Goal: Task Accomplishment & Management: Manage account settings

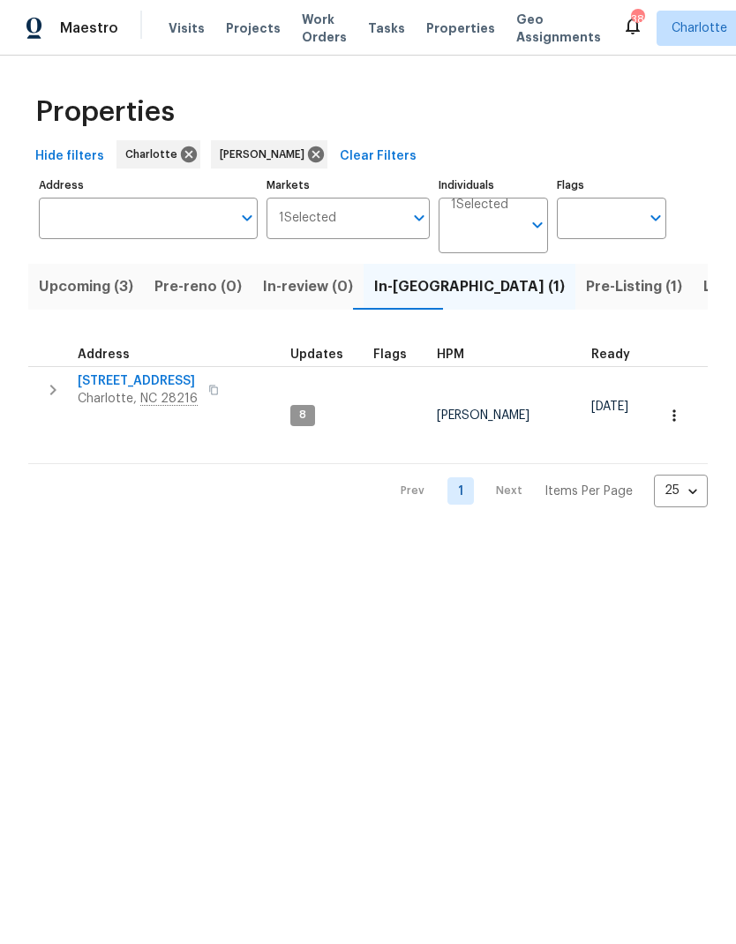
click at [56, 292] on span "Upcoming (3)" at bounding box center [86, 286] width 94 height 25
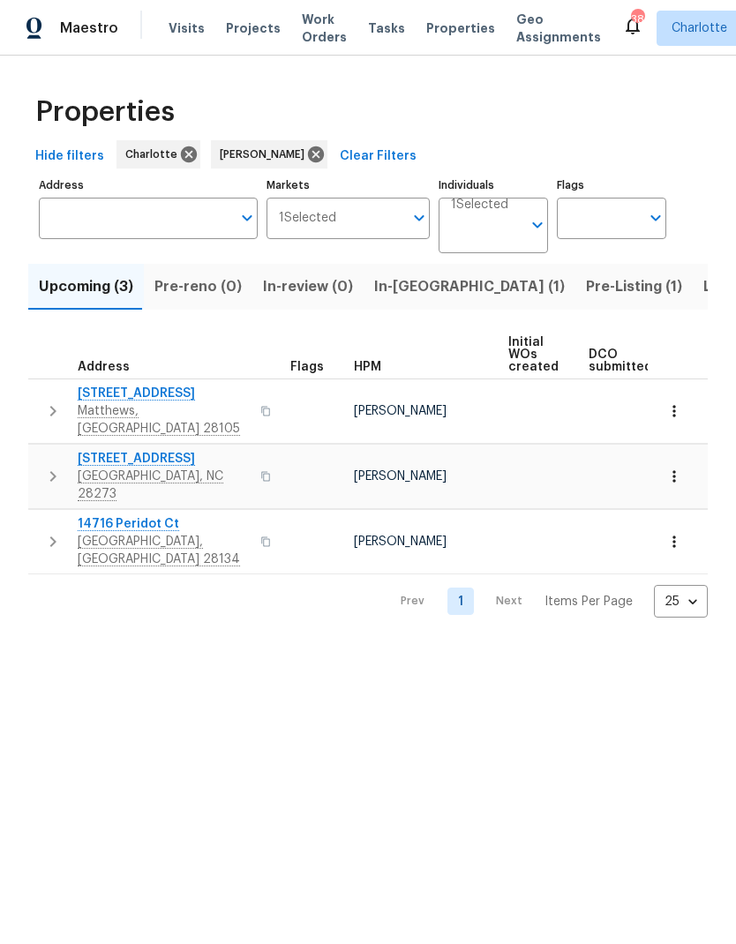
click at [38, 401] on button "button" at bounding box center [52, 411] width 35 height 53
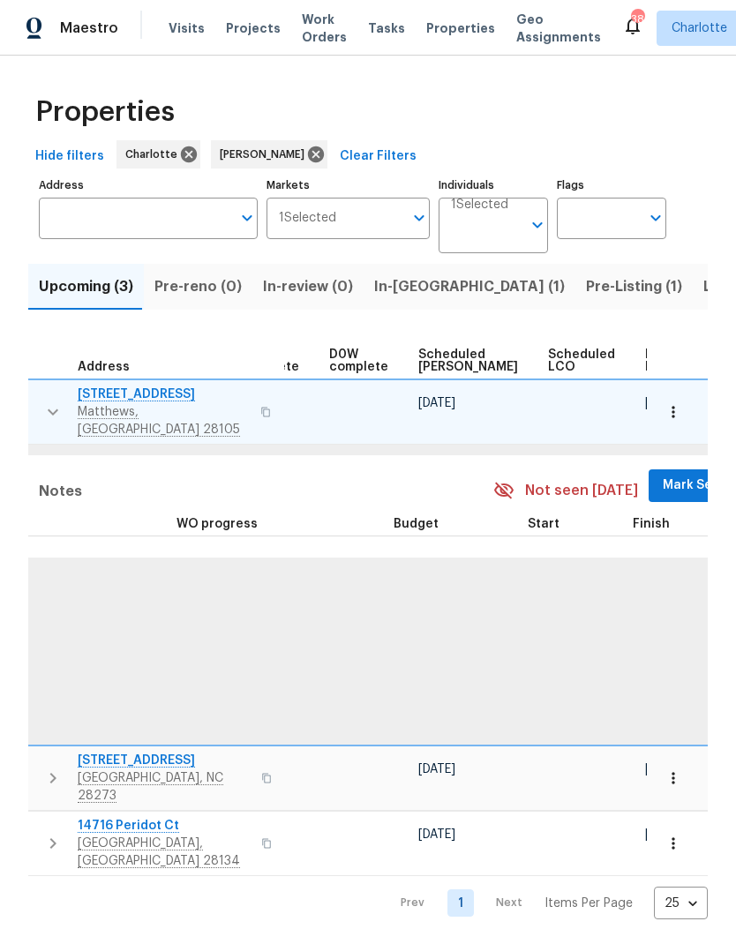
click at [662, 475] on span "Mark Seen" at bounding box center [694, 486] width 65 height 22
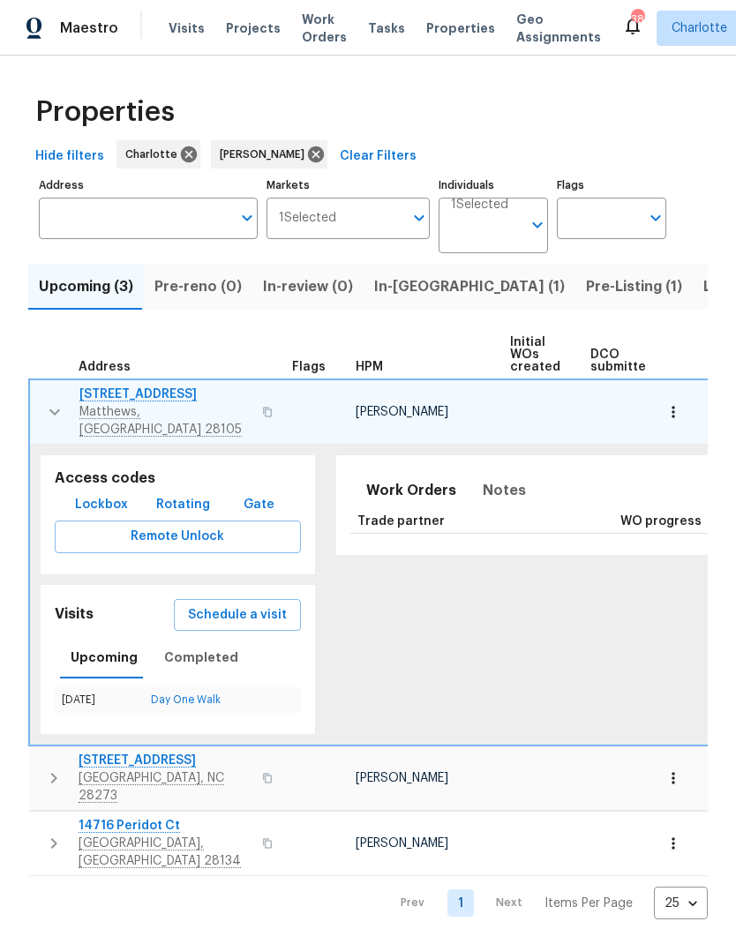
click at [40, 396] on button "button" at bounding box center [54, 411] width 35 height 53
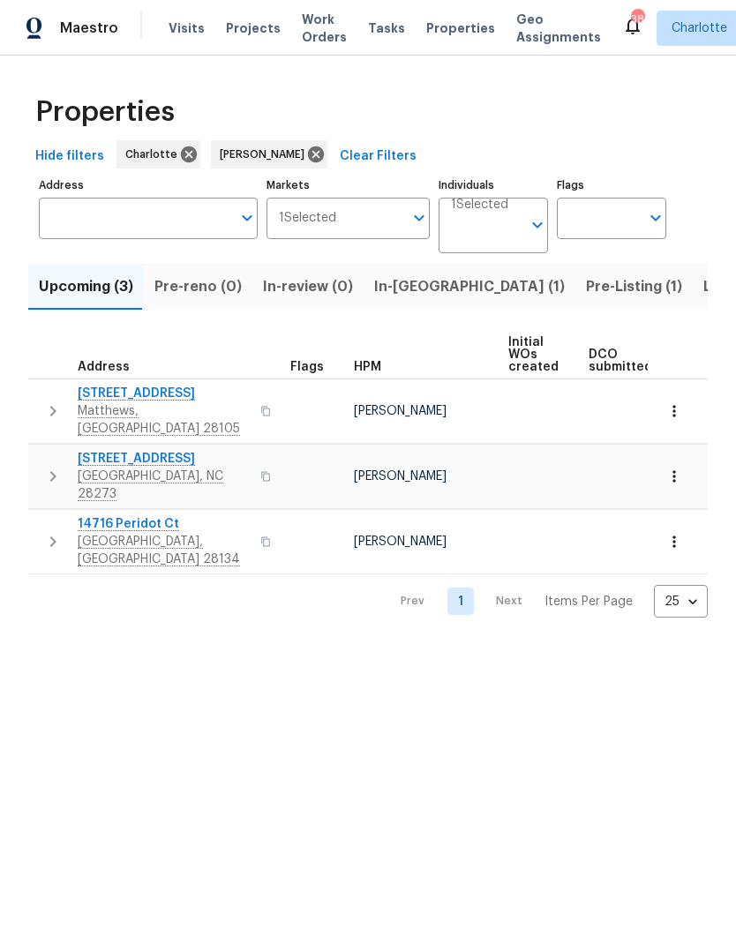
click at [40, 456] on button "button" at bounding box center [52, 476] width 35 height 53
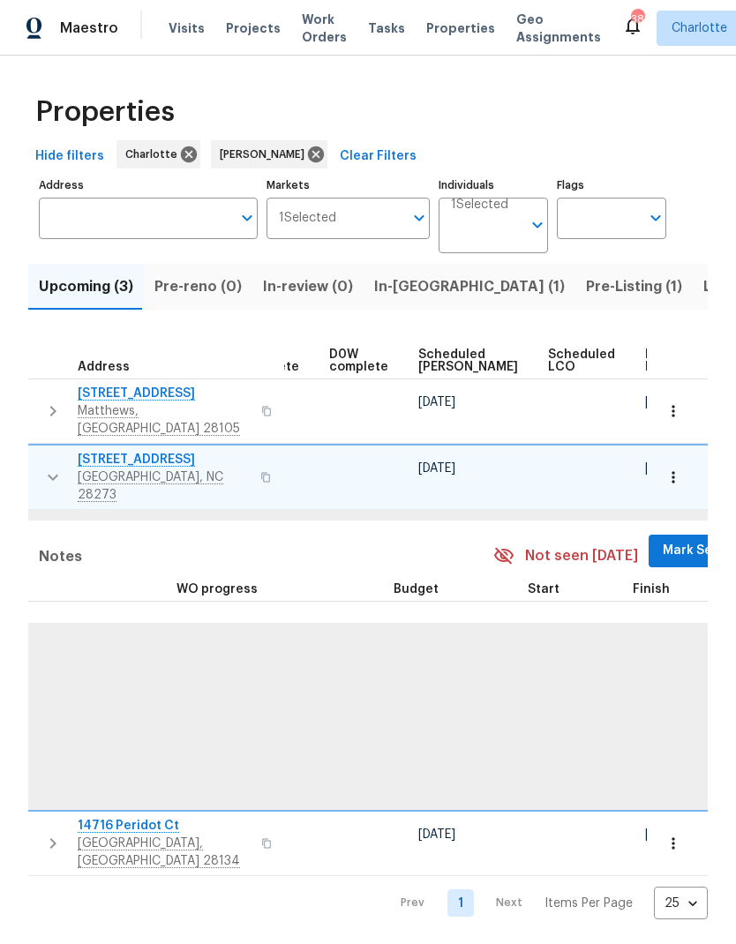
click at [662, 540] on span "Mark Seen" at bounding box center [694, 551] width 65 height 22
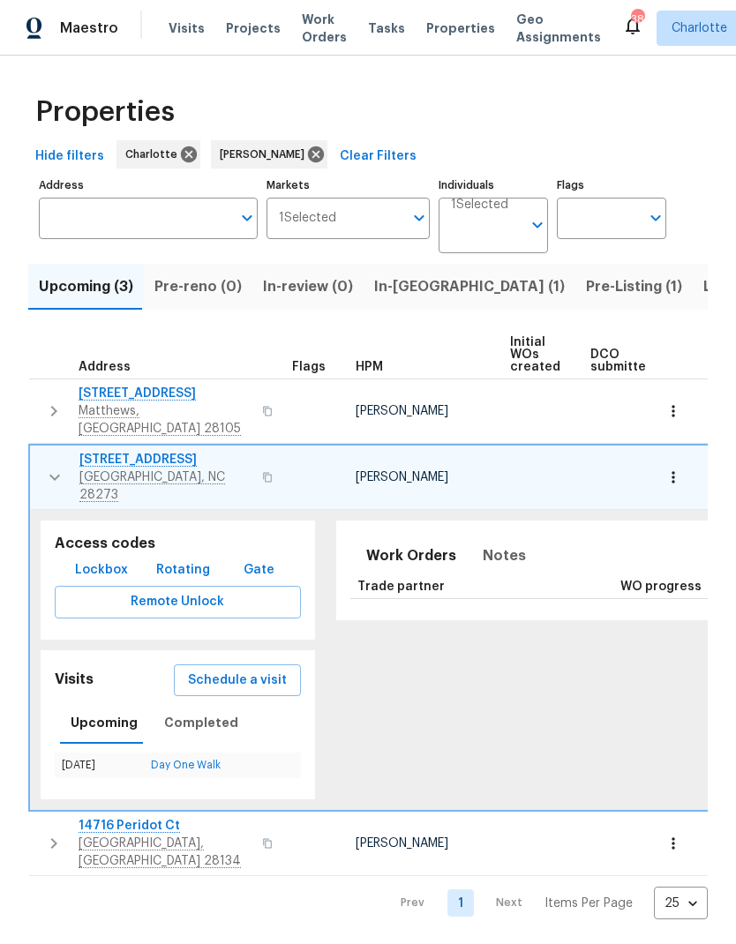
click at [41, 453] on button "button" at bounding box center [54, 477] width 35 height 53
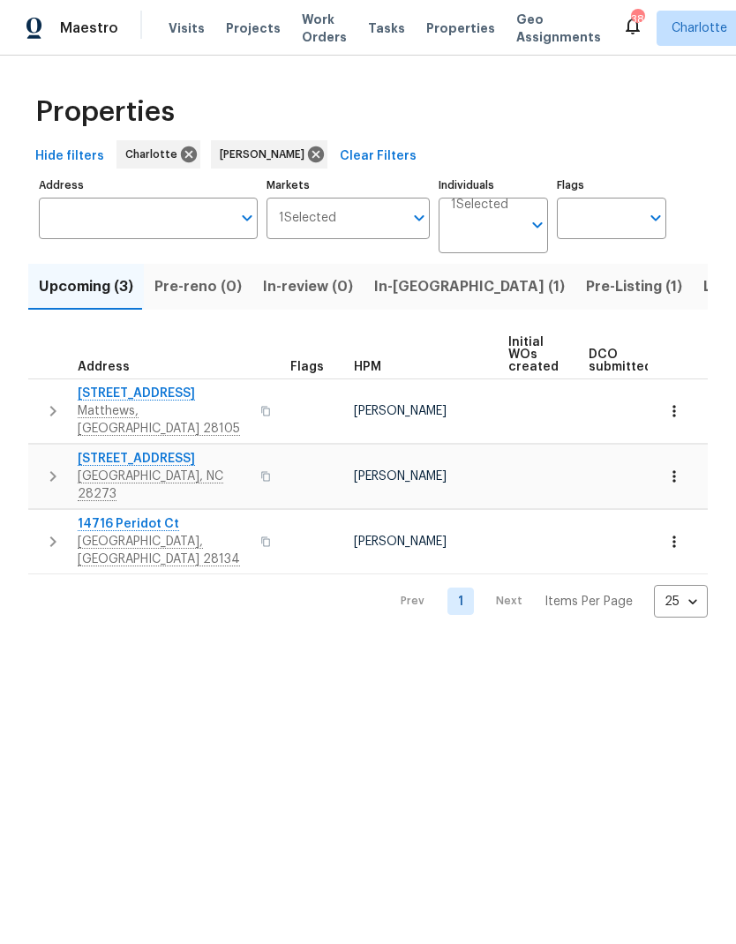
click at [38, 515] on button "button" at bounding box center [52, 541] width 35 height 53
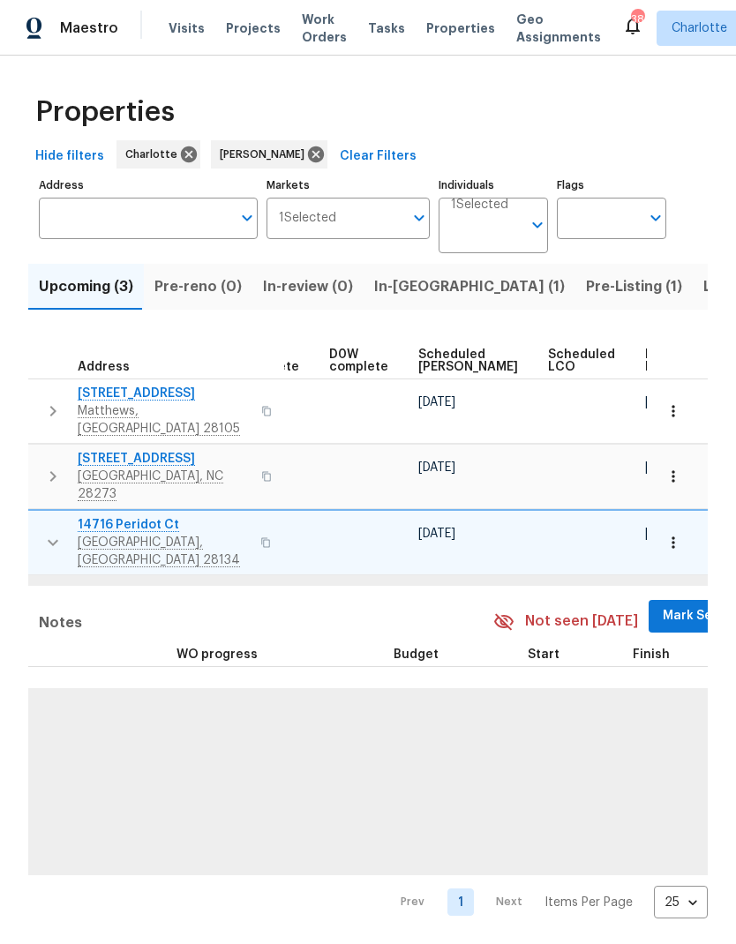
click at [662, 605] on span "Mark Seen" at bounding box center [694, 616] width 65 height 22
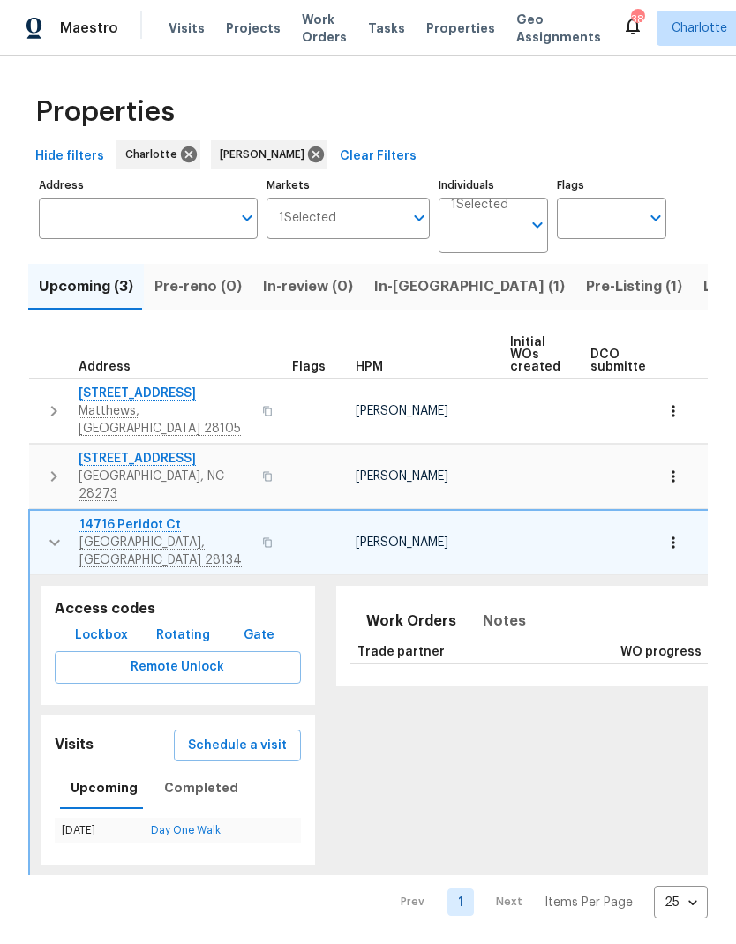
click at [41, 516] on button "button" at bounding box center [54, 542] width 35 height 53
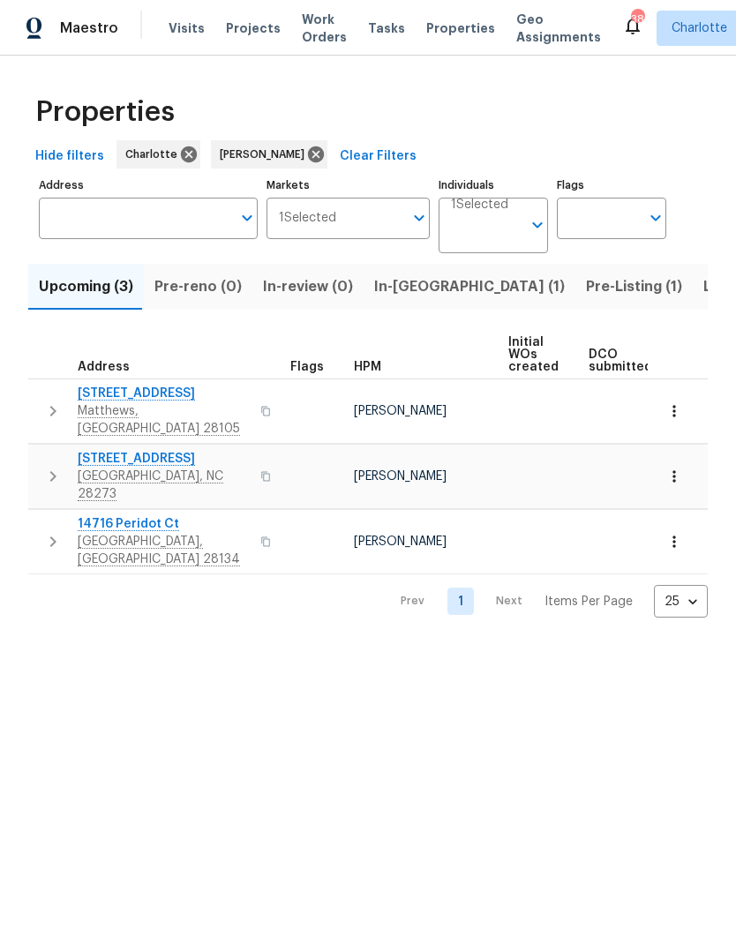
click at [41, 515] on button "button" at bounding box center [52, 541] width 35 height 53
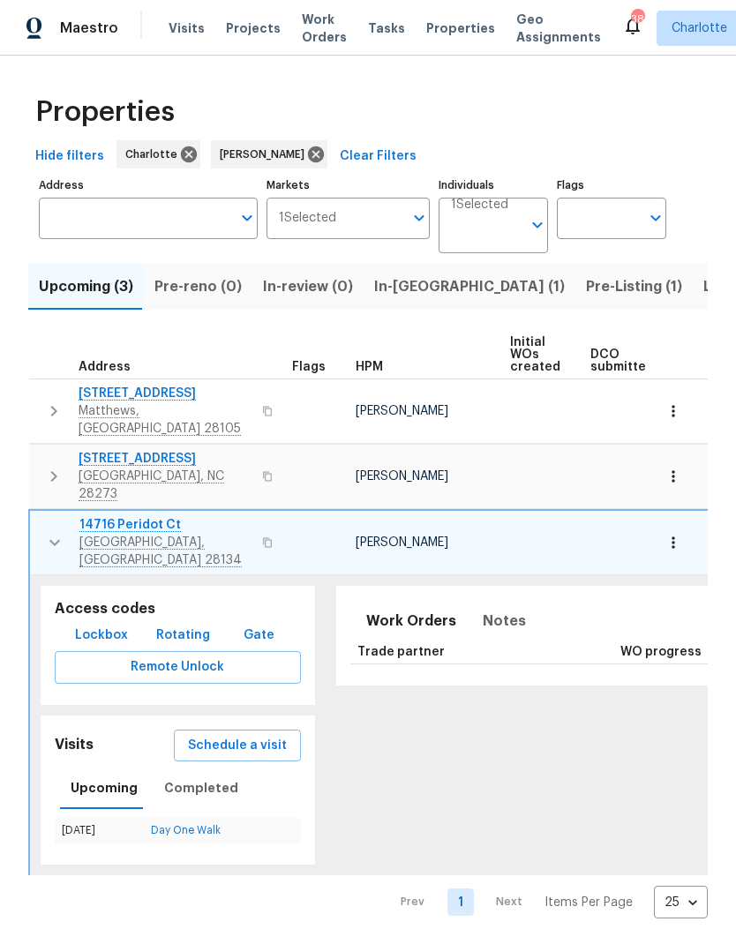
click at [49, 532] on icon "button" at bounding box center [54, 542] width 21 height 21
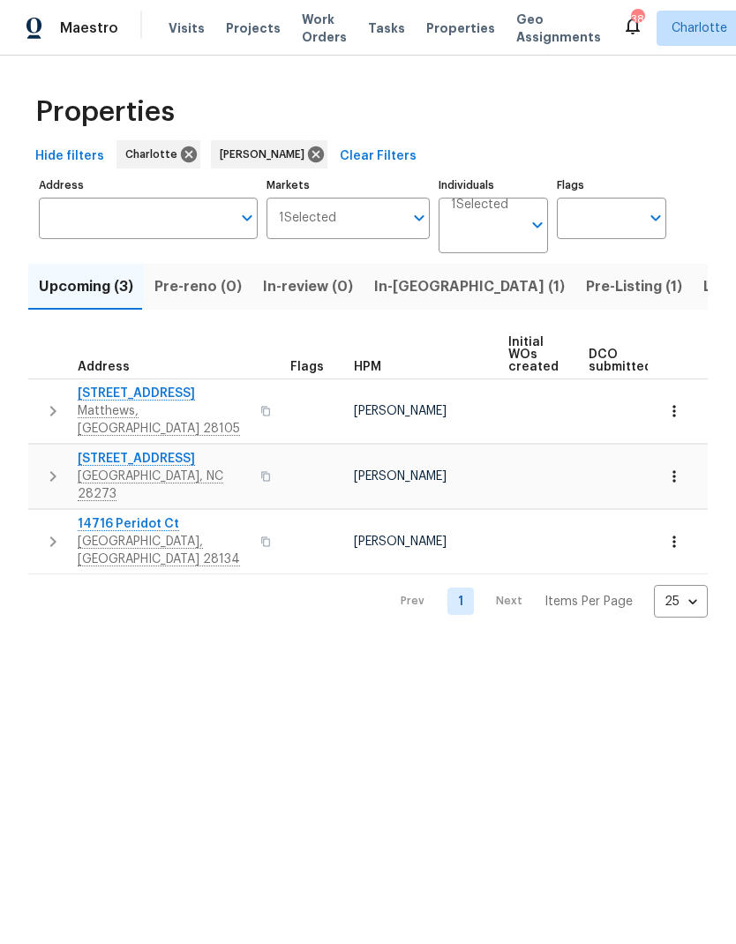
click at [400, 298] on span "In-reno (1)" at bounding box center [469, 286] width 191 height 25
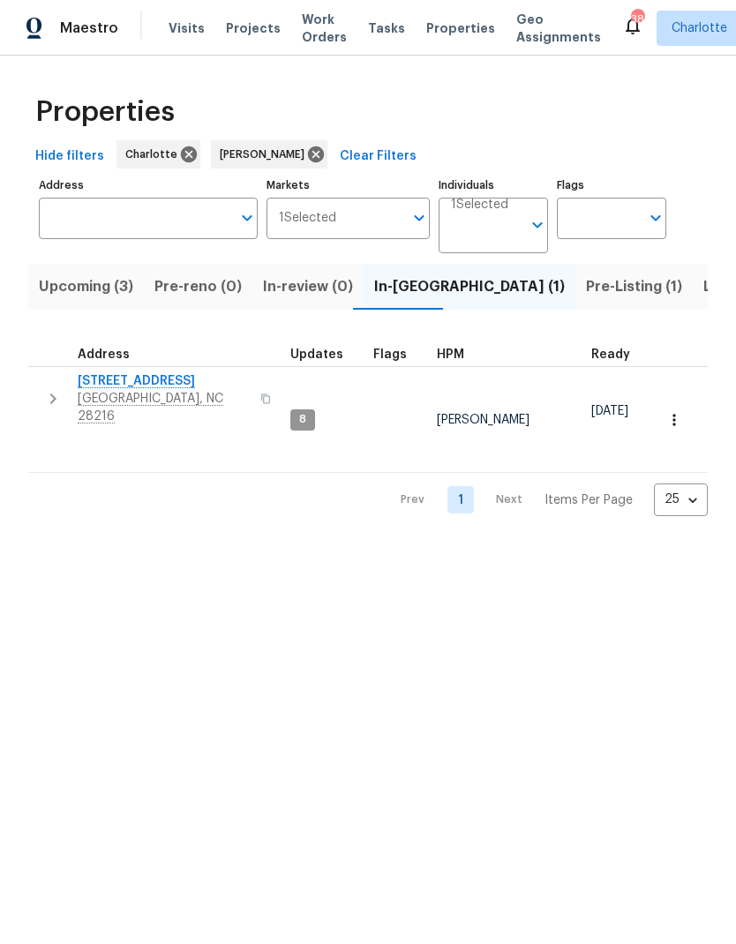
click at [47, 388] on icon "button" at bounding box center [52, 398] width 21 height 21
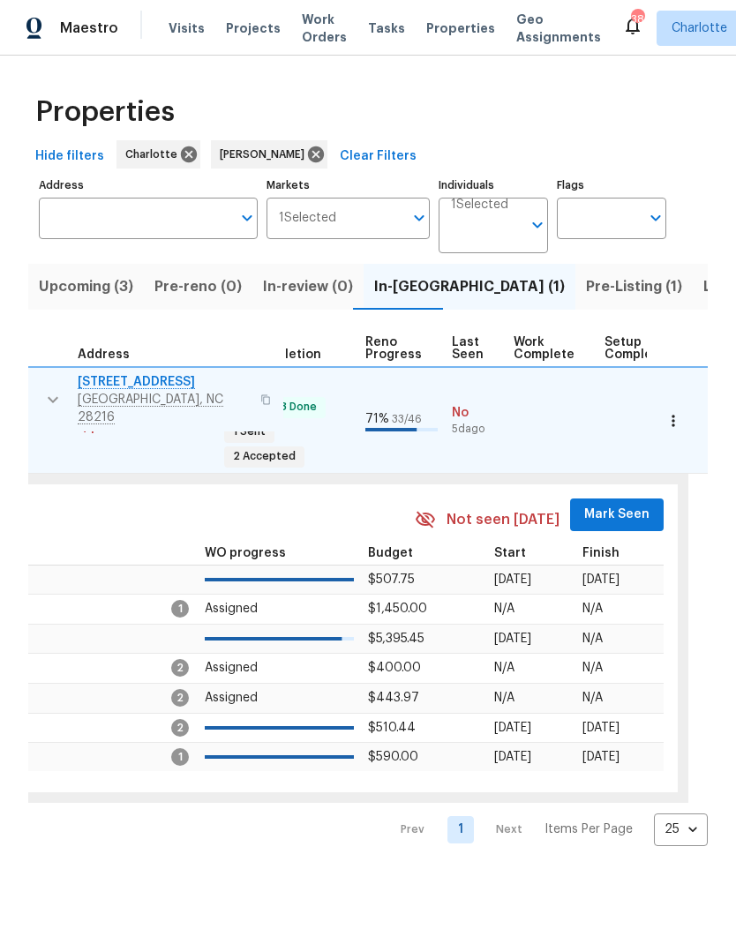
scroll to position [0, 734]
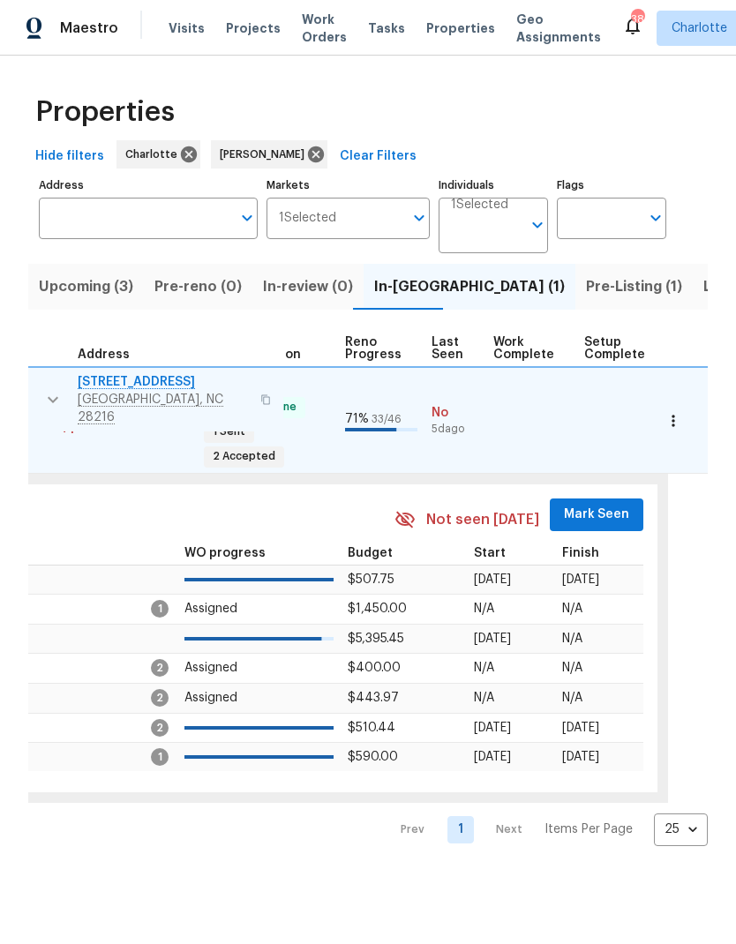
click at [585, 504] on span "Mark Seen" at bounding box center [596, 515] width 65 height 22
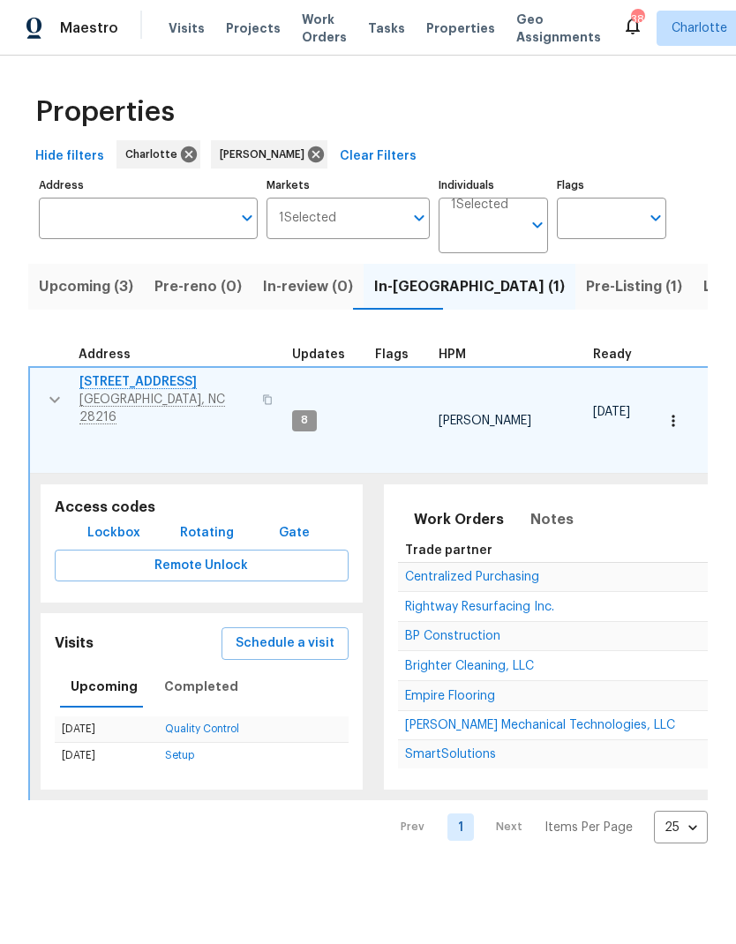
scroll to position [0, 0]
click at [45, 401] on icon "button" at bounding box center [54, 399] width 21 height 21
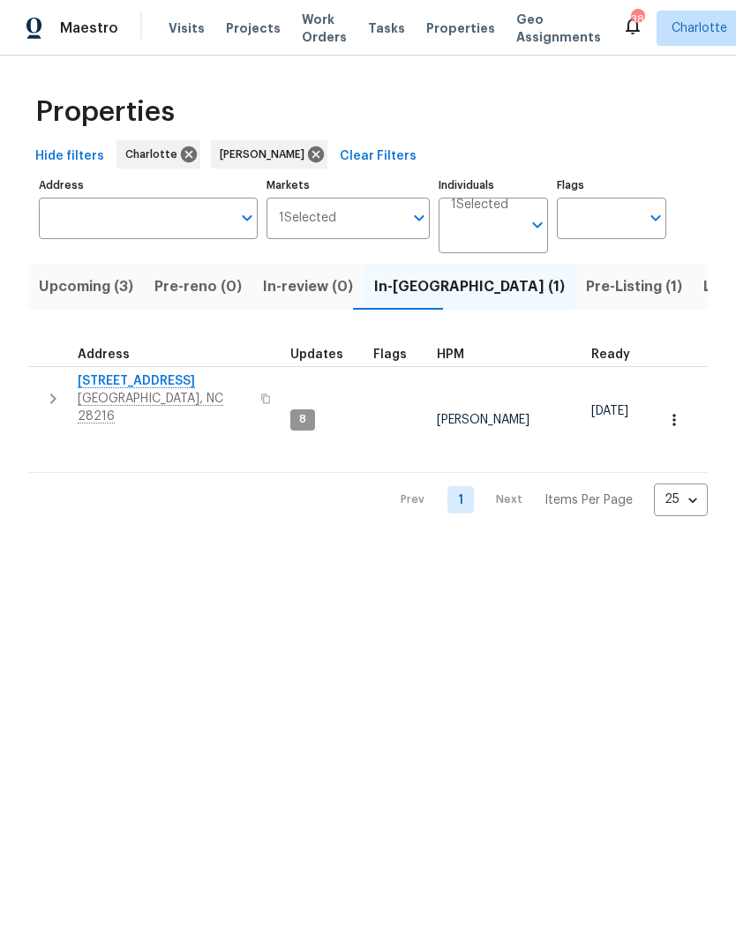
click at [586, 285] on span "Pre-Listing (1)" at bounding box center [634, 286] width 96 height 25
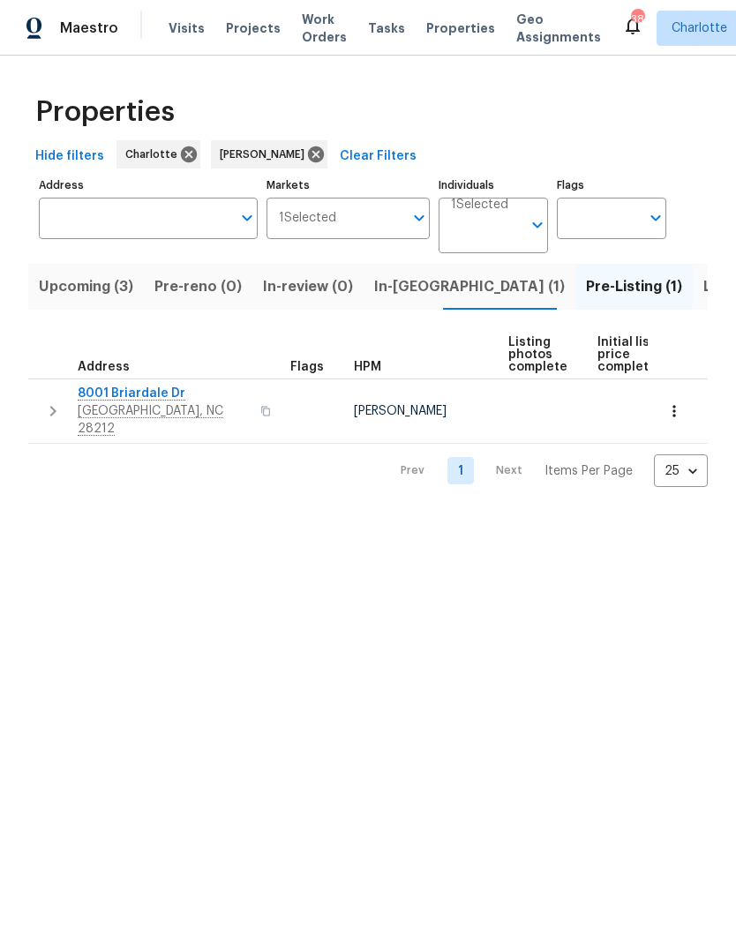
click at [43, 405] on icon "button" at bounding box center [52, 410] width 21 height 21
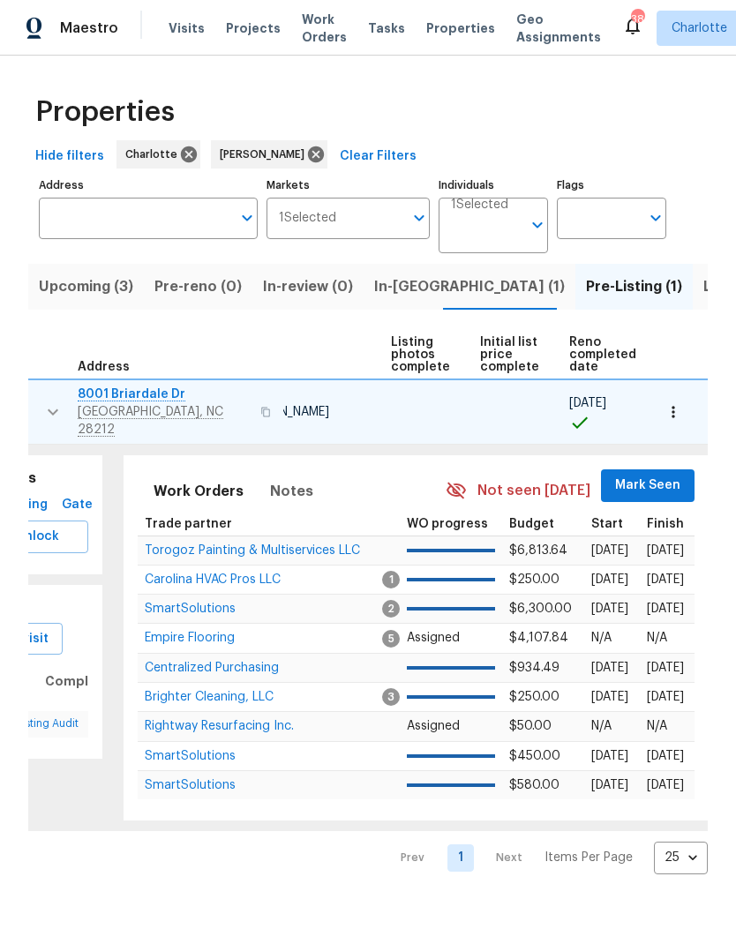
click at [637, 475] on span "Mark Seen" at bounding box center [647, 486] width 65 height 22
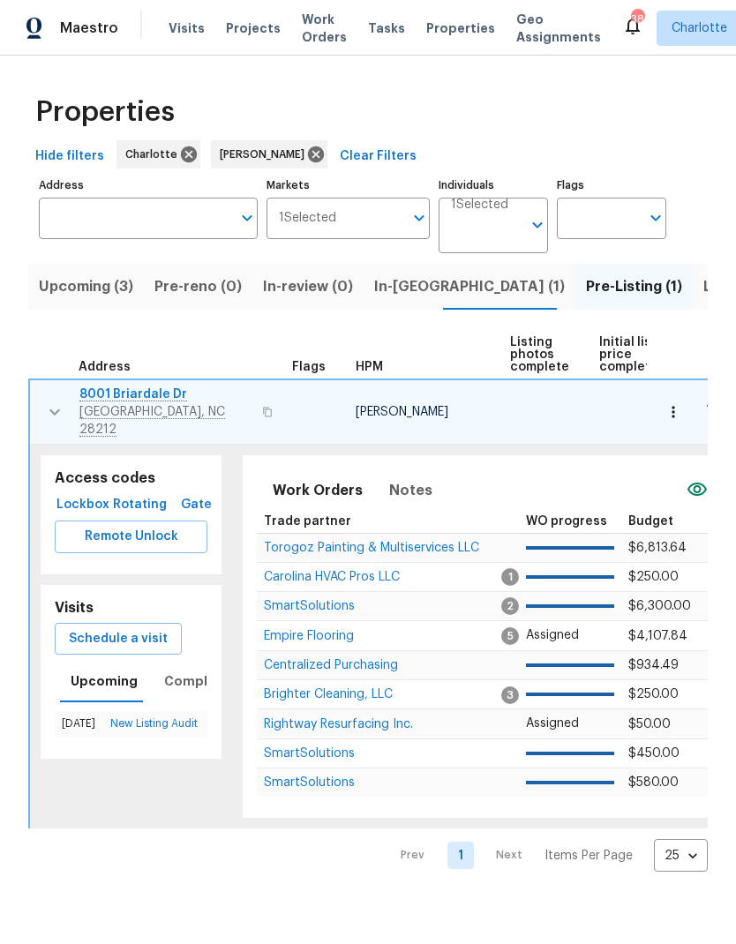
click at [41, 407] on button "button" at bounding box center [54, 411] width 35 height 53
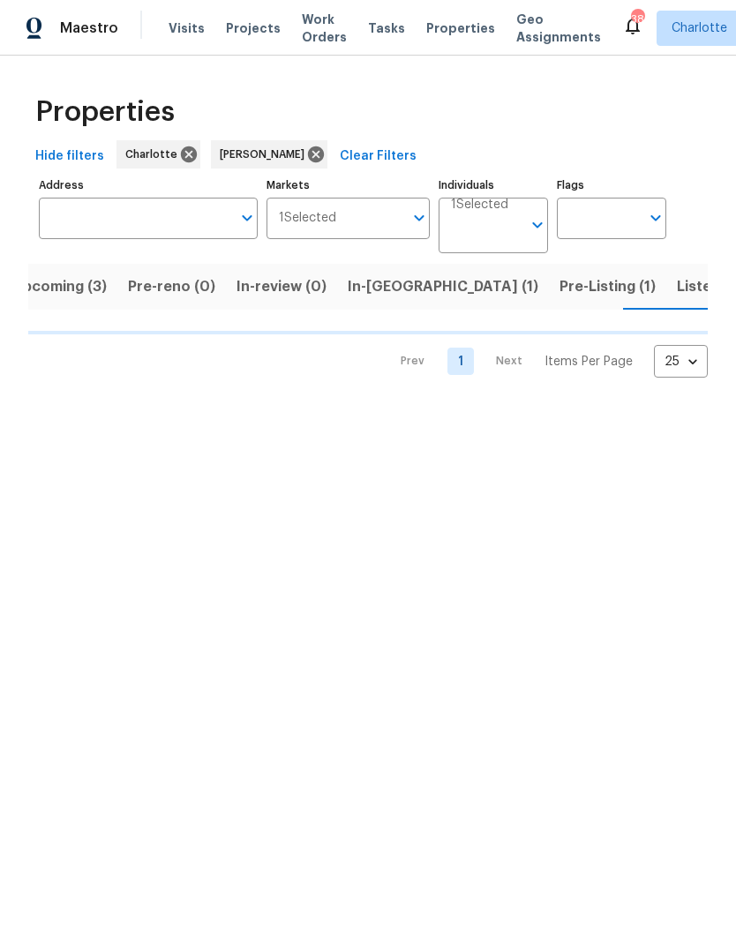
scroll to position [0, 29]
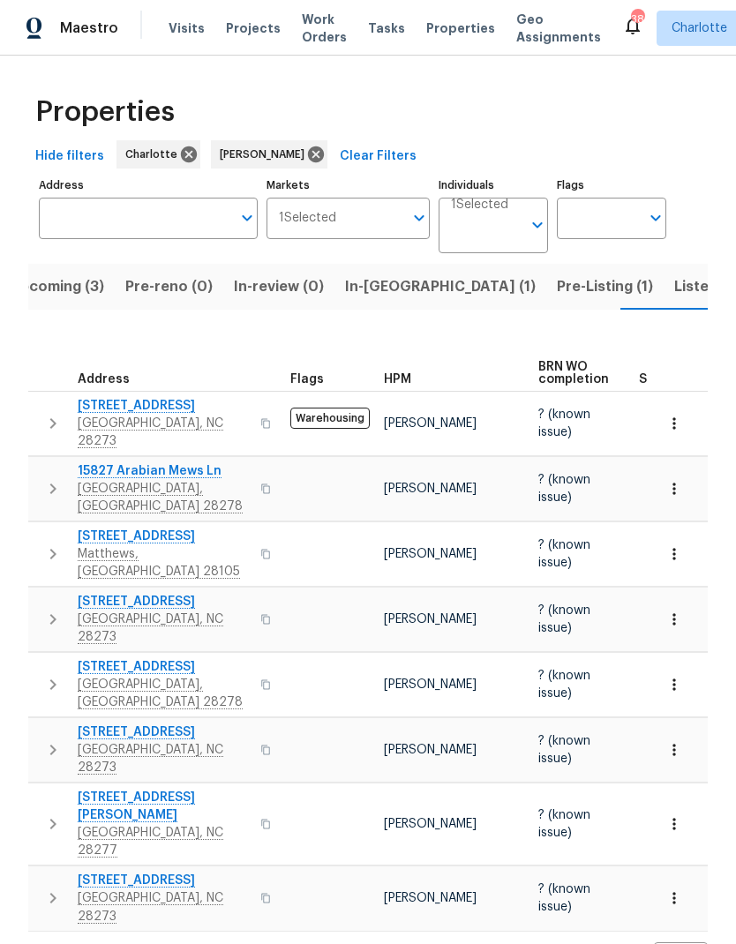
click at [49, 413] on icon "button" at bounding box center [52, 423] width 21 height 21
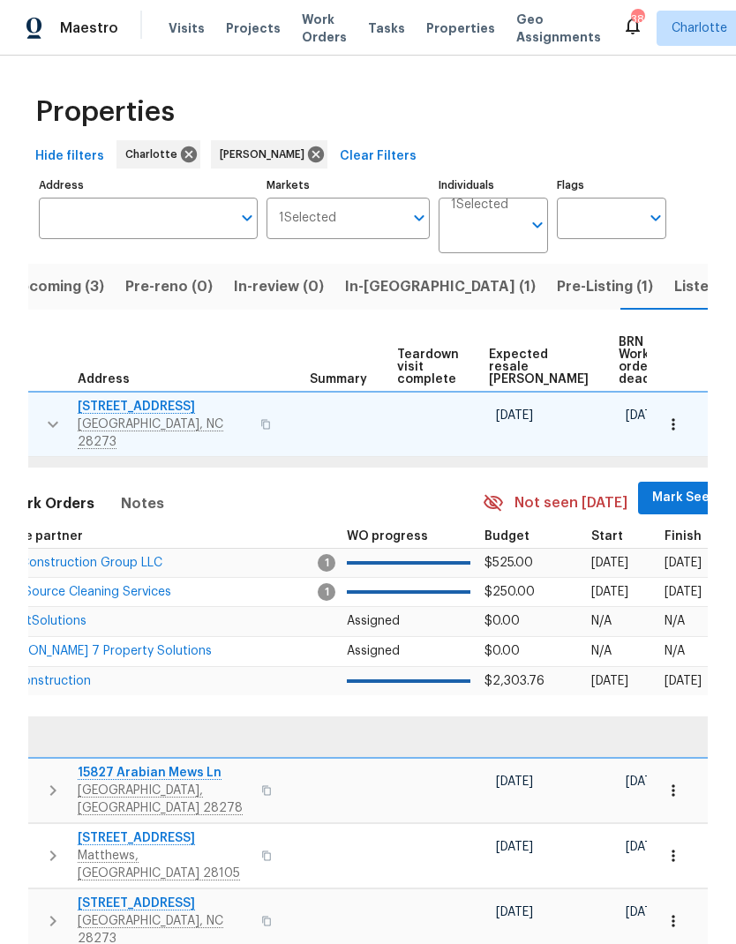
click at [652, 491] on span "Mark Seen" at bounding box center [684, 498] width 65 height 22
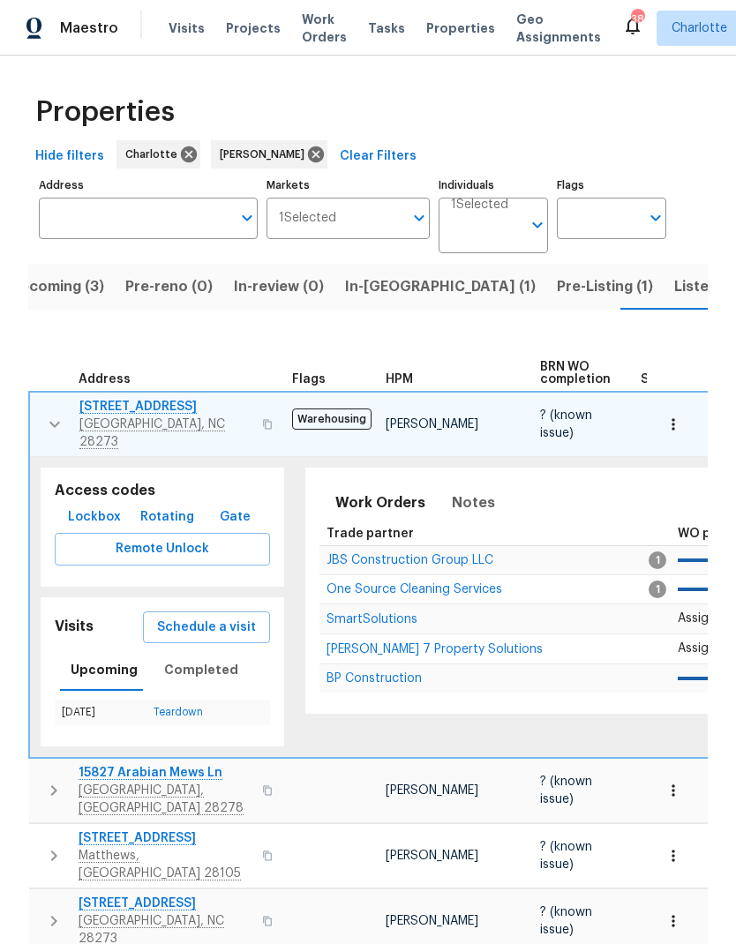
scroll to position [0, 0]
click at [41, 406] on button "button" at bounding box center [54, 424] width 35 height 53
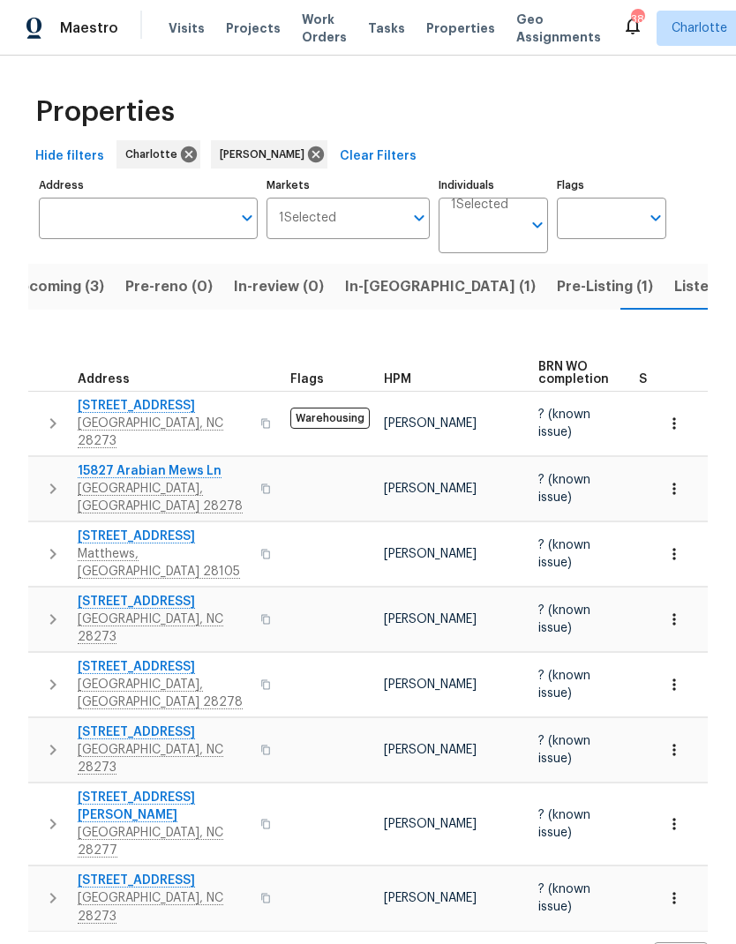
click at [49, 478] on icon "button" at bounding box center [52, 488] width 21 height 21
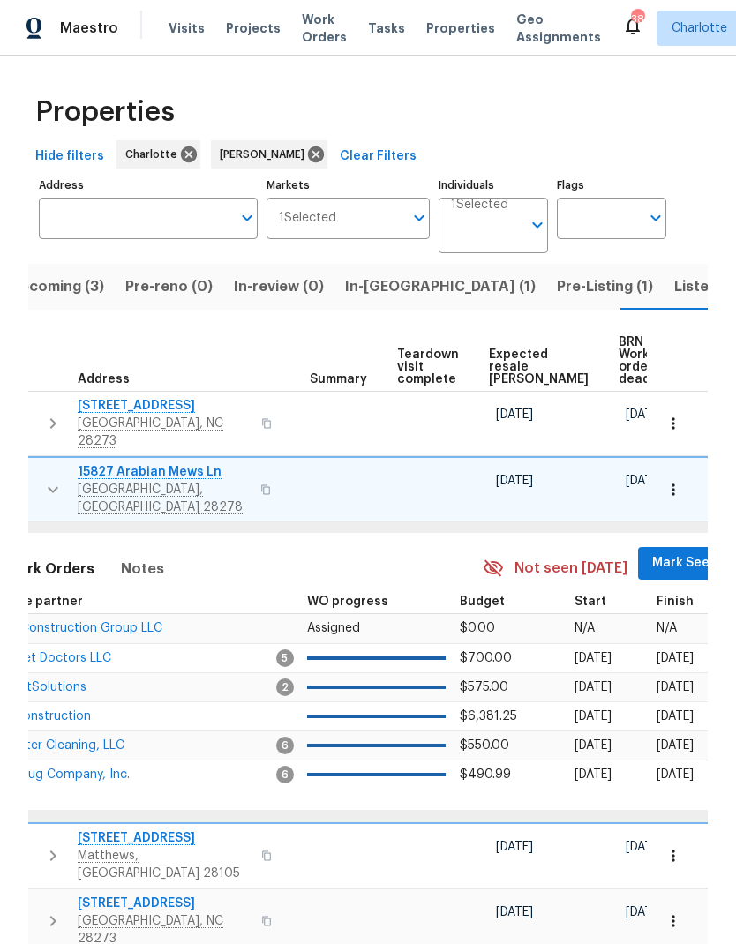
click at [652, 552] on span "Mark Seen" at bounding box center [684, 563] width 65 height 22
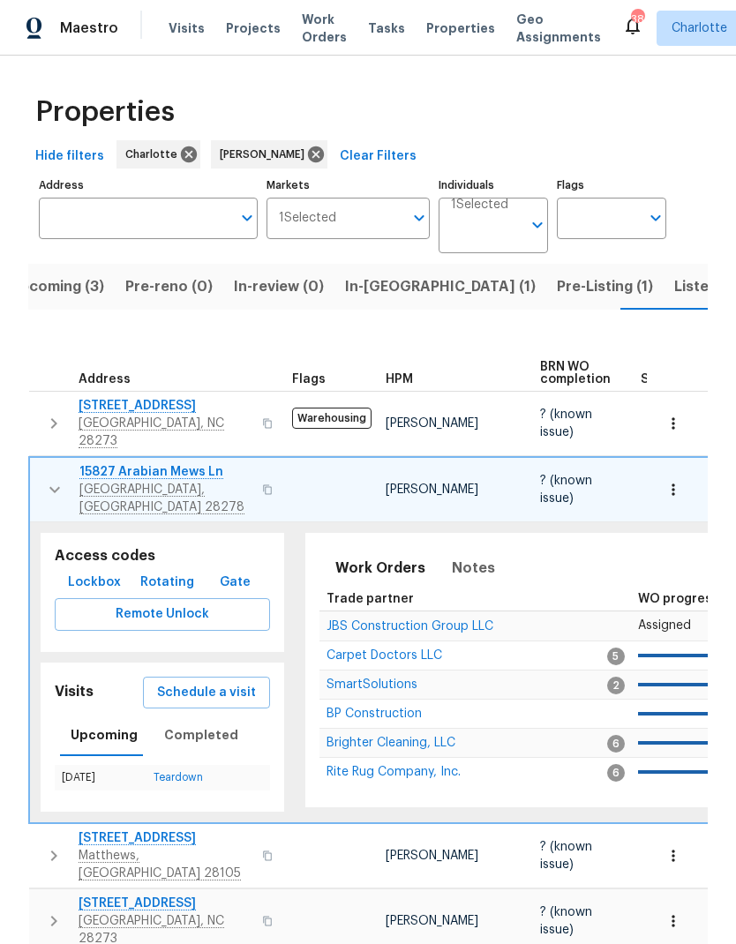
click at [49, 479] on icon "button" at bounding box center [54, 489] width 21 height 21
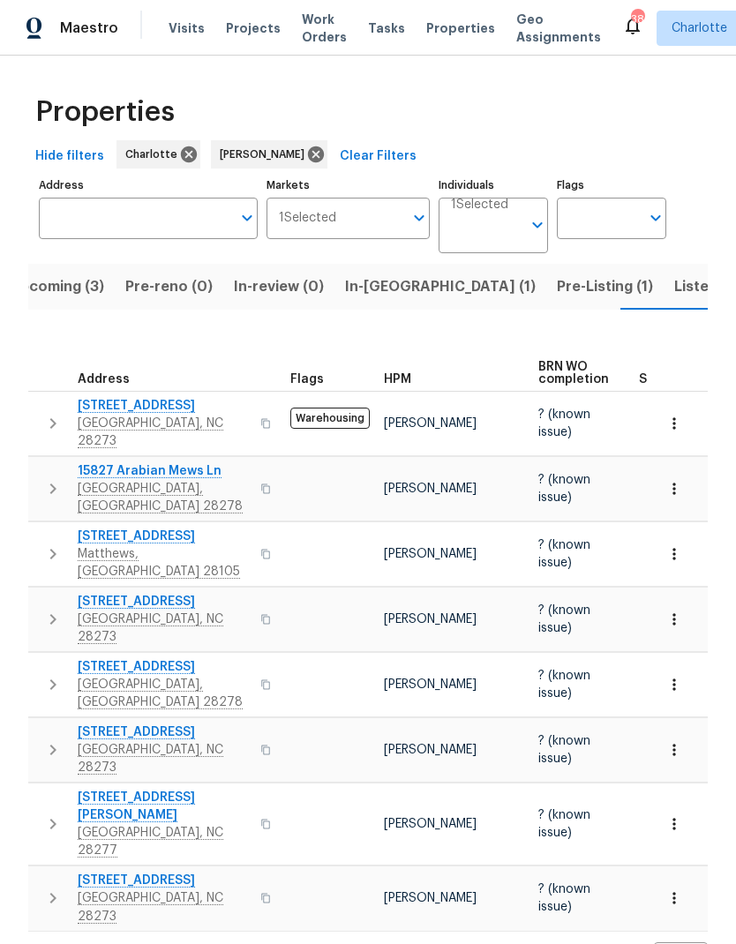
click at [38, 531] on button "button" at bounding box center [52, 553] width 35 height 53
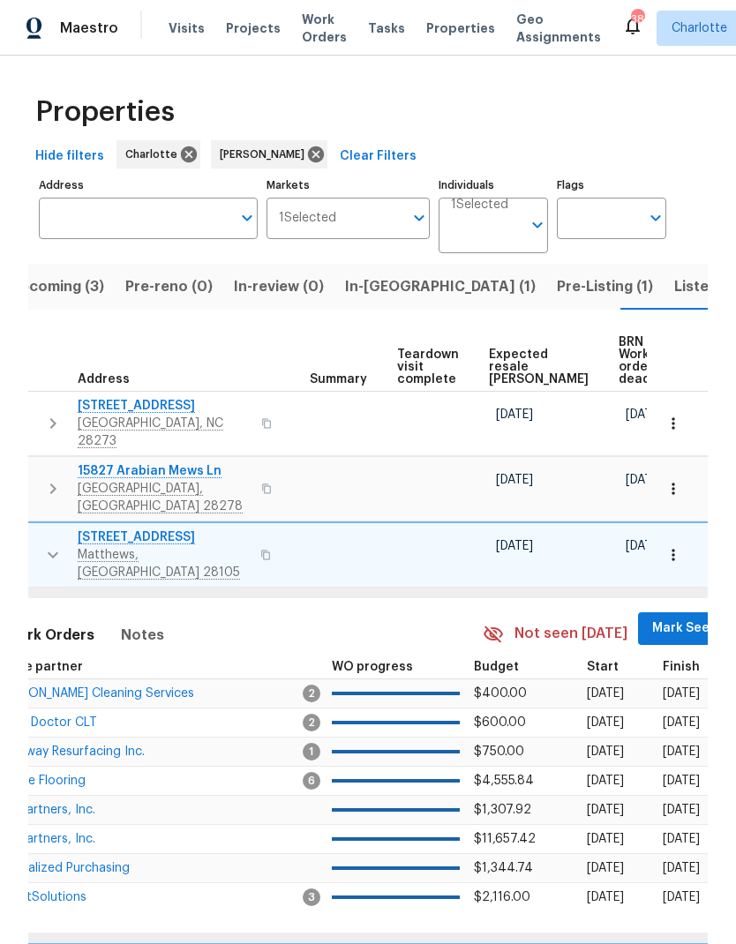
click at [652, 617] on span "Mark Seen" at bounding box center [684, 628] width 65 height 22
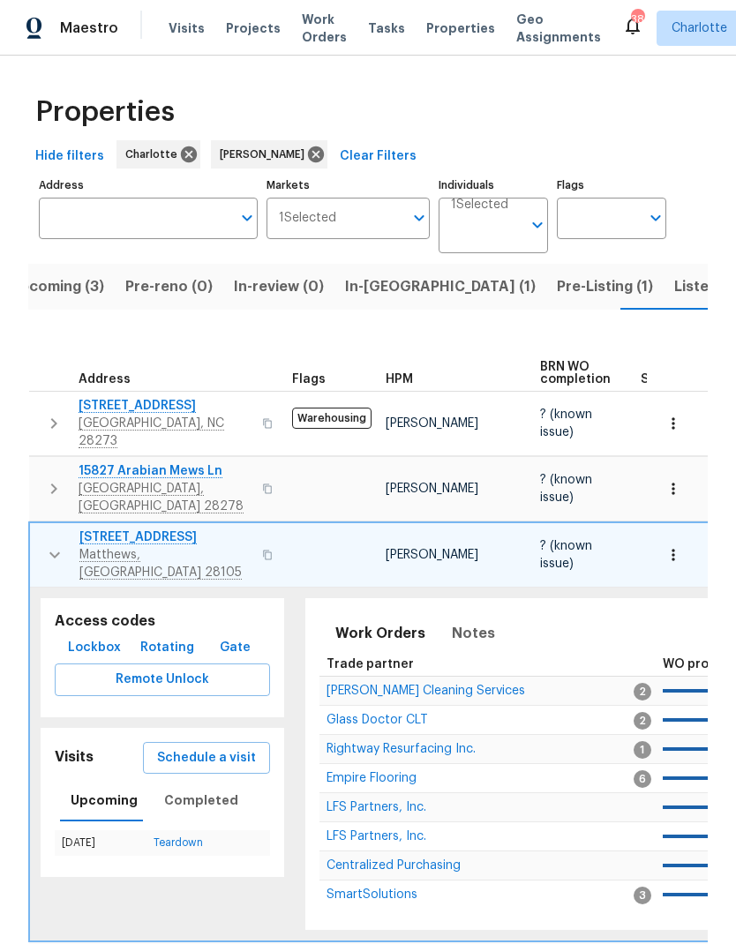
click at [44, 544] on icon "button" at bounding box center [54, 554] width 21 height 21
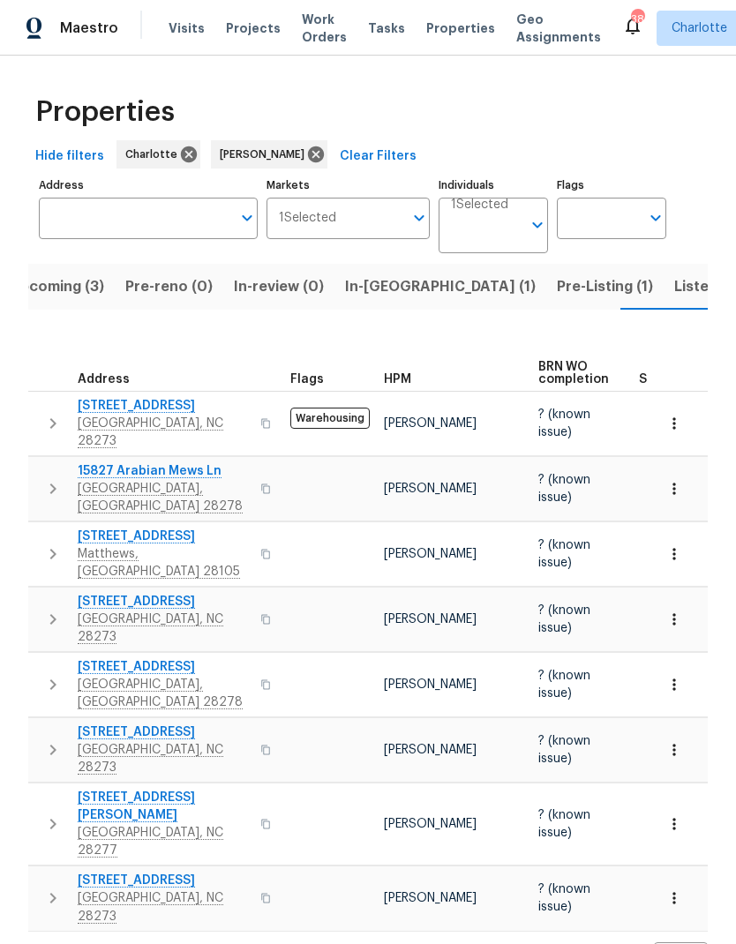
click at [46, 609] on icon "button" at bounding box center [52, 619] width 21 height 21
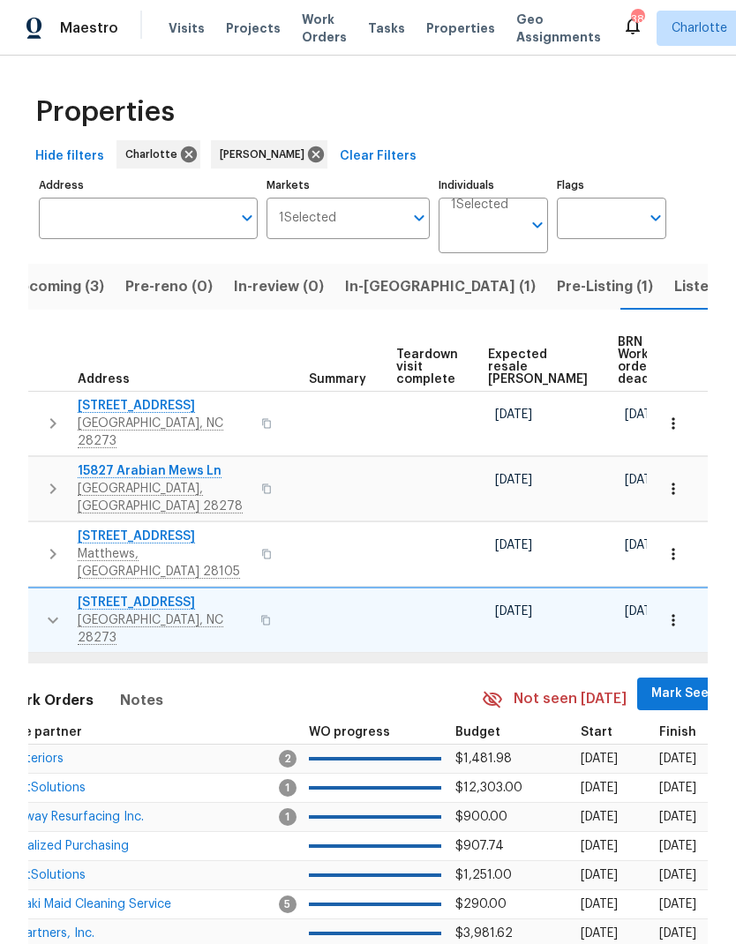
scroll to position [0, 331]
click at [652, 683] on span "Mark Seen" at bounding box center [684, 694] width 65 height 22
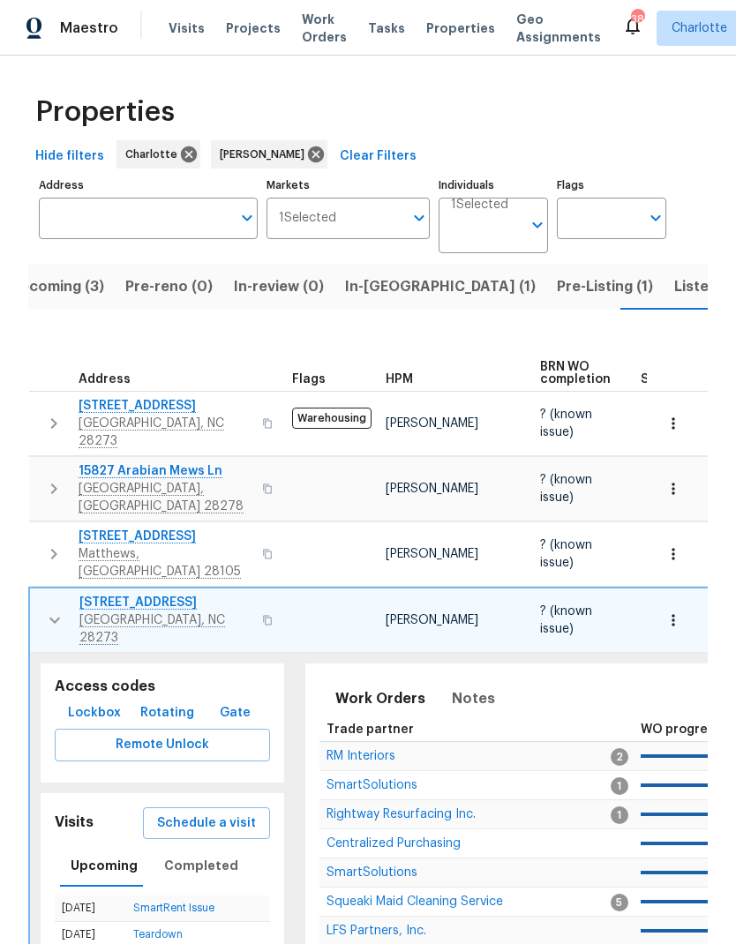
scroll to position [0, 0]
click at [51, 610] on icon "button" at bounding box center [54, 620] width 21 height 21
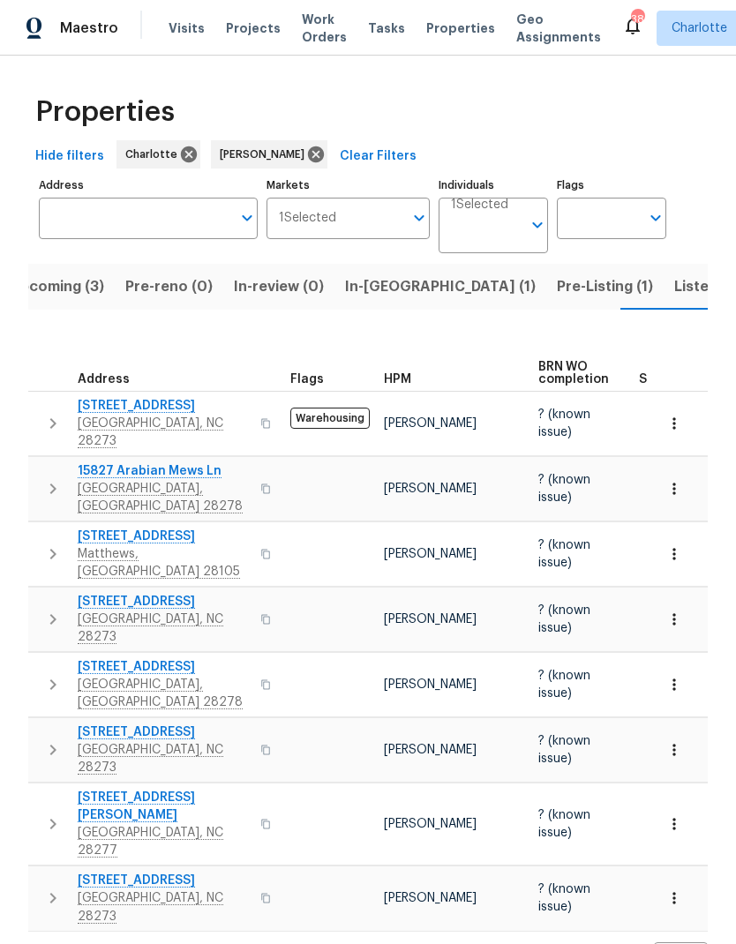
click at [54, 679] on icon "button" at bounding box center [53, 684] width 6 height 11
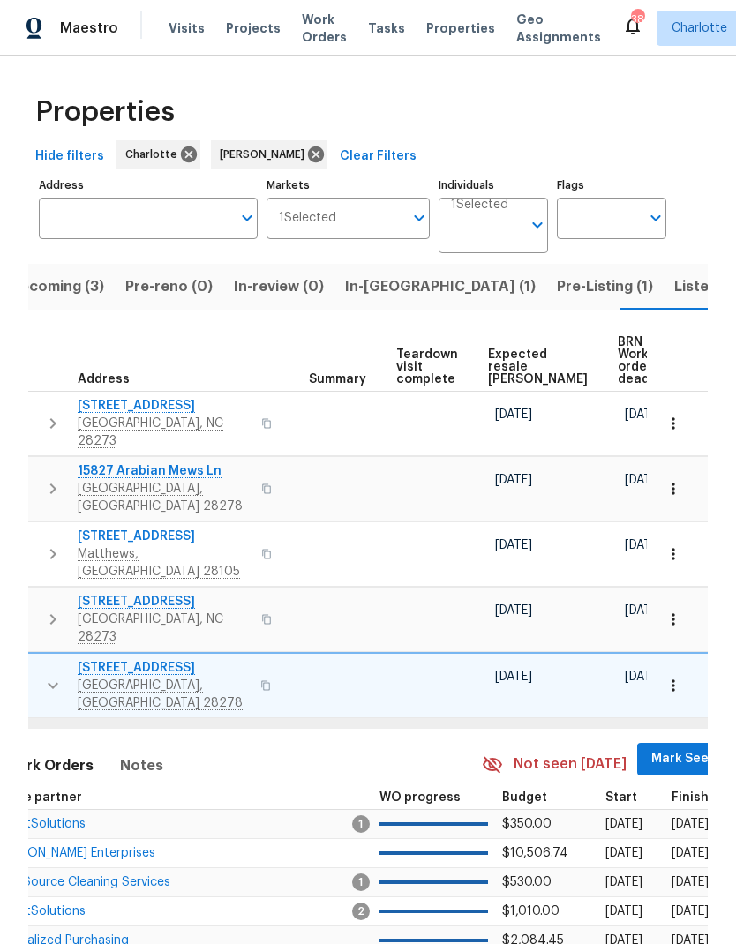
scroll to position [0, 331]
click at [654, 748] on span "Mark Seen" at bounding box center [684, 759] width 65 height 22
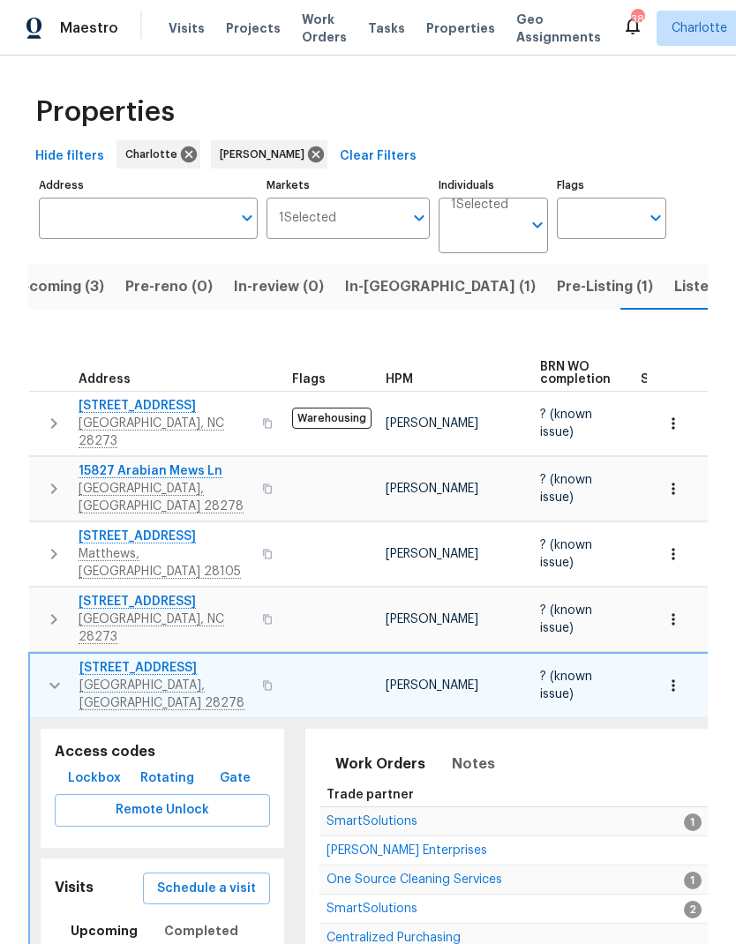
scroll to position [0, 0]
click at [53, 683] on icon "button" at bounding box center [54, 686] width 11 height 6
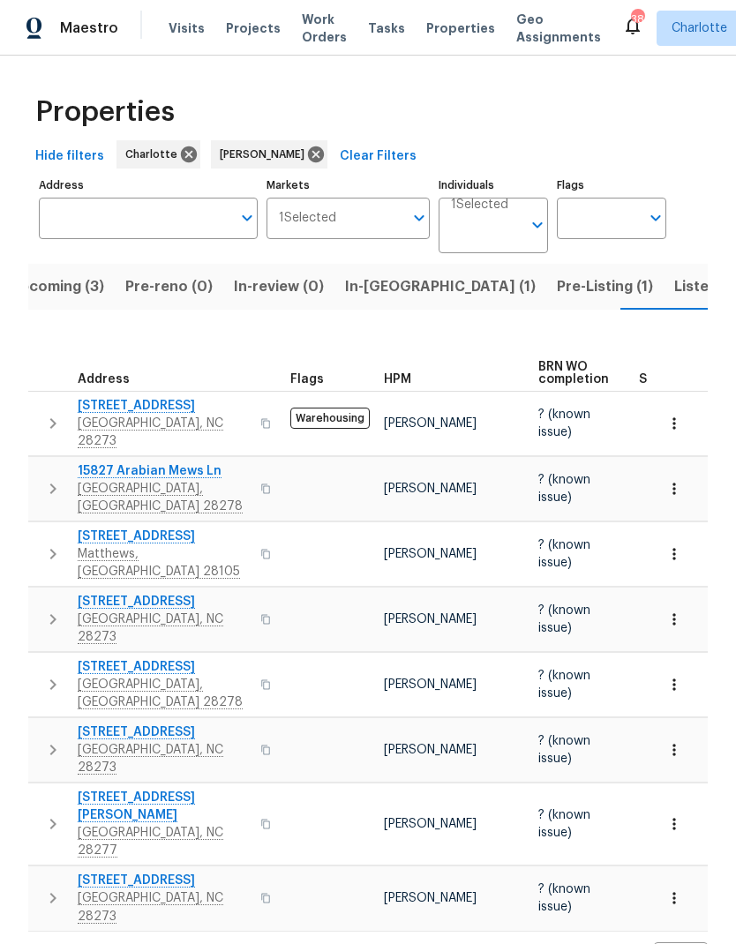
click at [51, 723] on button "button" at bounding box center [52, 749] width 35 height 53
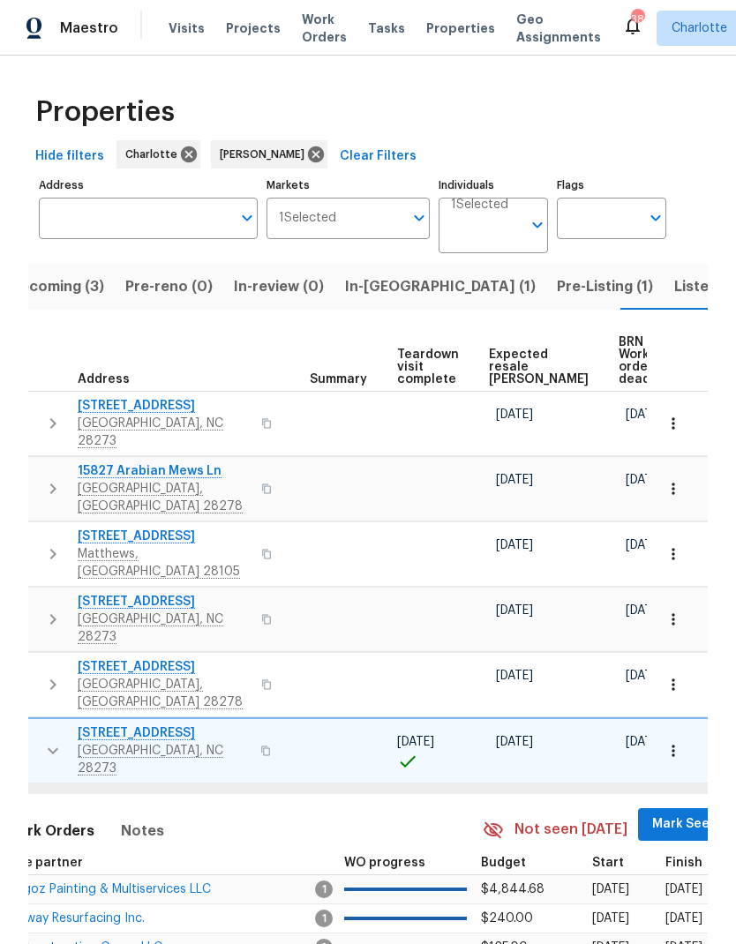
click at [652, 813] on span "Mark Seen" at bounding box center [684, 824] width 65 height 22
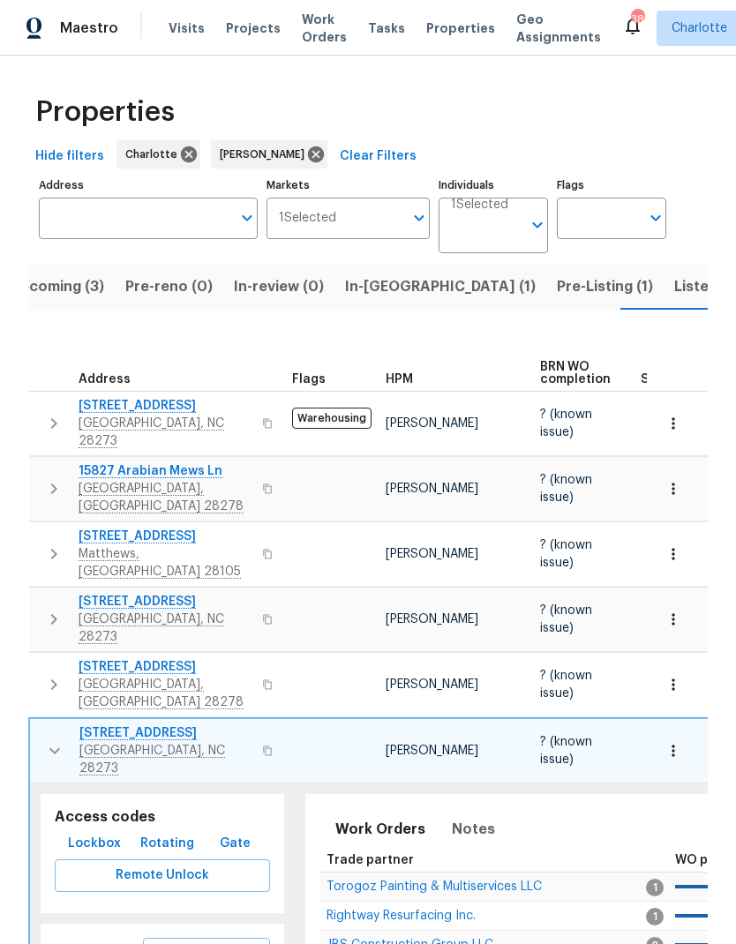
click at [50, 740] on icon "button" at bounding box center [54, 750] width 21 height 21
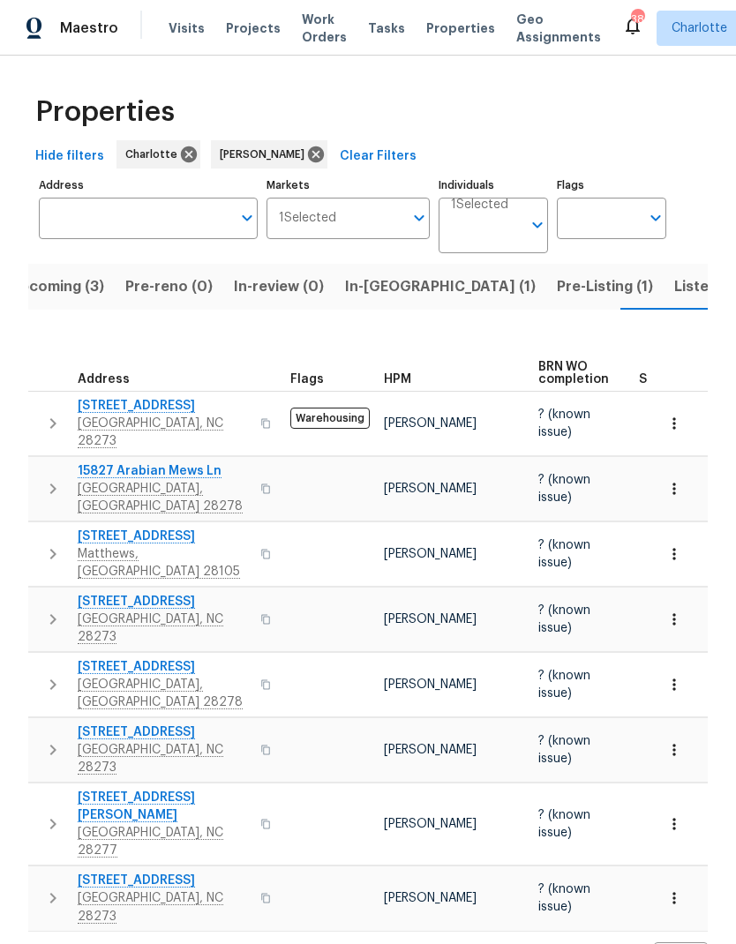
click at [46, 813] on icon "button" at bounding box center [52, 823] width 21 height 21
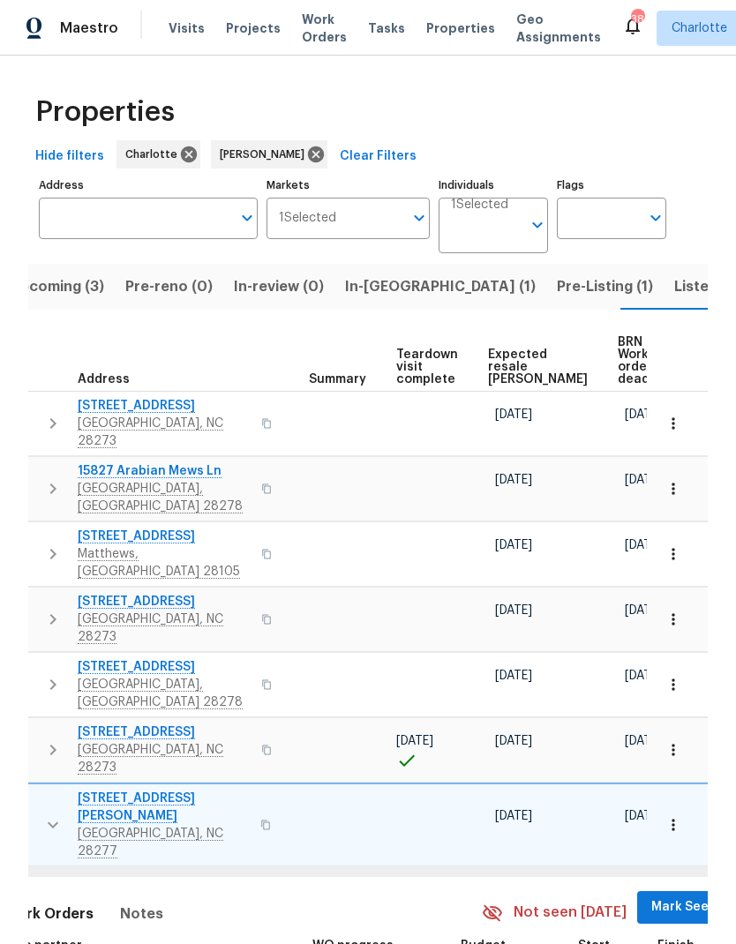
scroll to position [0, 331]
click at [652, 896] on span "Mark Seen" at bounding box center [684, 907] width 65 height 22
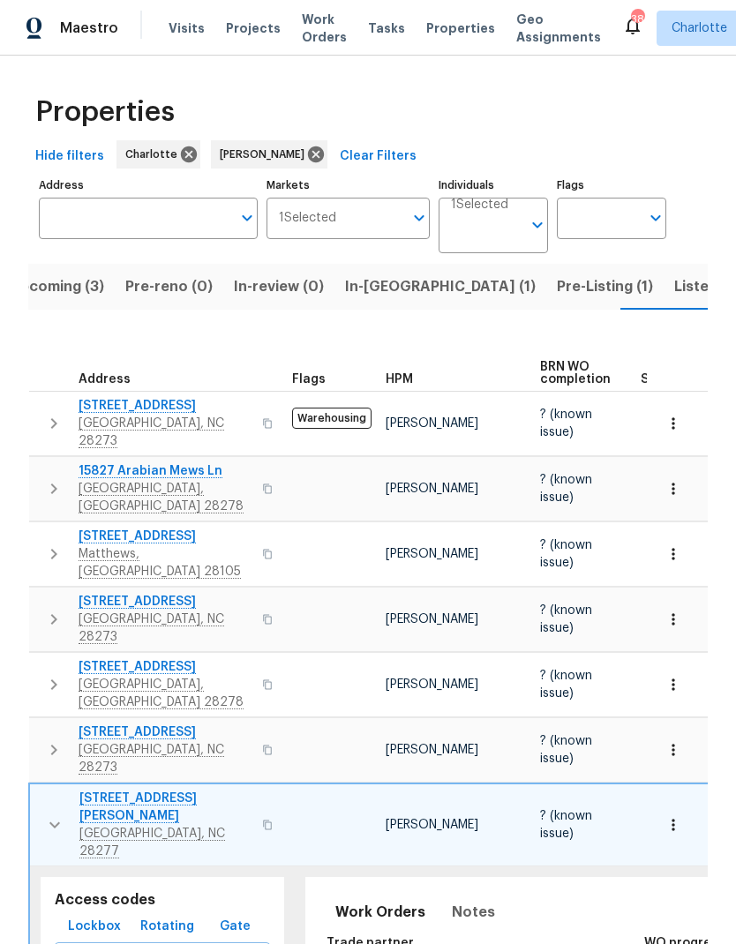
scroll to position [0, 0]
click at [47, 814] on icon "button" at bounding box center [54, 824] width 21 height 21
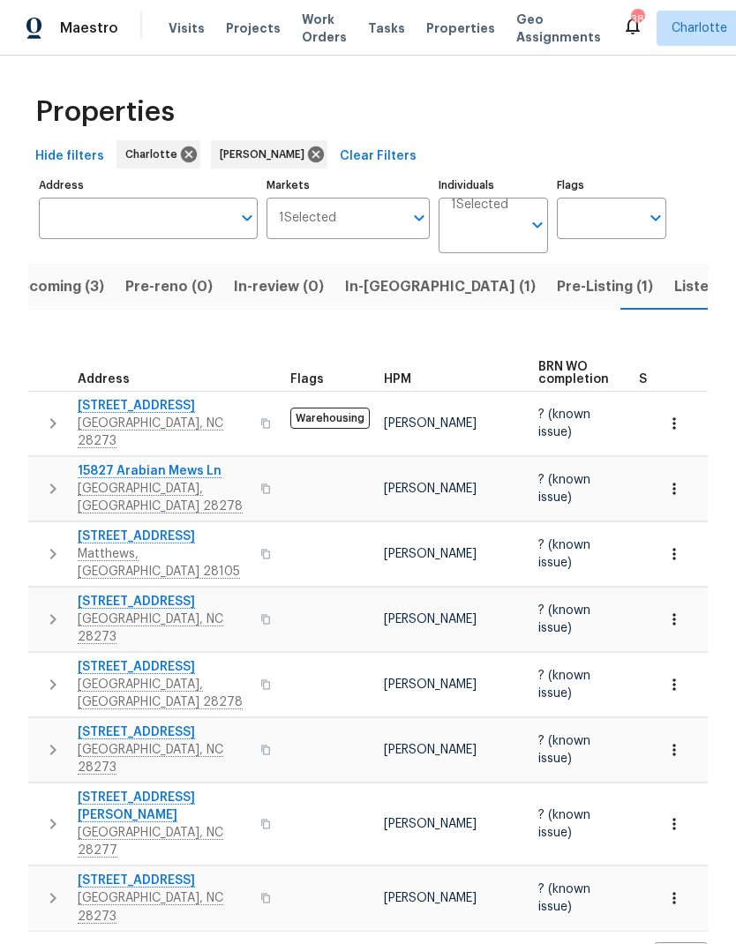
click at [40, 872] on button "button" at bounding box center [52, 898] width 35 height 53
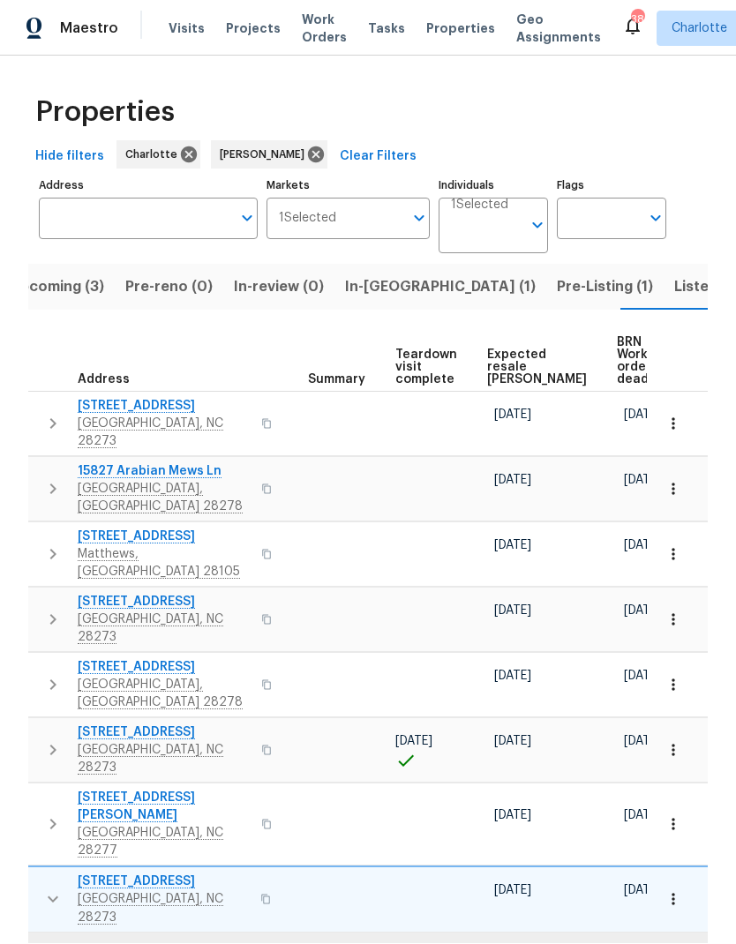
scroll to position [0, 331]
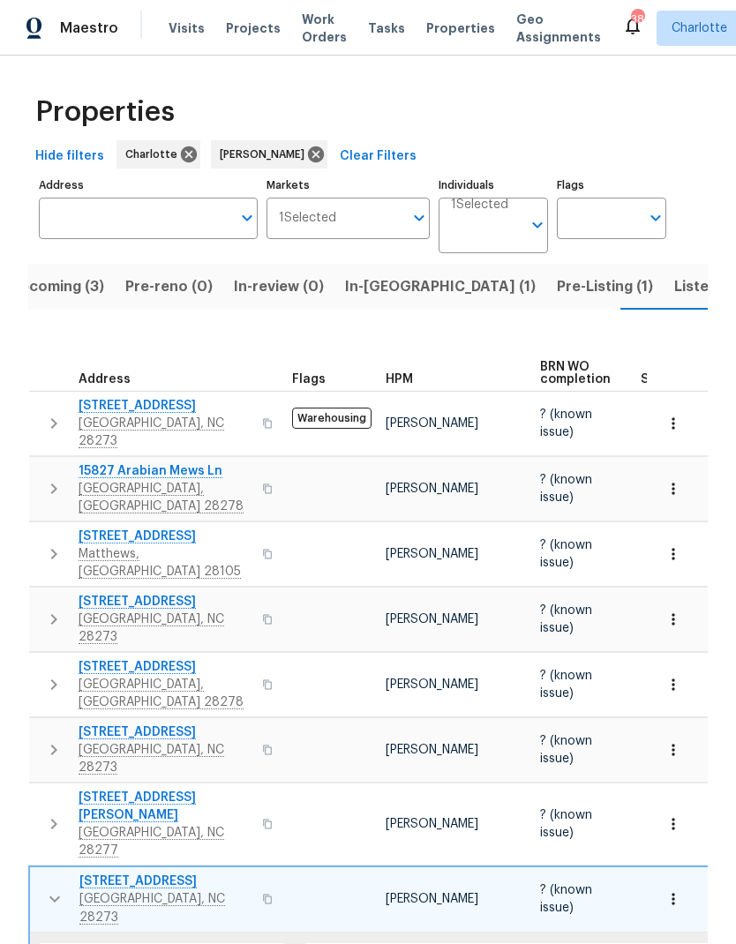
scroll to position [0, 0]
click at [48, 888] on icon "button" at bounding box center [54, 898] width 21 height 21
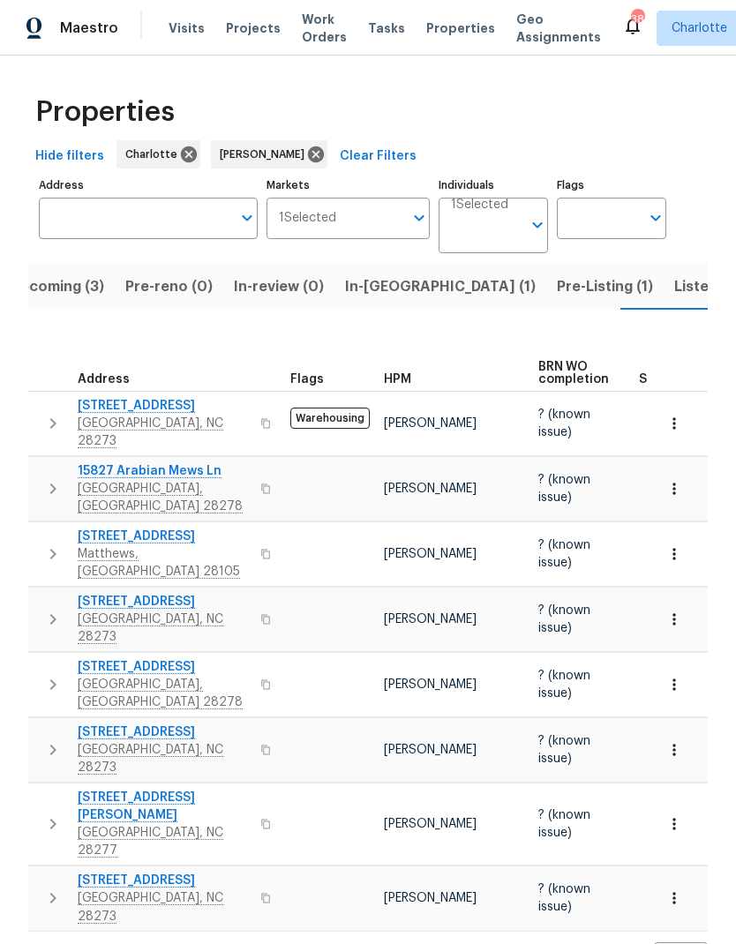
click at [674, 278] on span "Listed (22)" at bounding box center [711, 286] width 75 height 25
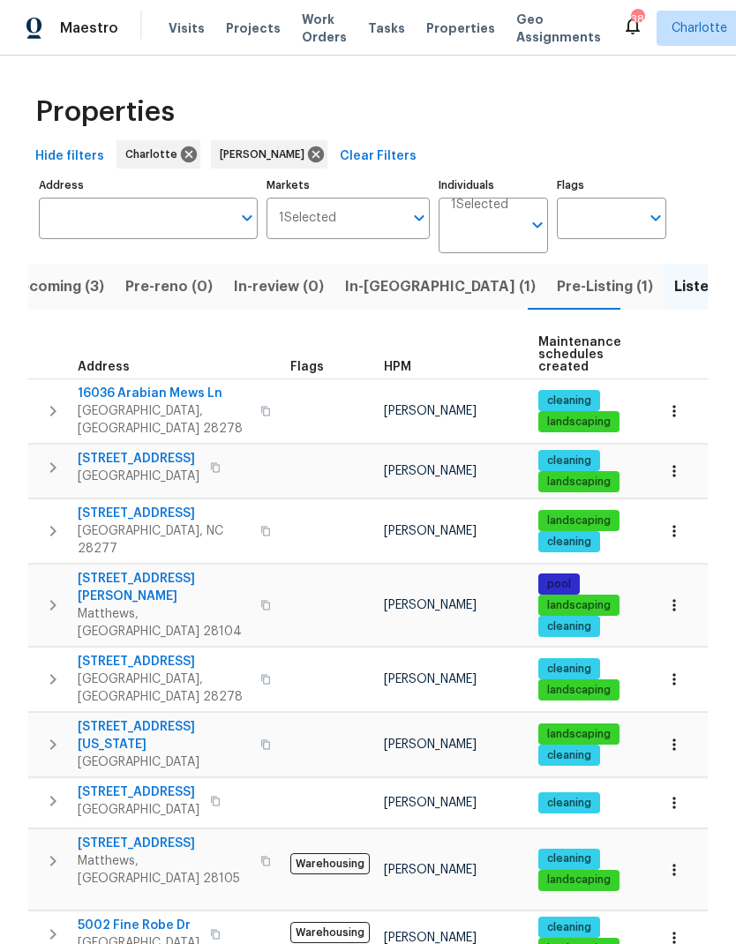
click at [39, 401] on button "button" at bounding box center [52, 411] width 35 height 53
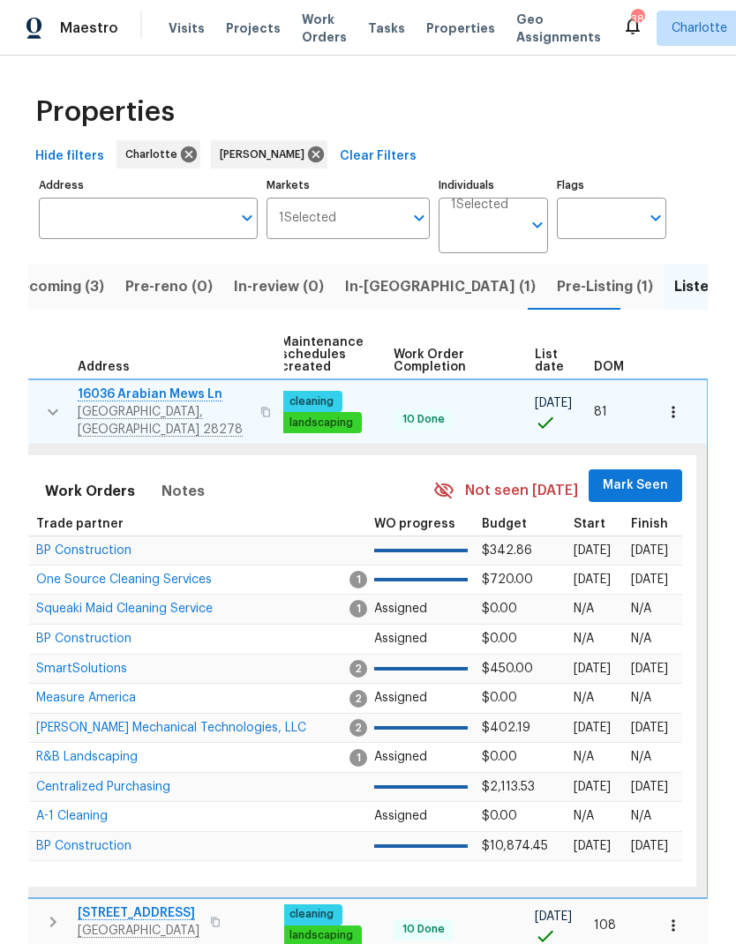
scroll to position [0, 258]
click at [636, 475] on span "Mark Seen" at bounding box center [635, 486] width 65 height 22
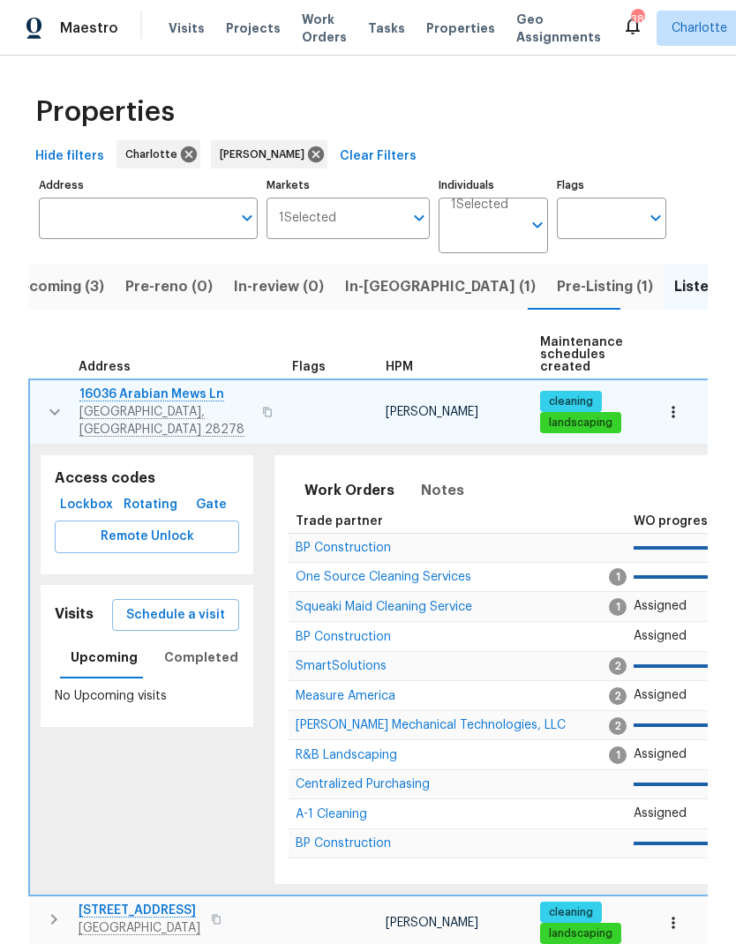
scroll to position [0, 0]
click at [42, 395] on button "button" at bounding box center [54, 411] width 35 height 53
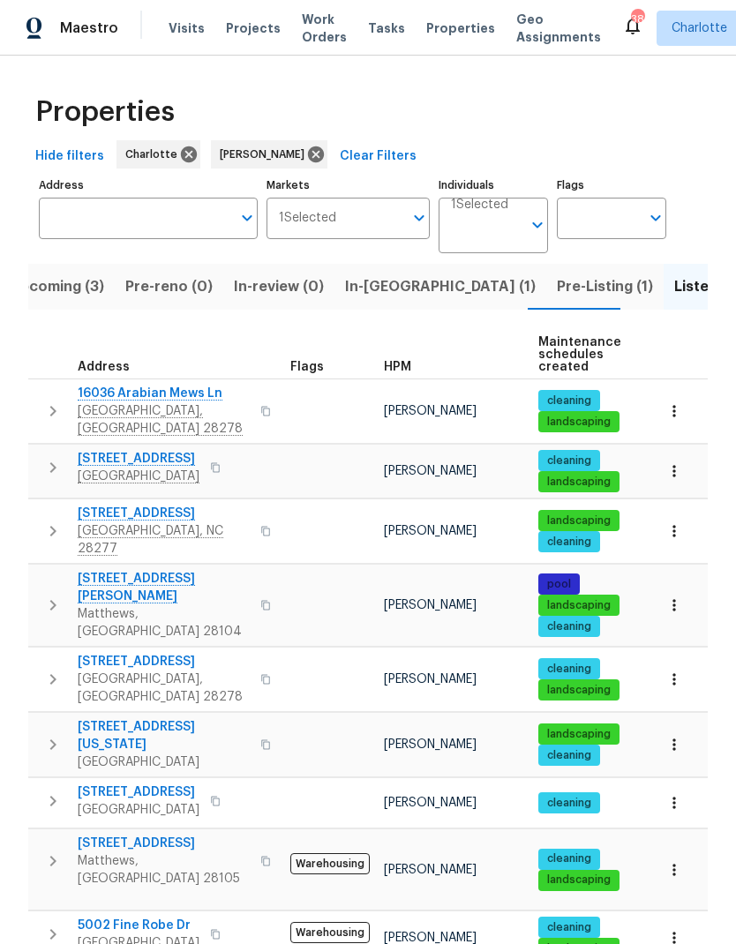
click at [43, 462] on icon "button" at bounding box center [52, 467] width 21 height 21
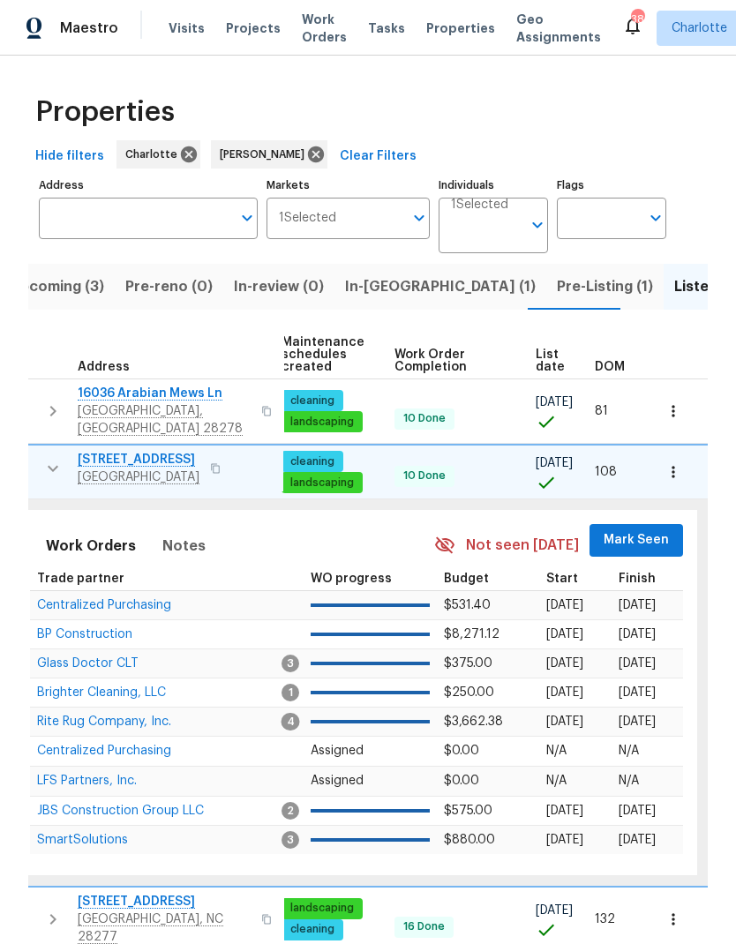
click at [634, 529] on span "Mark Seen" at bounding box center [635, 540] width 65 height 22
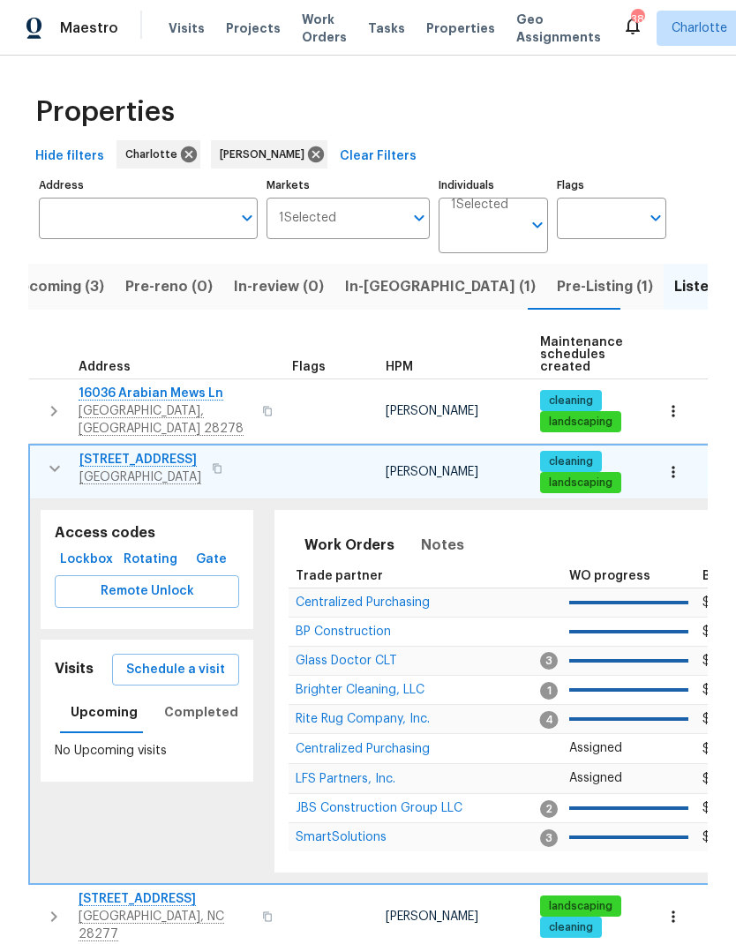
click at [50, 460] on icon "button" at bounding box center [54, 468] width 21 height 21
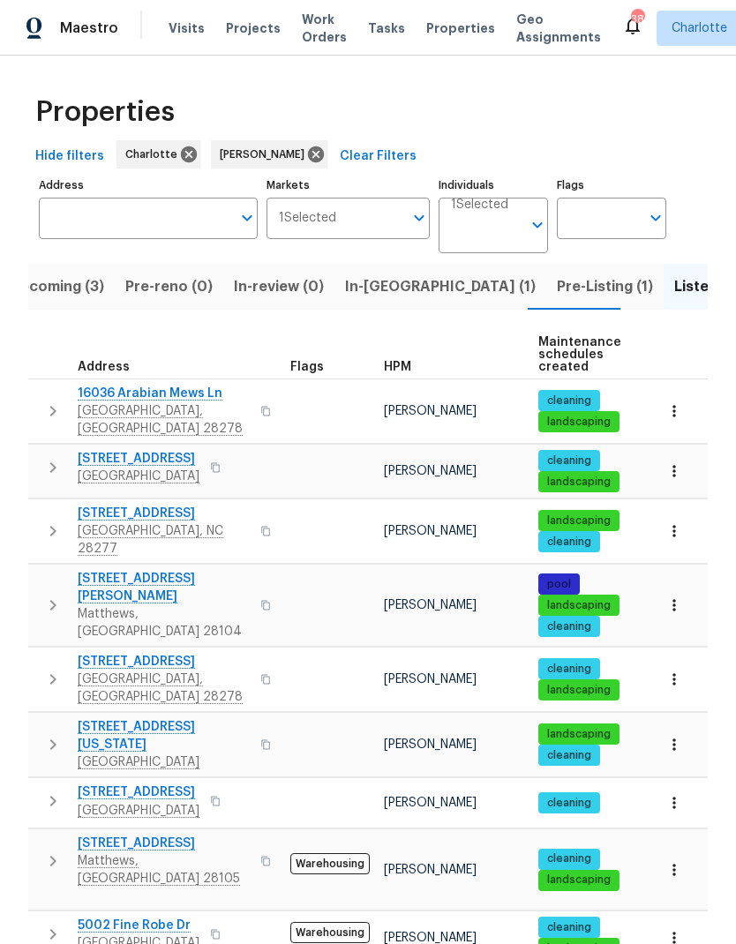
click at [46, 520] on icon "button" at bounding box center [52, 530] width 21 height 21
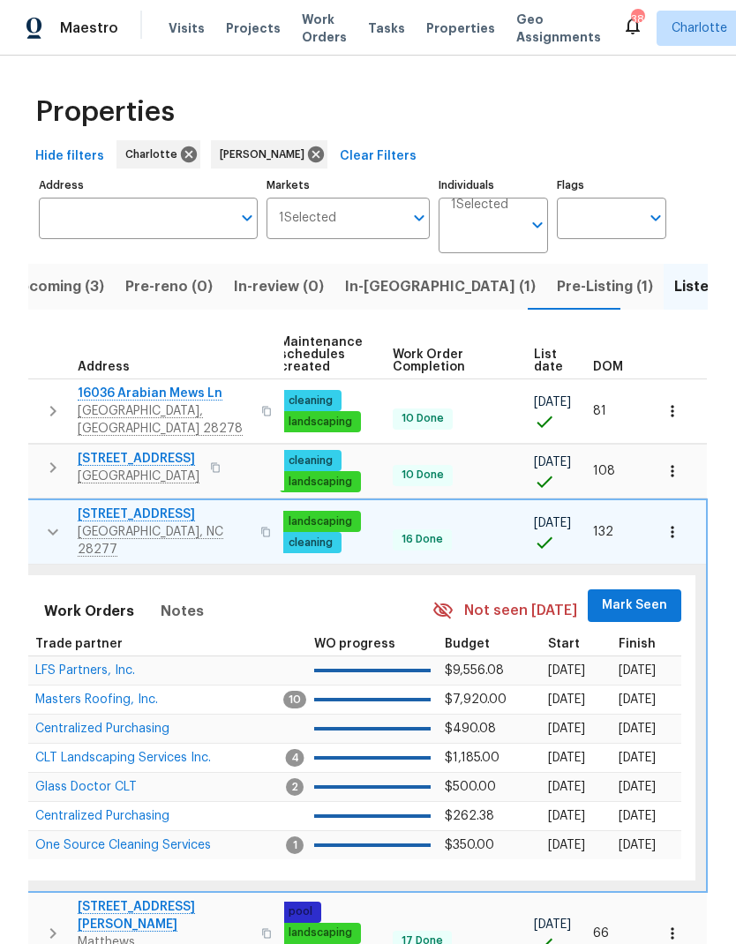
scroll to position [0, 258]
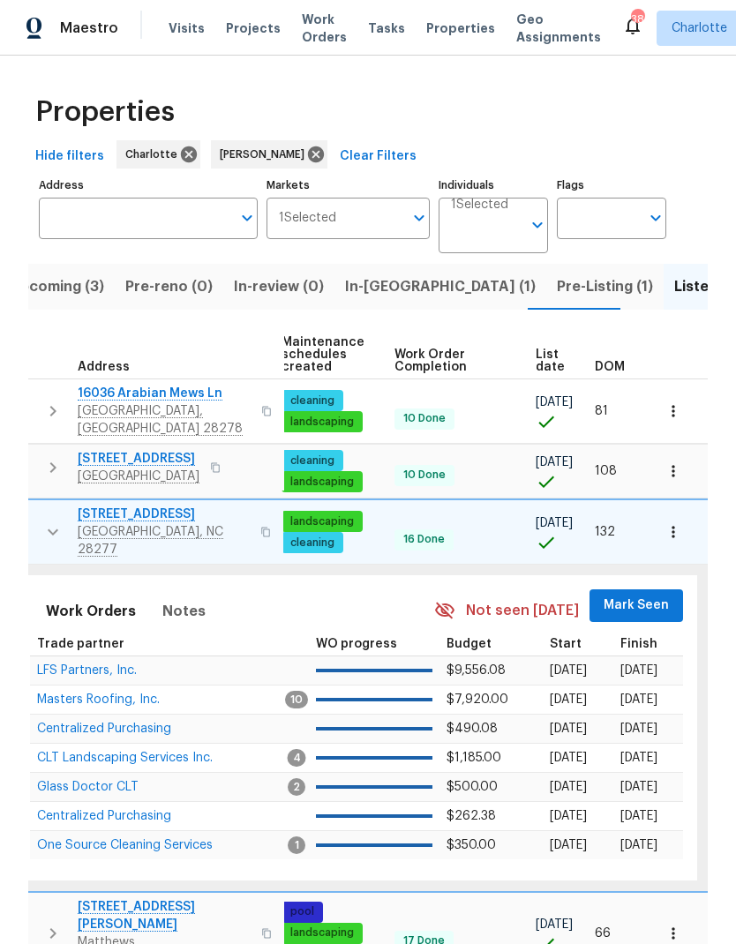
click at [636, 595] on span "Mark Seen" at bounding box center [635, 606] width 65 height 22
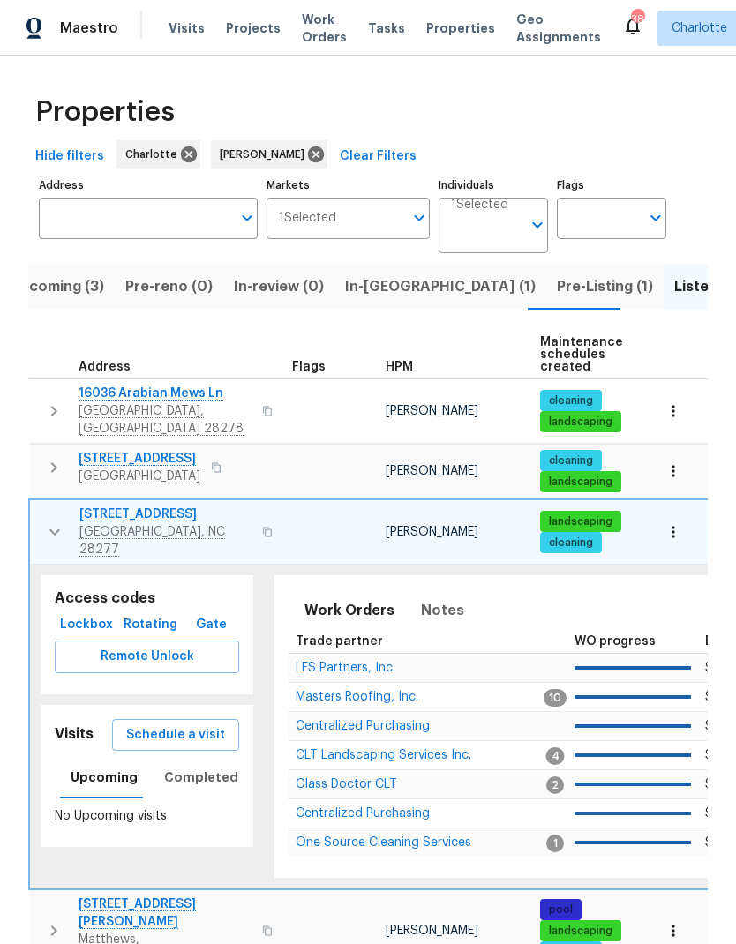
scroll to position [0, 0]
click at [45, 521] on icon "button" at bounding box center [54, 531] width 21 height 21
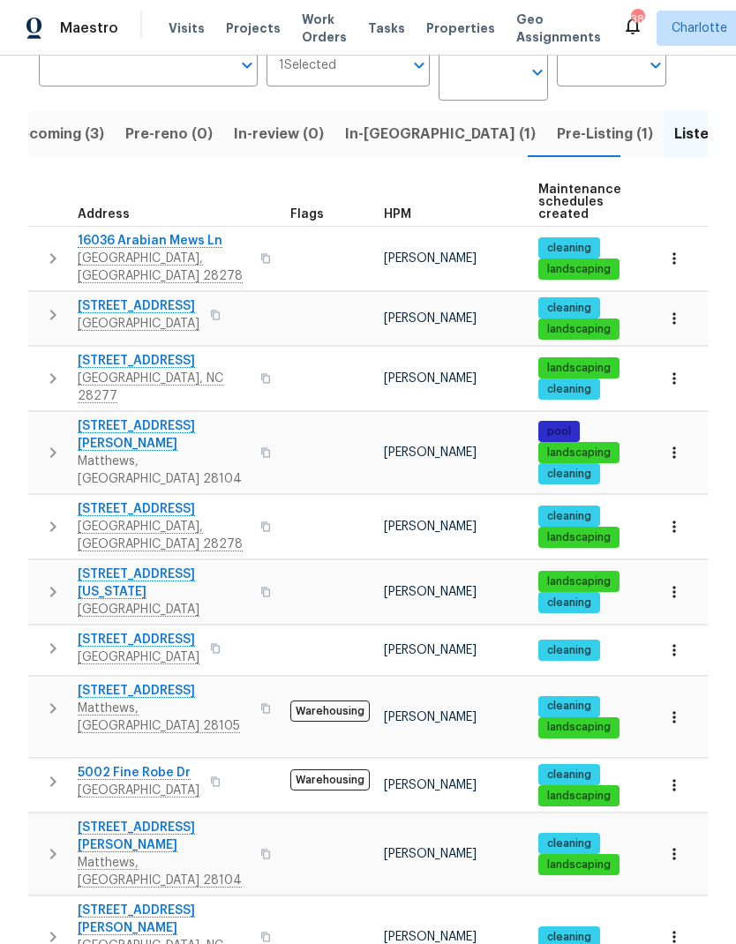
scroll to position [154, 0]
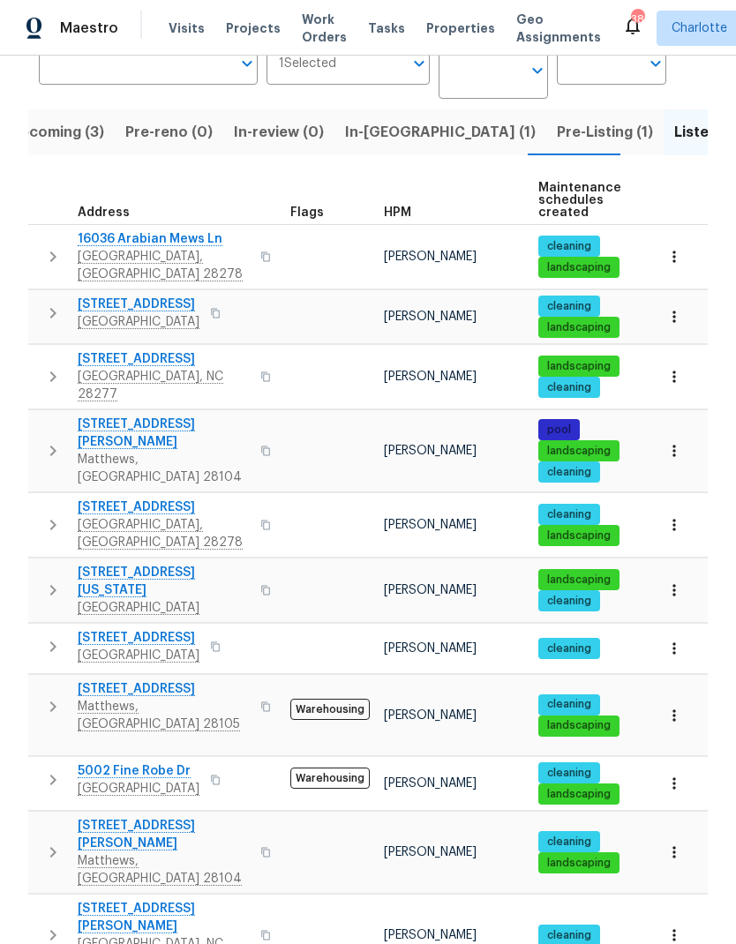
click at [38, 415] on button "button" at bounding box center [52, 450] width 35 height 71
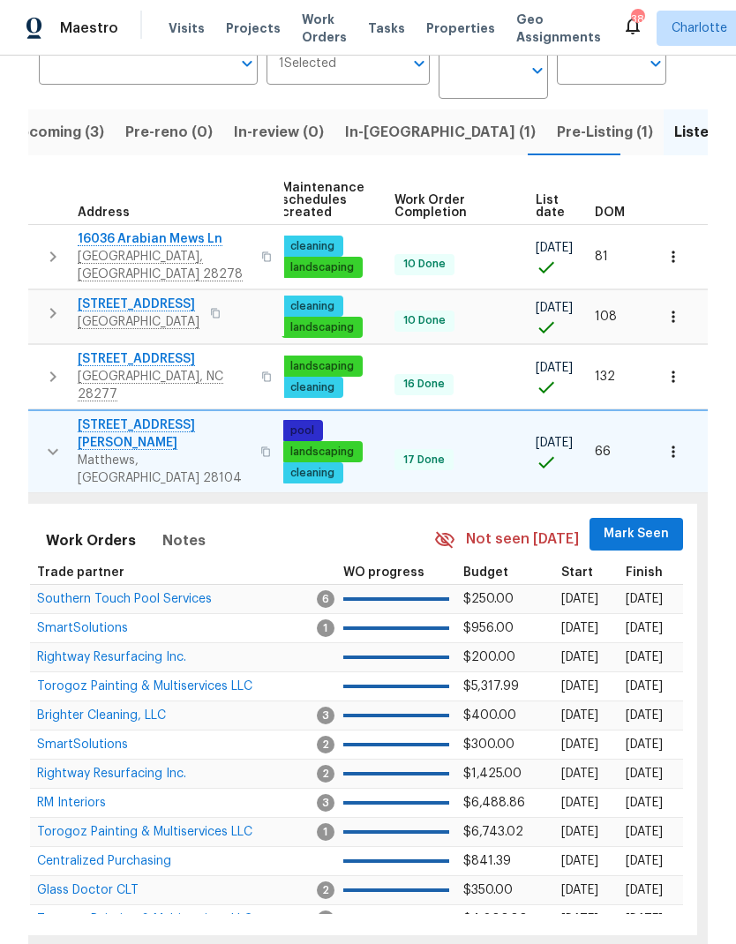
click at [621, 523] on span "Mark Seen" at bounding box center [635, 534] width 65 height 22
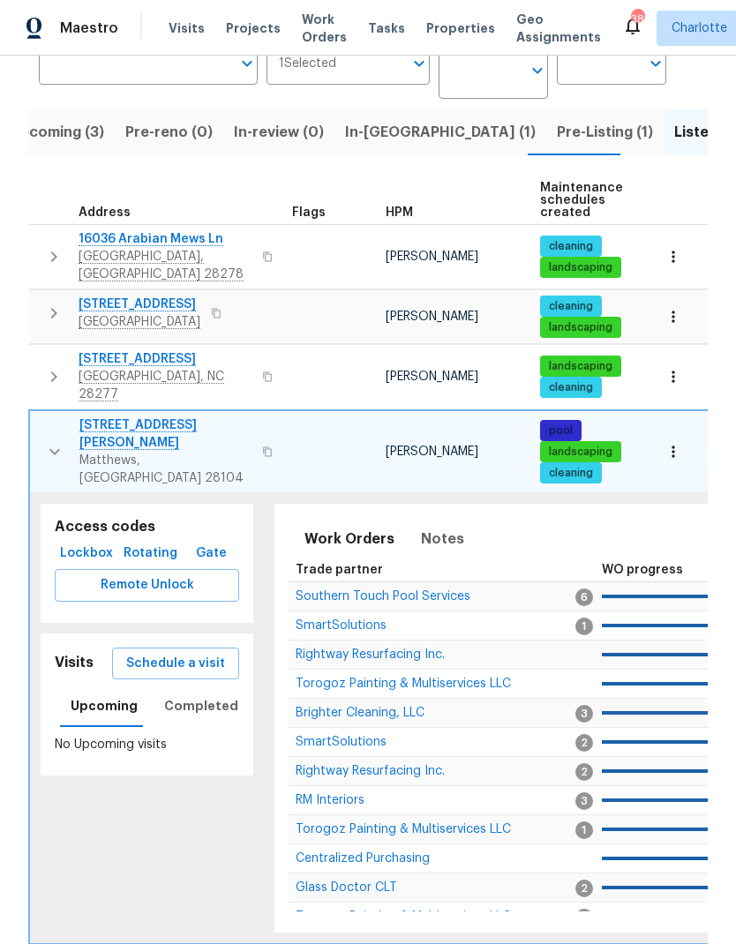
scroll to position [0, 0]
click at [44, 441] on icon "button" at bounding box center [54, 451] width 21 height 21
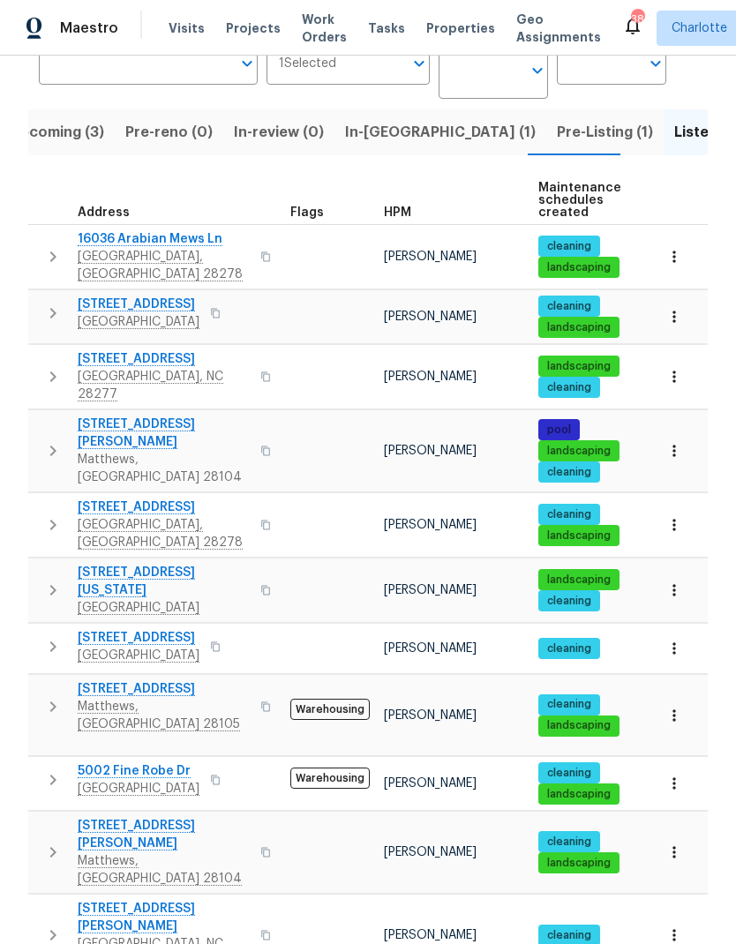
click at [43, 514] on icon "button" at bounding box center [52, 524] width 21 height 21
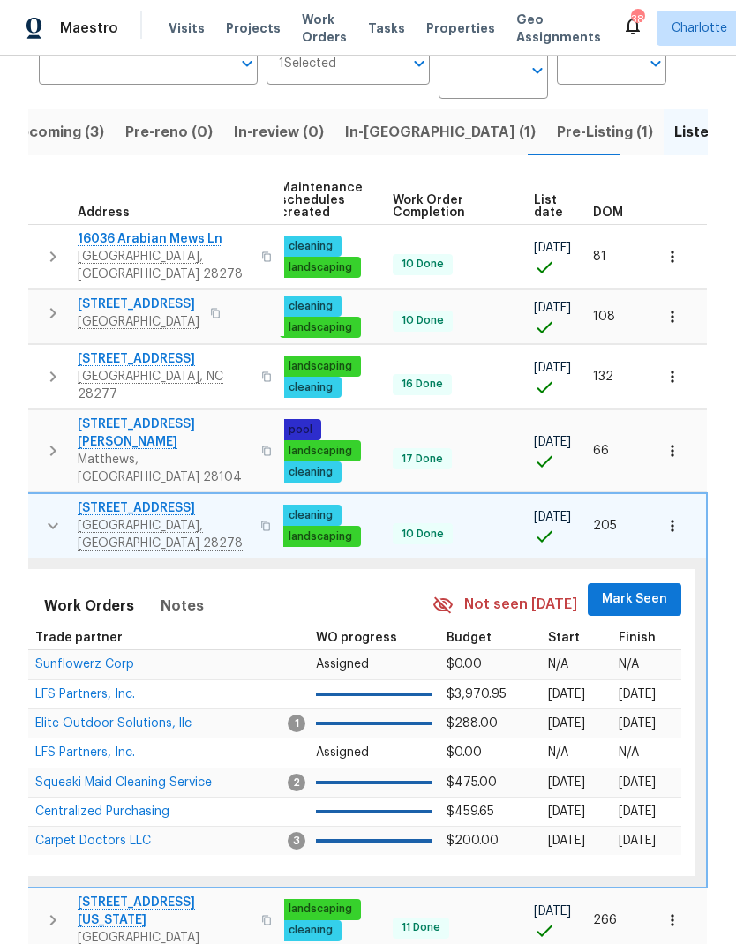
scroll to position [0, 258]
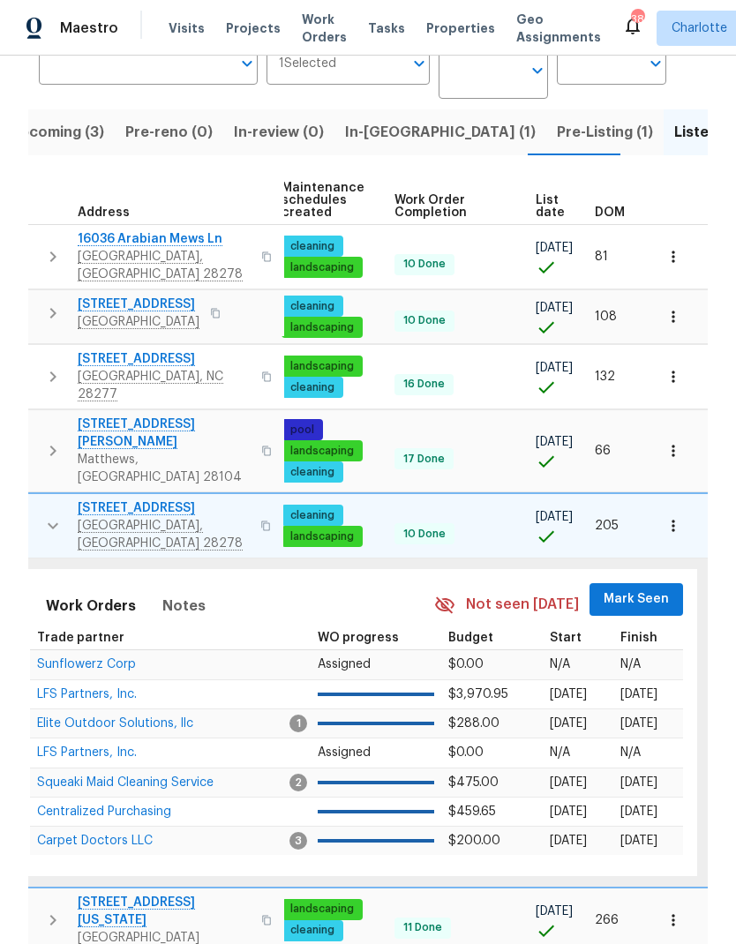
click at [625, 588] on span "Mark Seen" at bounding box center [635, 599] width 65 height 22
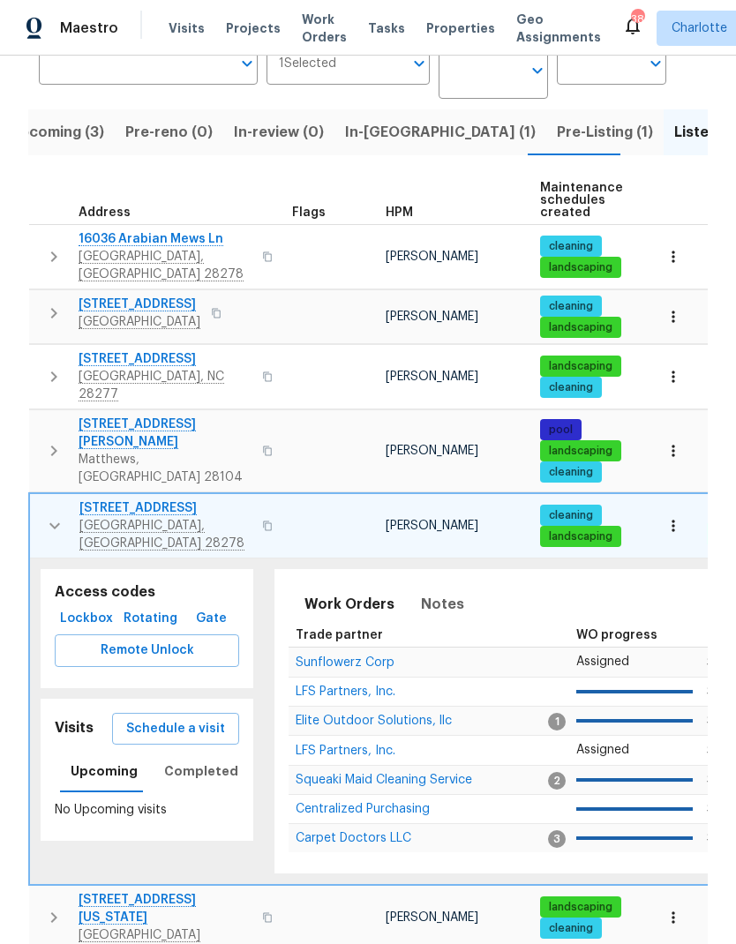
scroll to position [0, 0]
click at [46, 499] on button "button" at bounding box center [54, 525] width 35 height 53
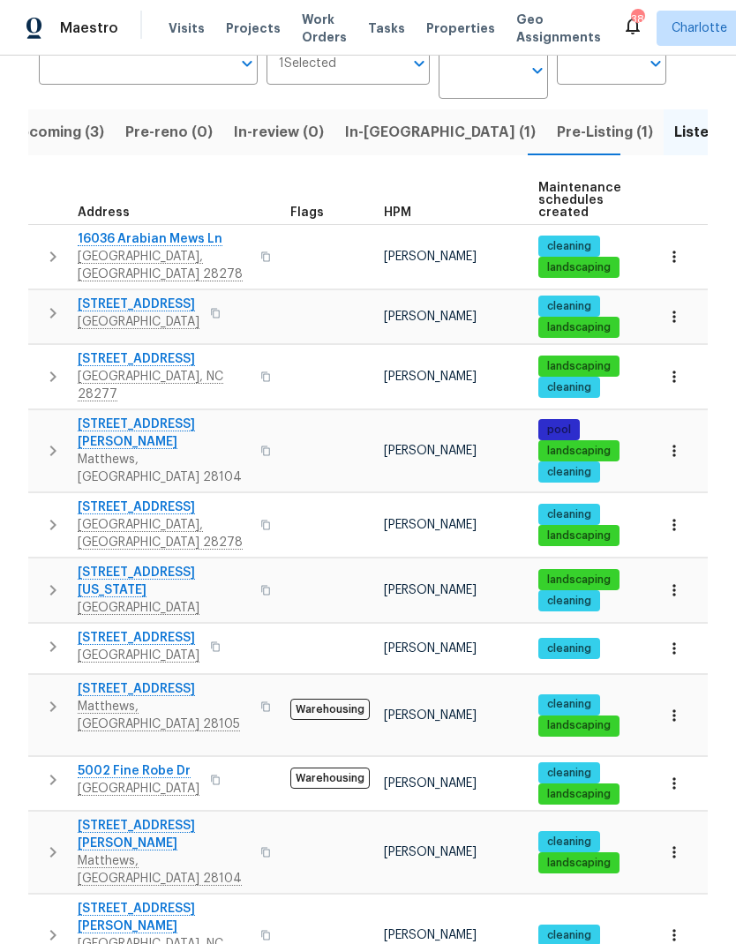
click at [47, 580] on icon "button" at bounding box center [52, 590] width 21 height 21
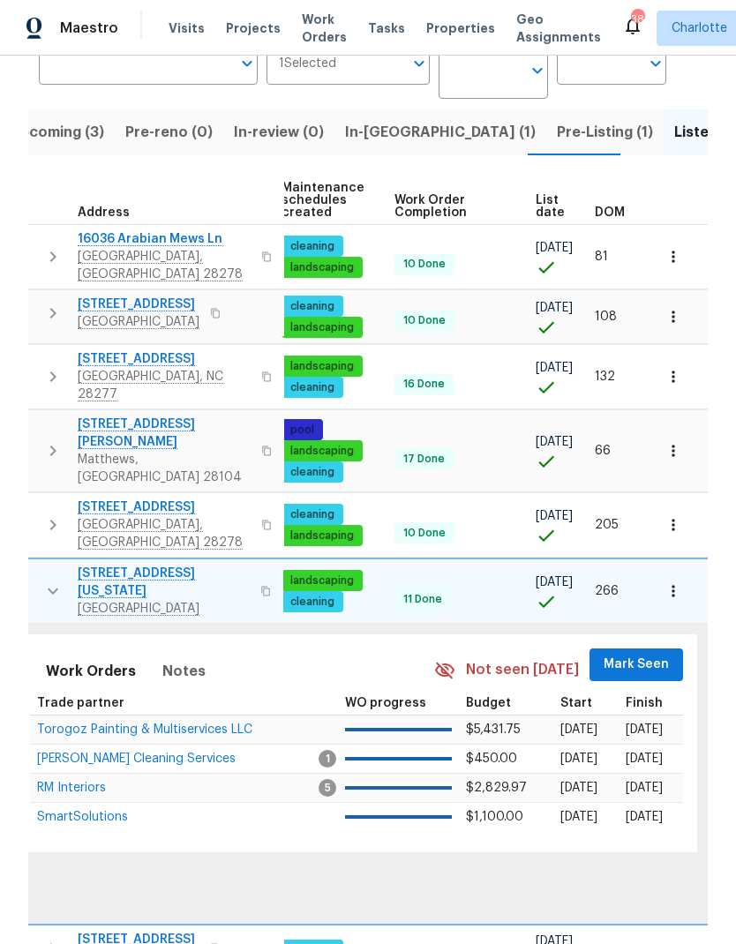
click at [633, 654] on span "Mark Seen" at bounding box center [635, 665] width 65 height 22
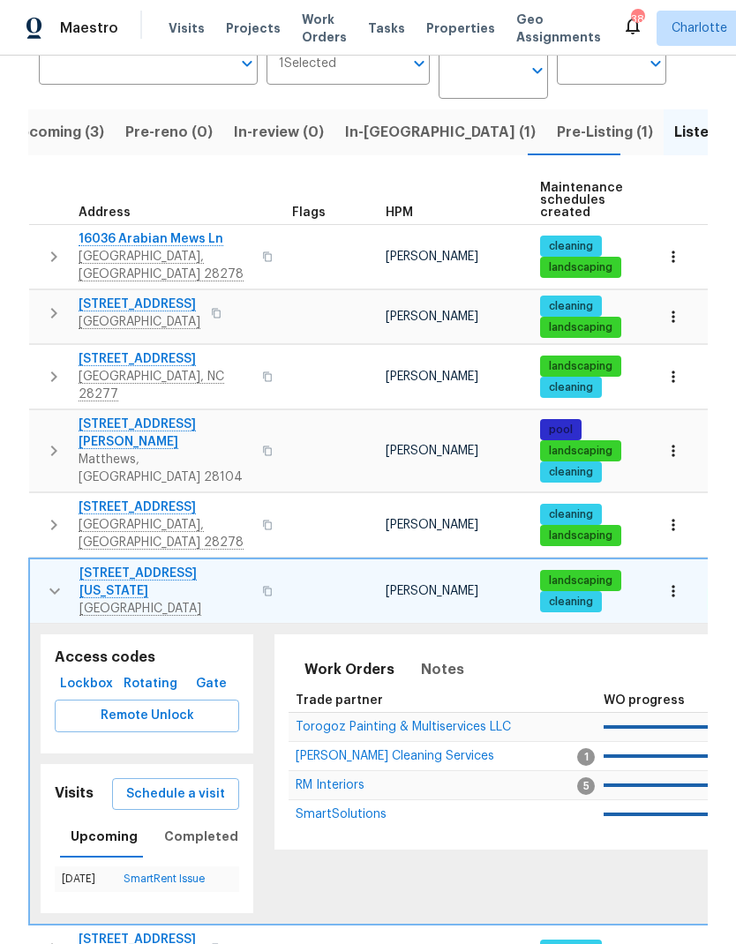
click at [50, 580] on icon "button" at bounding box center [54, 590] width 21 height 21
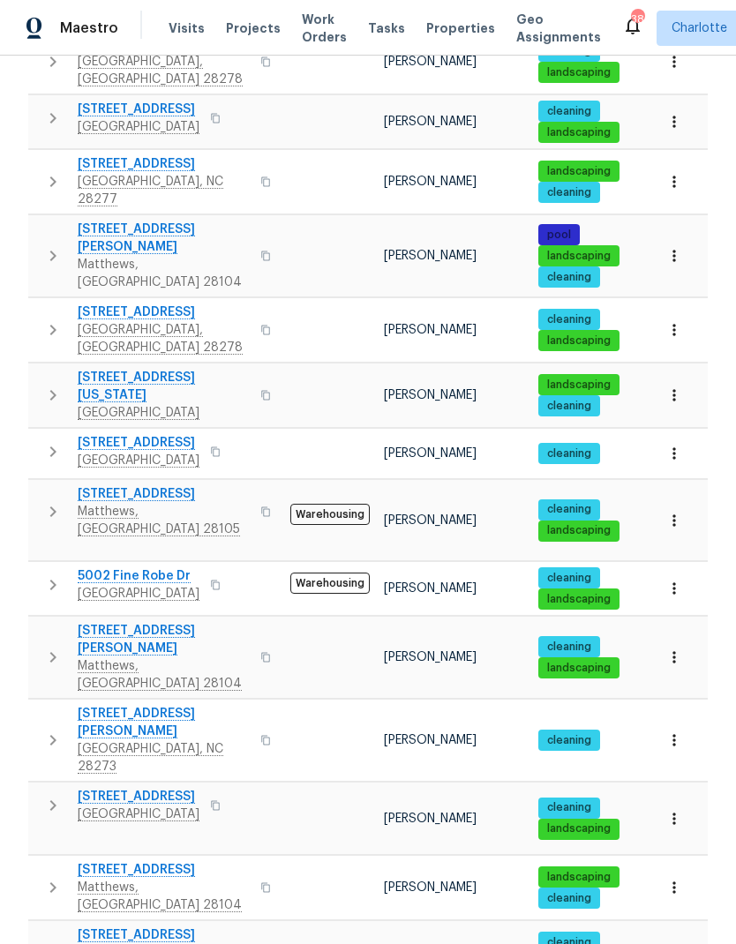
click at [37, 434] on button "button" at bounding box center [52, 451] width 35 height 35
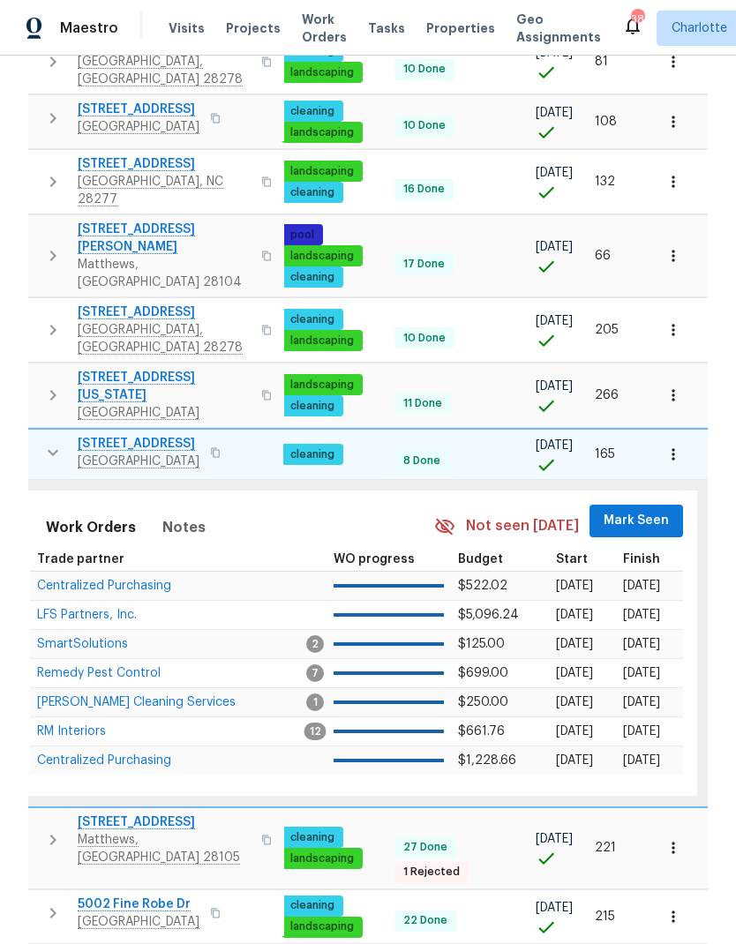
click at [631, 510] on span "Mark Seen" at bounding box center [635, 521] width 65 height 22
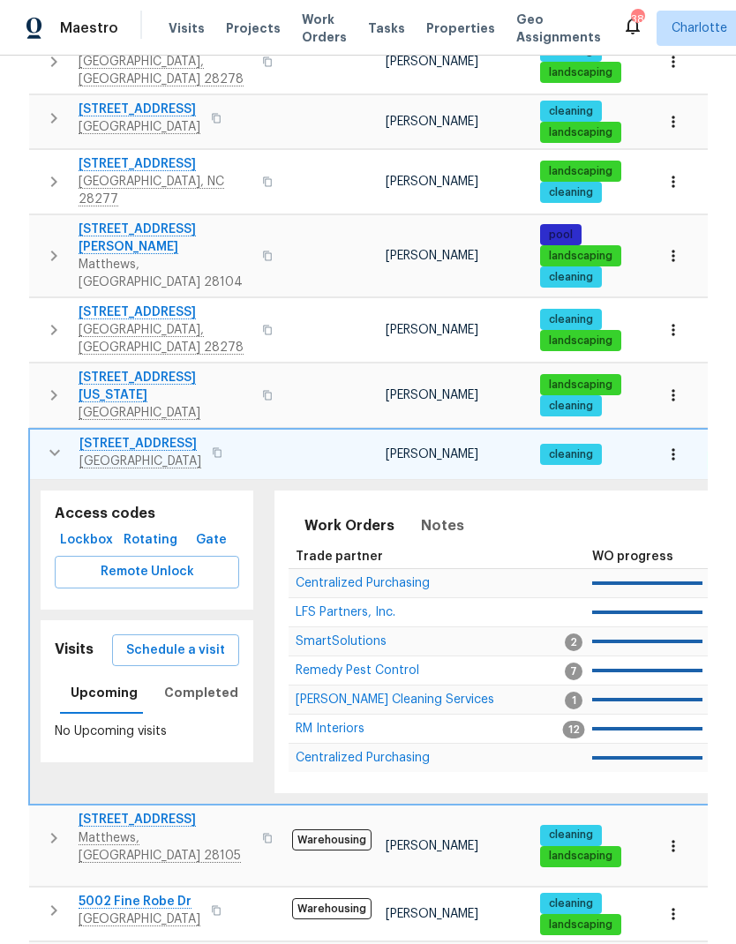
click at [44, 442] on icon "button" at bounding box center [54, 452] width 21 height 21
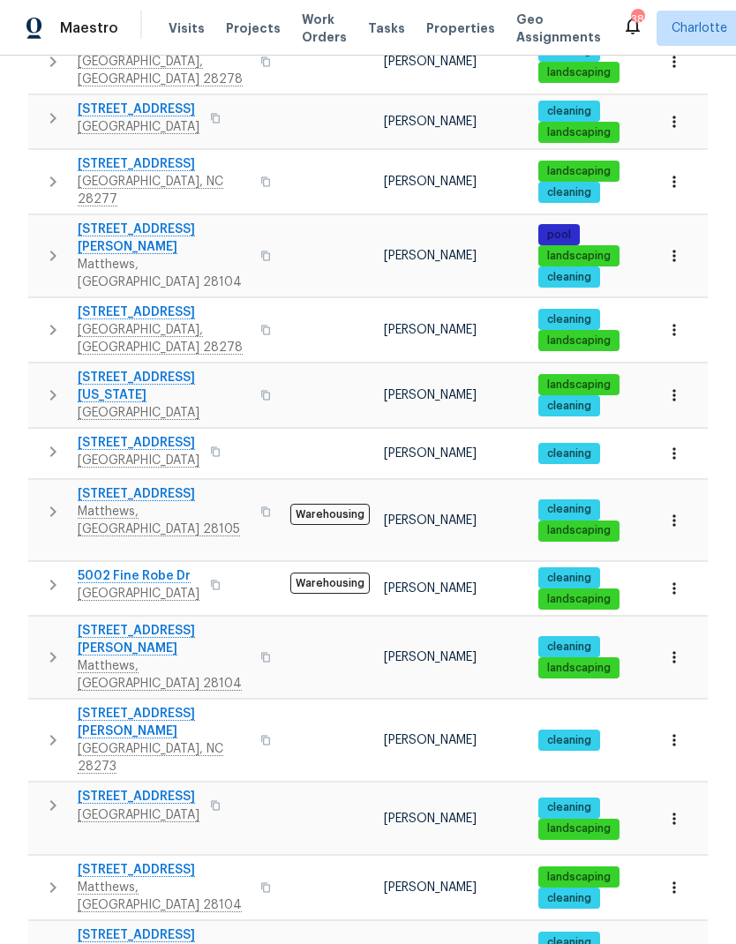
click at [43, 501] on icon "button" at bounding box center [52, 511] width 21 height 21
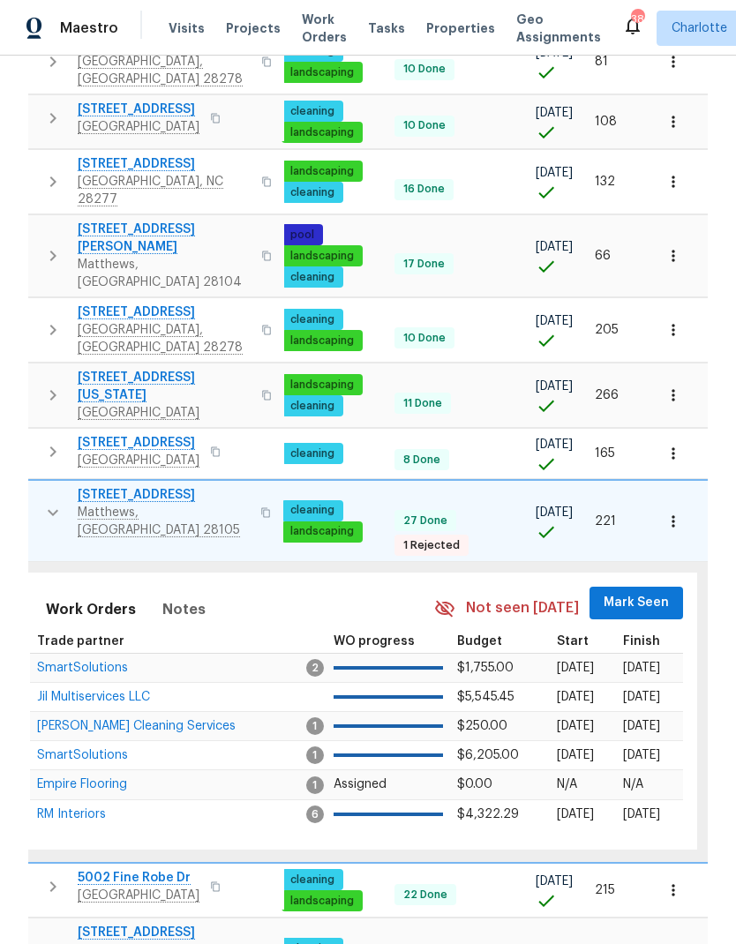
click at [651, 592] on span "Mark Seen" at bounding box center [635, 603] width 65 height 22
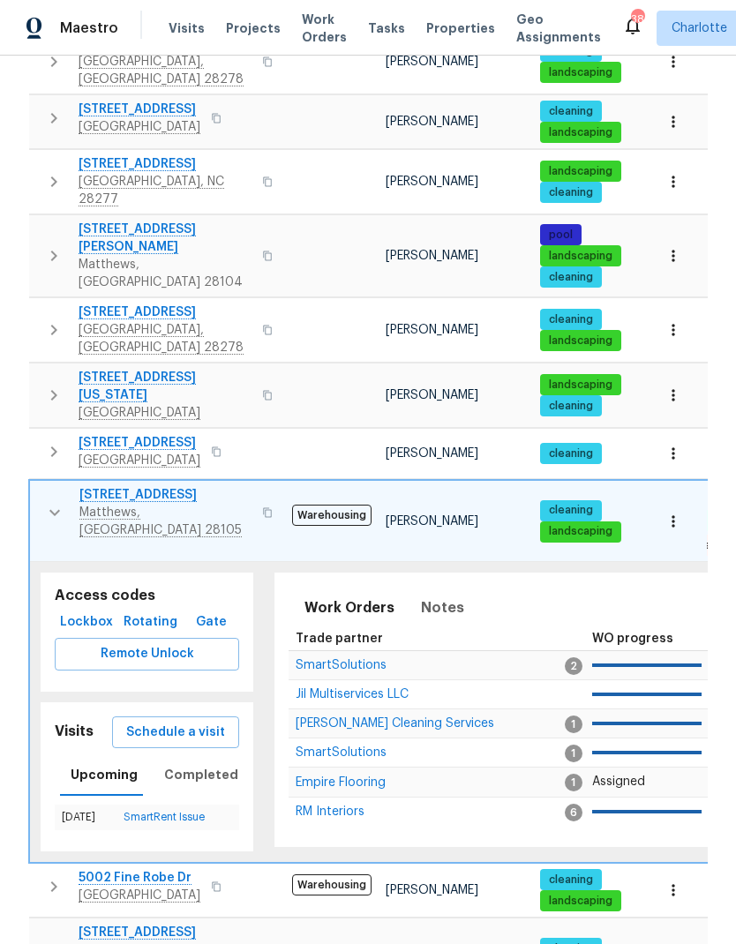
click at [44, 502] on icon "button" at bounding box center [54, 512] width 21 height 21
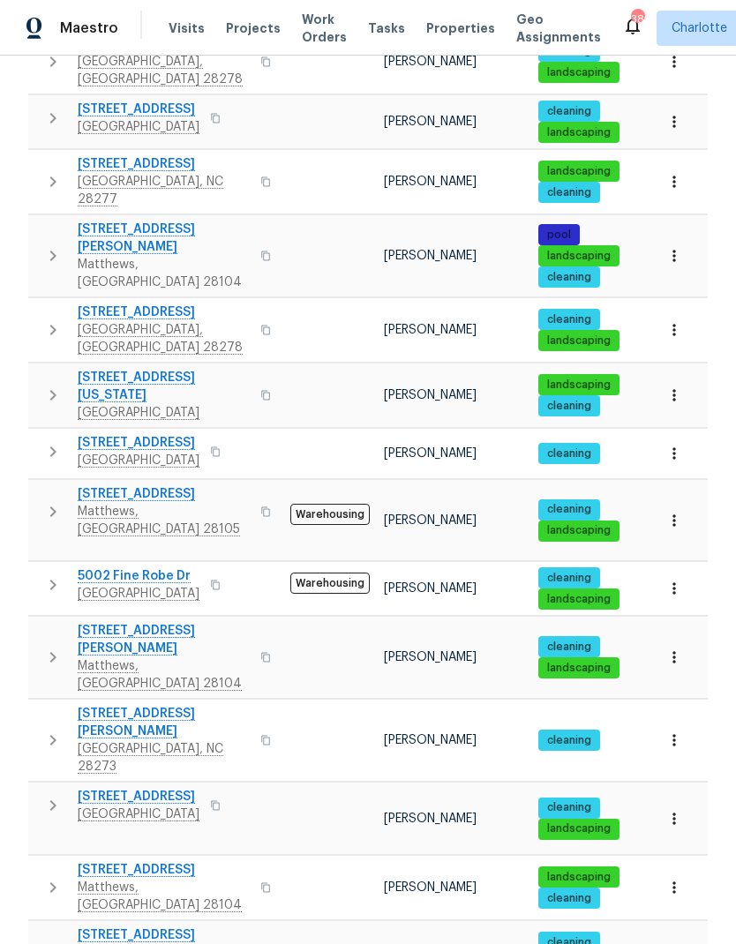
click at [47, 574] on icon "button" at bounding box center [52, 584] width 21 height 21
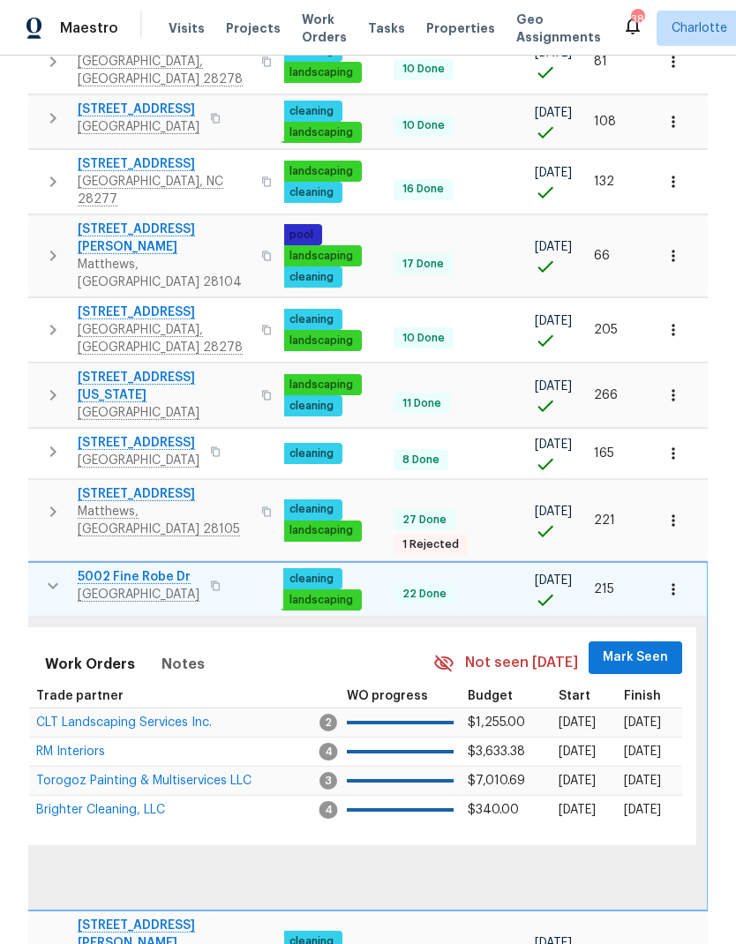
click at [634, 647] on span "Mark Seen" at bounding box center [634, 658] width 65 height 22
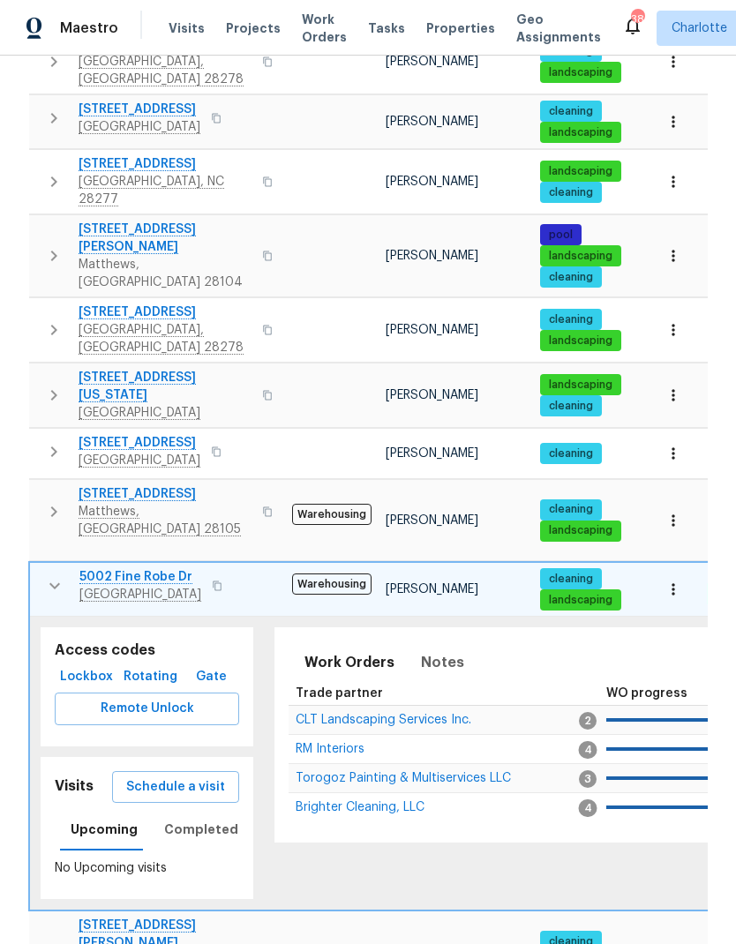
click at [47, 575] on icon "button" at bounding box center [54, 585] width 21 height 21
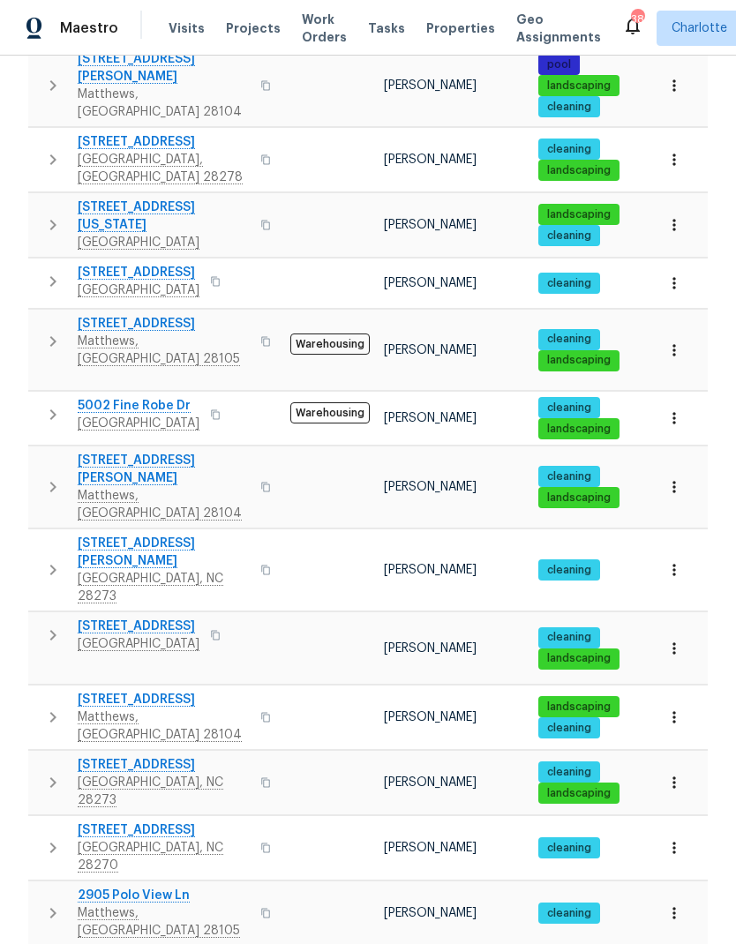
click at [39, 452] on button "button" at bounding box center [52, 487] width 35 height 71
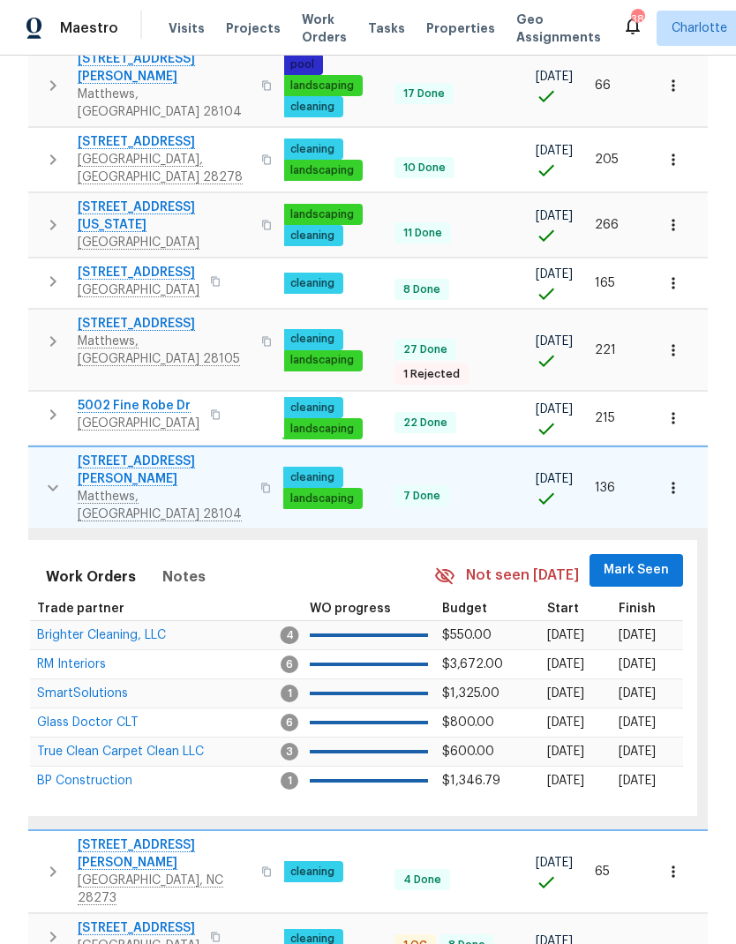
click at [639, 554] on button "Mark Seen" at bounding box center [636, 570] width 94 height 33
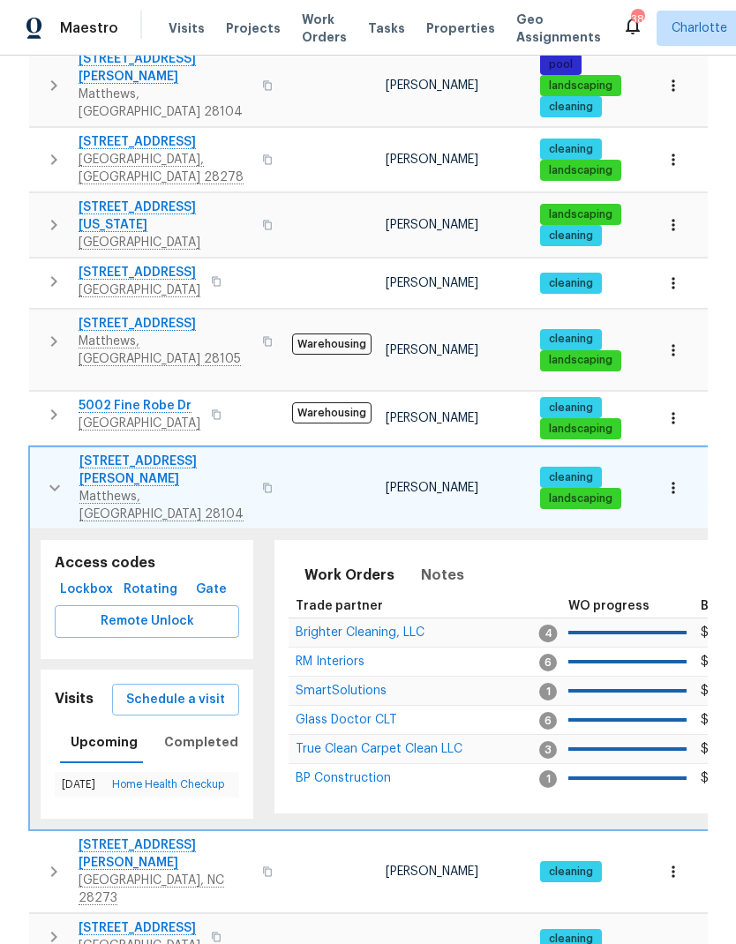
click at [41, 453] on button "button" at bounding box center [54, 488] width 35 height 71
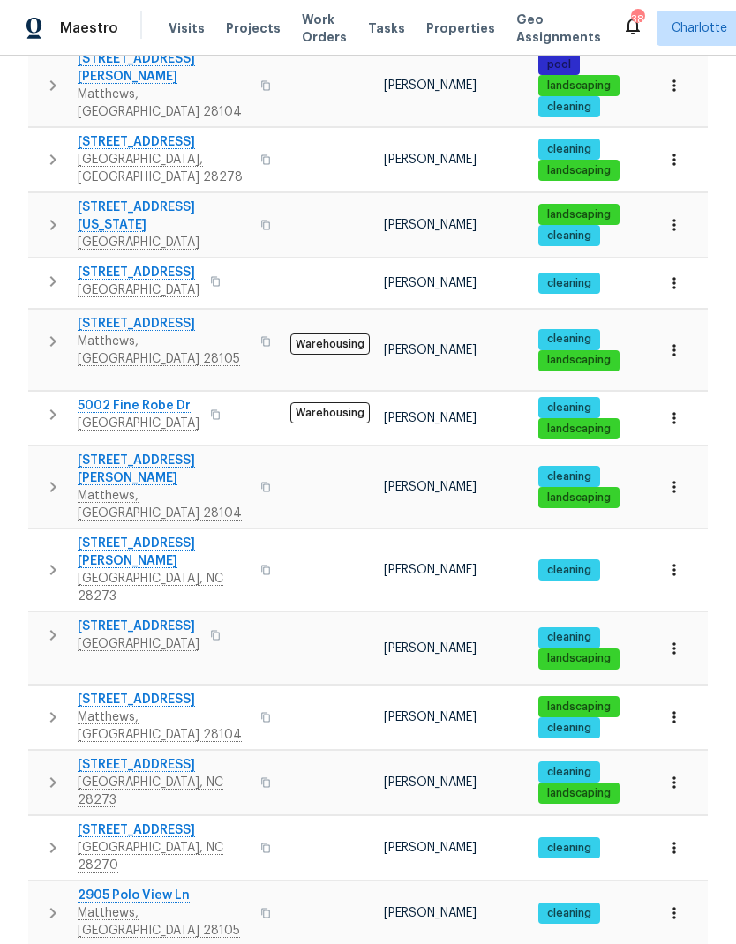
click at [47, 559] on icon "button" at bounding box center [52, 569] width 21 height 21
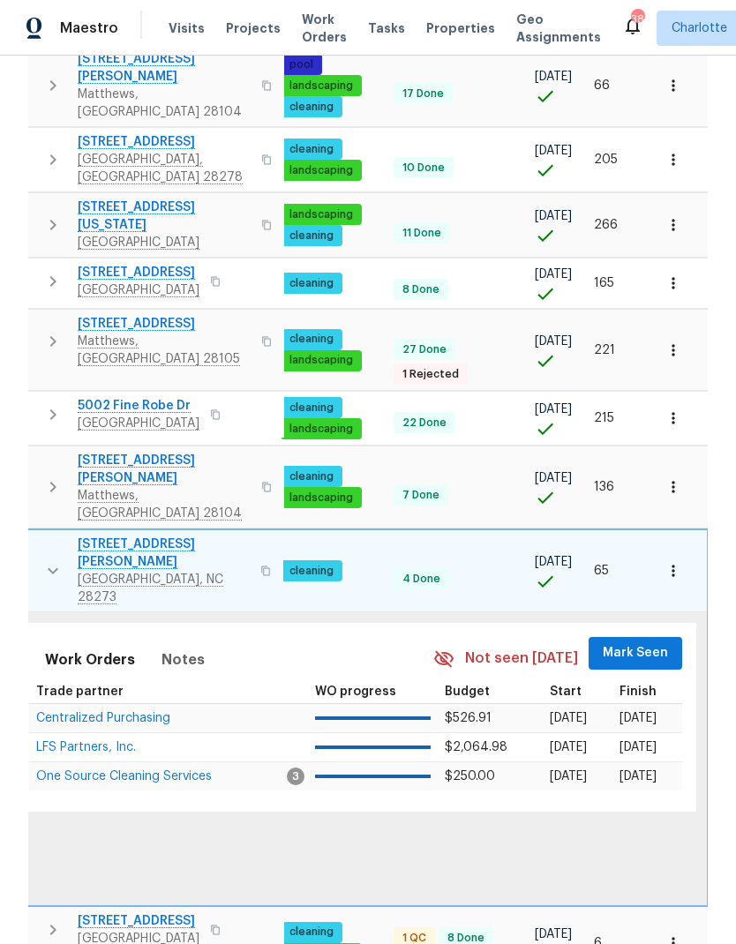
click at [634, 642] on span "Mark Seen" at bounding box center [634, 653] width 65 height 22
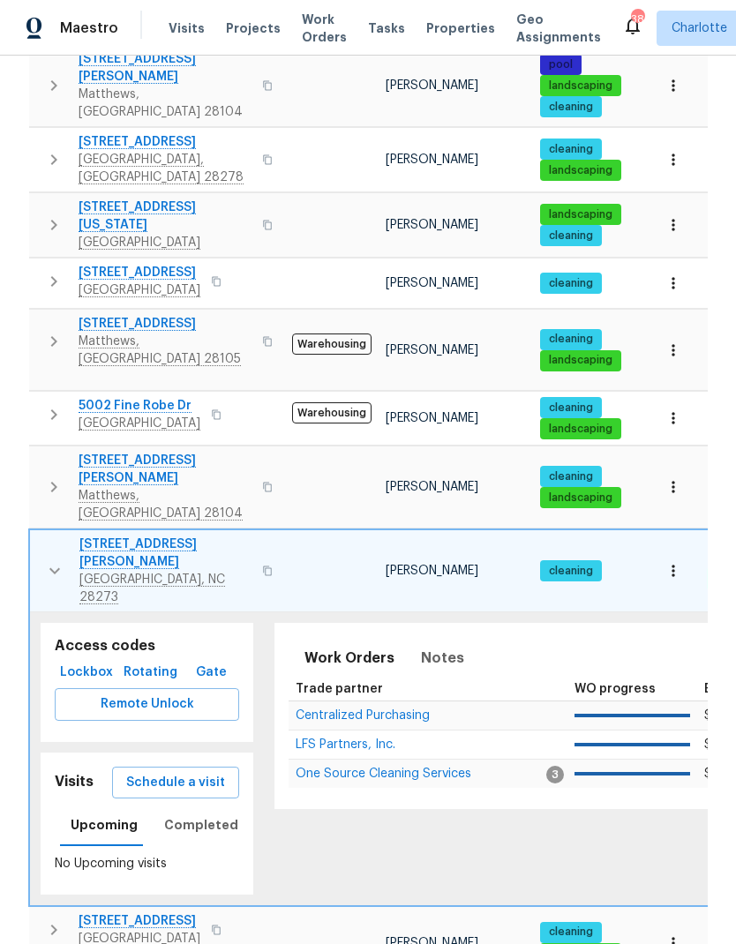
click at [47, 535] on button "button" at bounding box center [54, 570] width 35 height 71
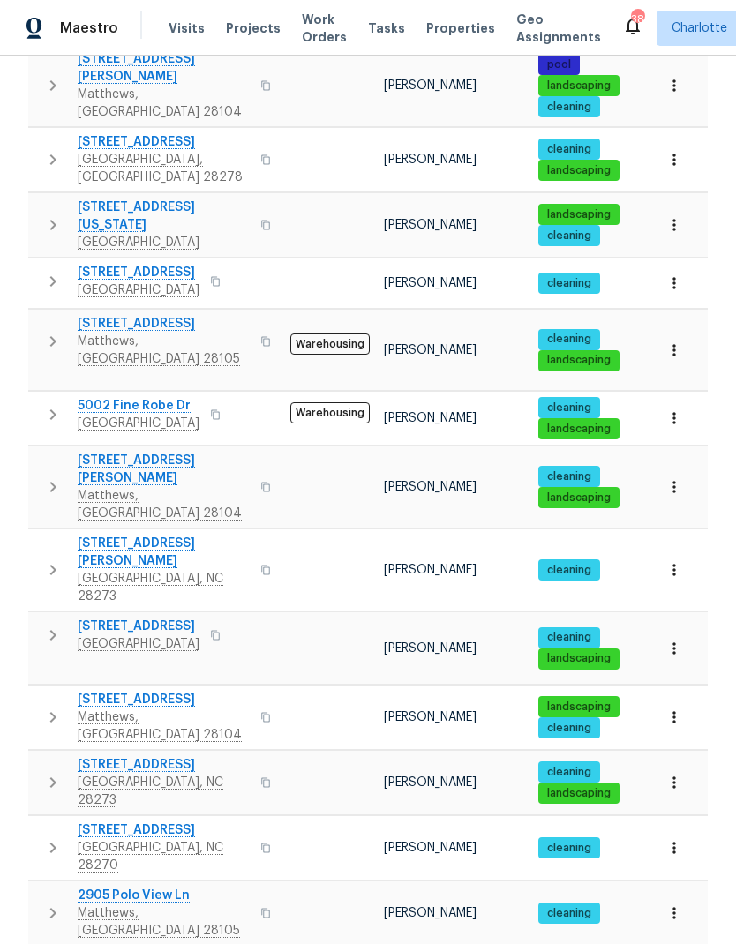
click at [49, 625] on icon "button" at bounding box center [52, 635] width 21 height 21
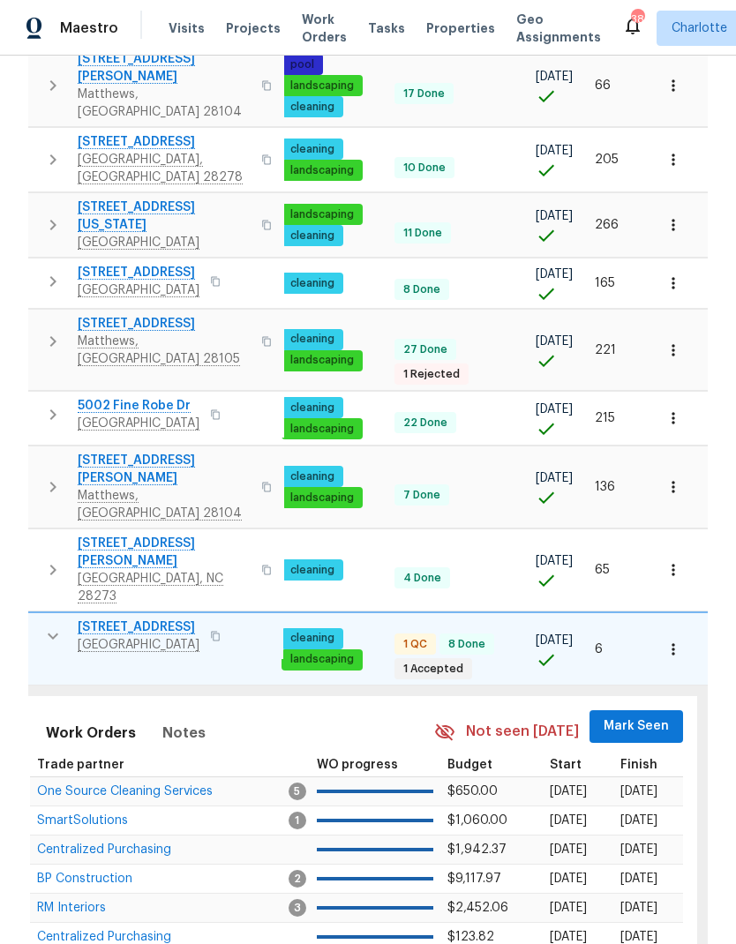
click at [627, 715] on span "Mark Seen" at bounding box center [635, 726] width 65 height 22
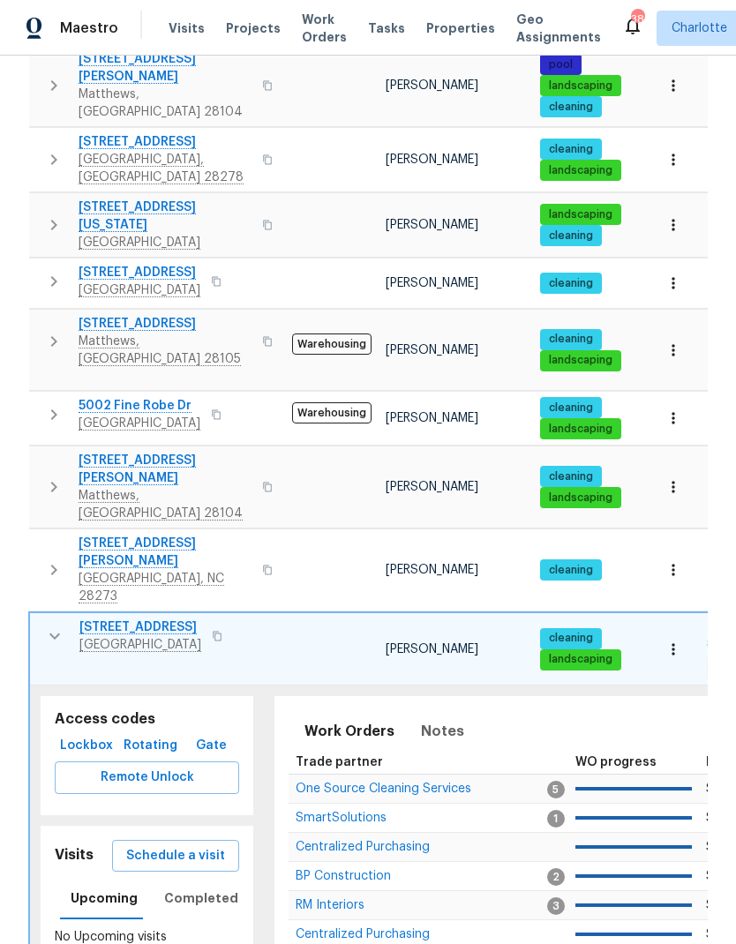
click at [49, 625] on icon "button" at bounding box center [54, 635] width 21 height 21
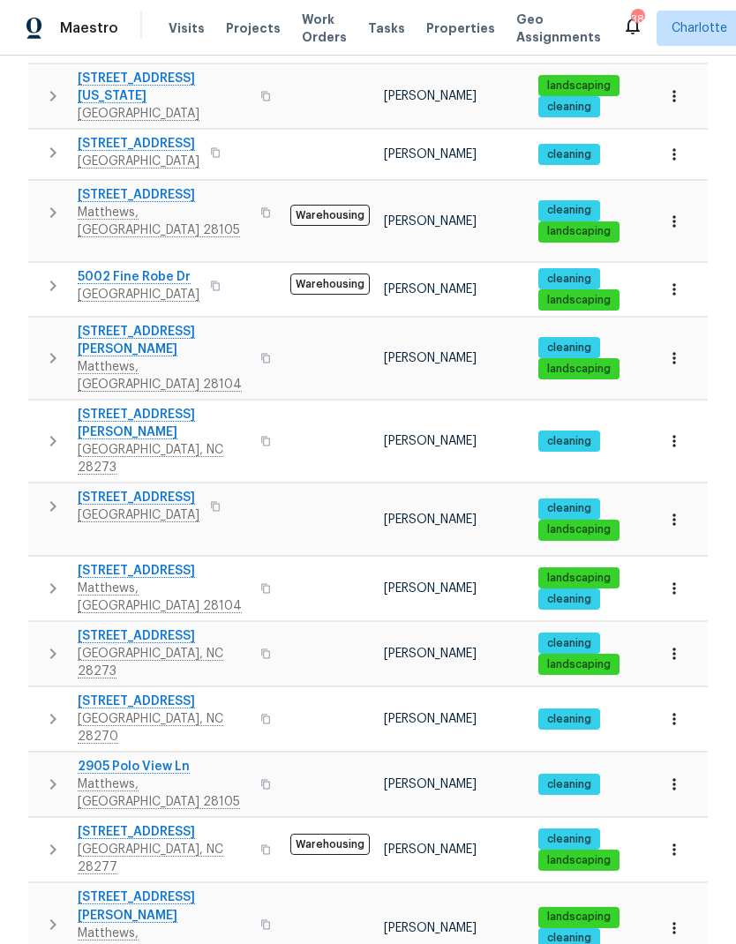
click at [48, 578] on icon "button" at bounding box center [52, 588] width 21 height 21
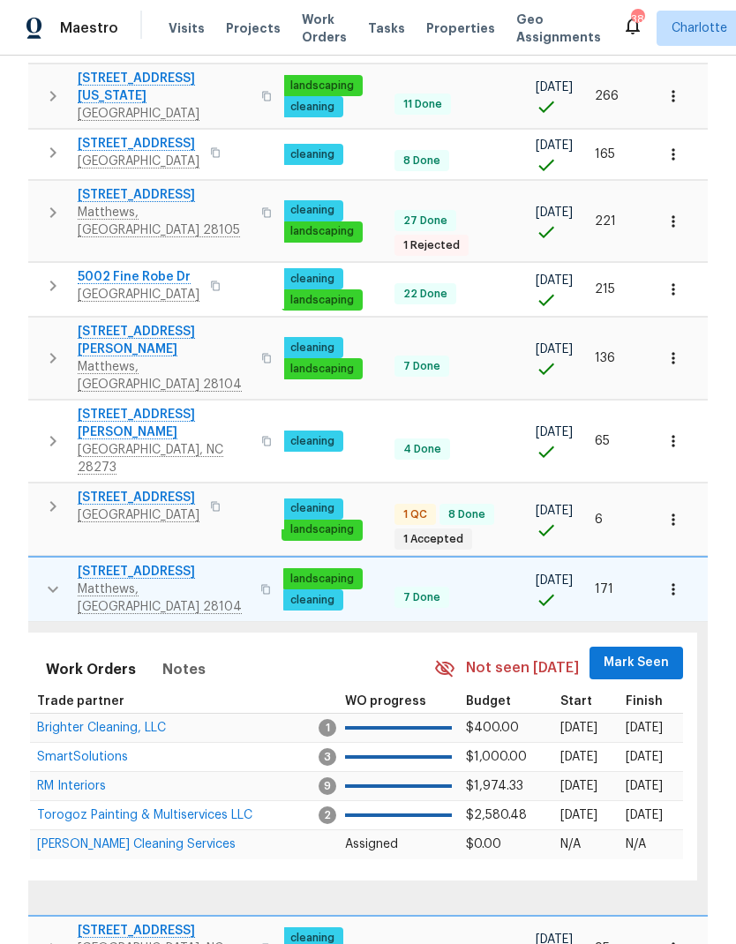
click at [642, 652] on span "Mark Seen" at bounding box center [635, 663] width 65 height 22
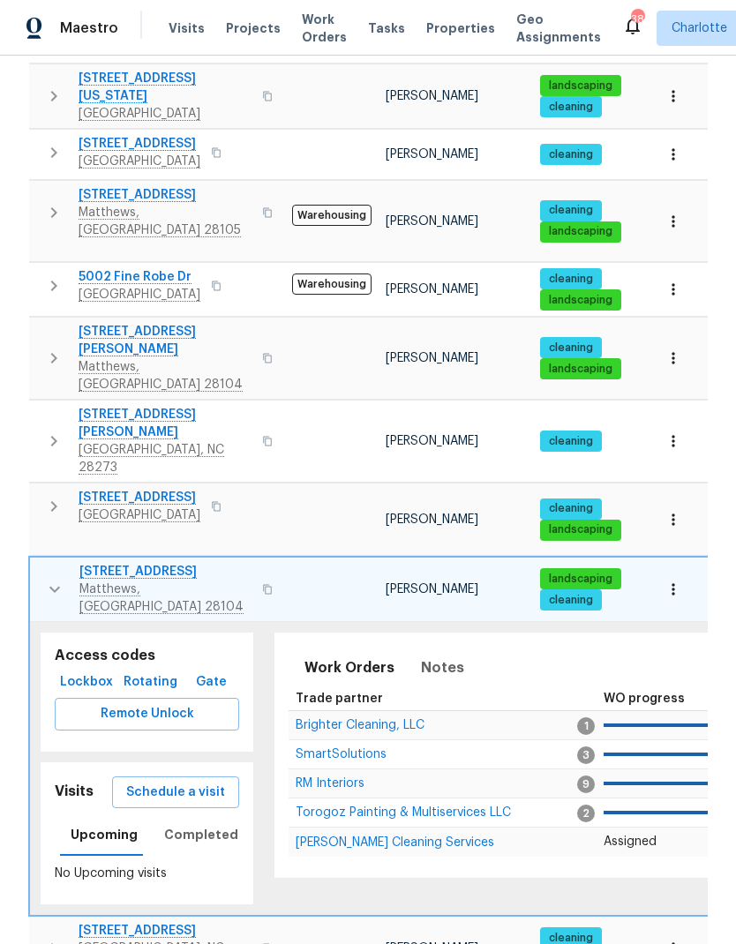
click at [39, 563] on button "button" at bounding box center [54, 589] width 35 height 53
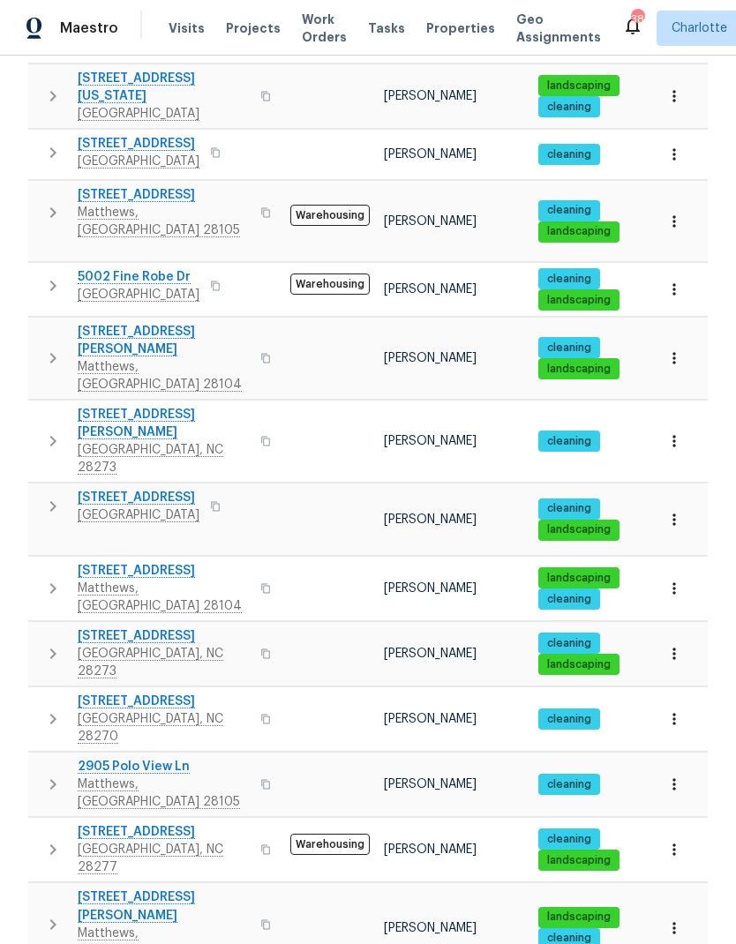
click at [44, 643] on icon "button" at bounding box center [52, 653] width 21 height 21
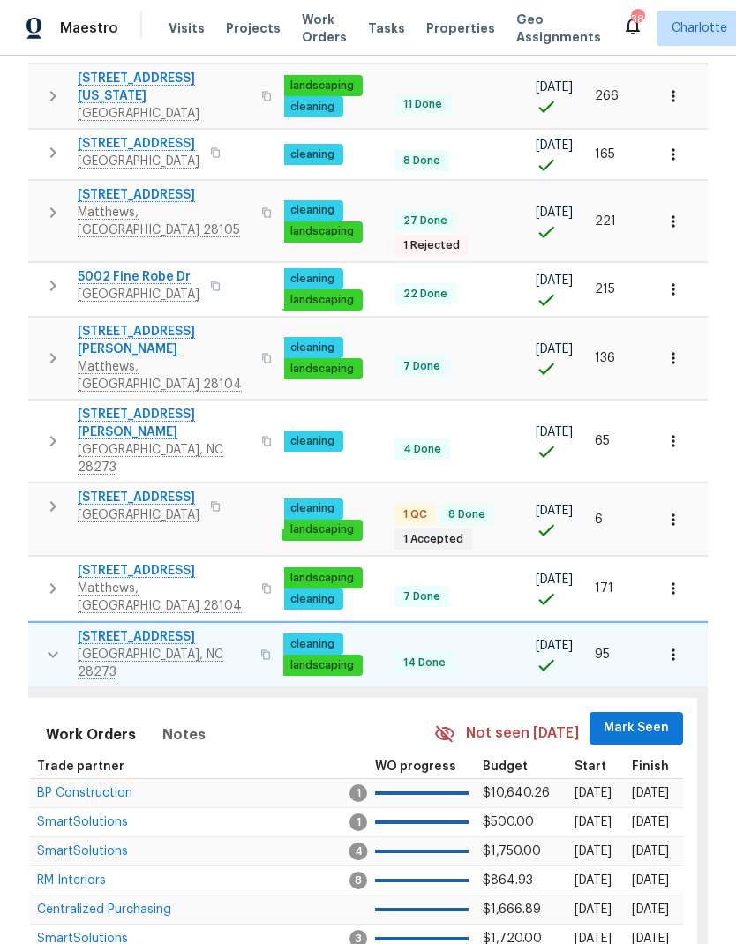
click at [632, 717] on span "Mark Seen" at bounding box center [635, 728] width 65 height 22
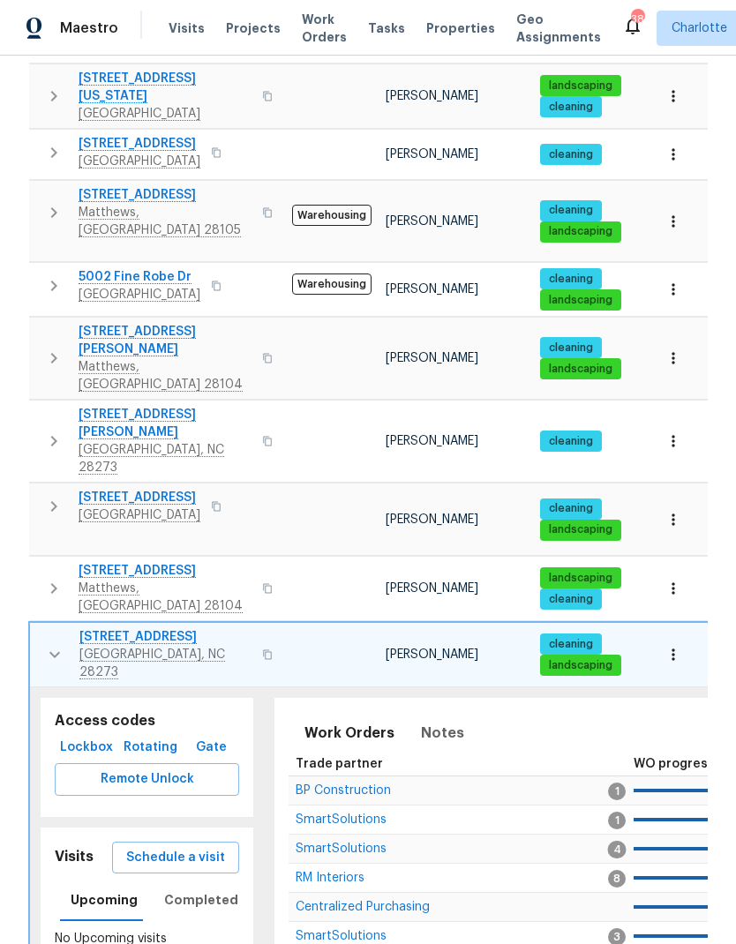
click at [44, 644] on icon "button" at bounding box center [54, 654] width 21 height 21
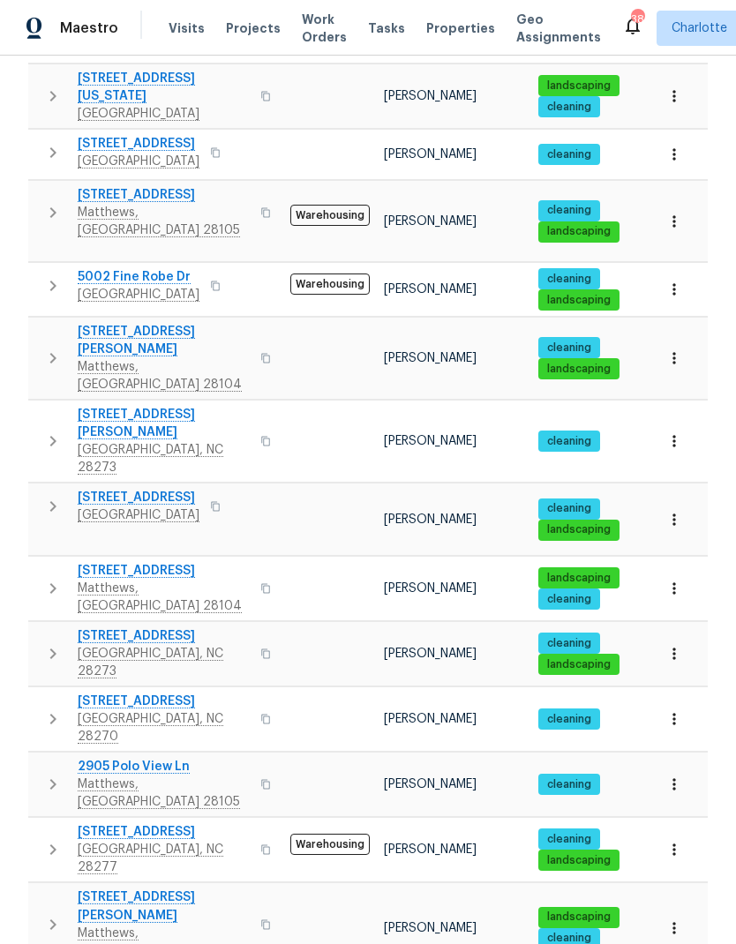
click at [41, 692] on button "button" at bounding box center [52, 718] width 35 height 53
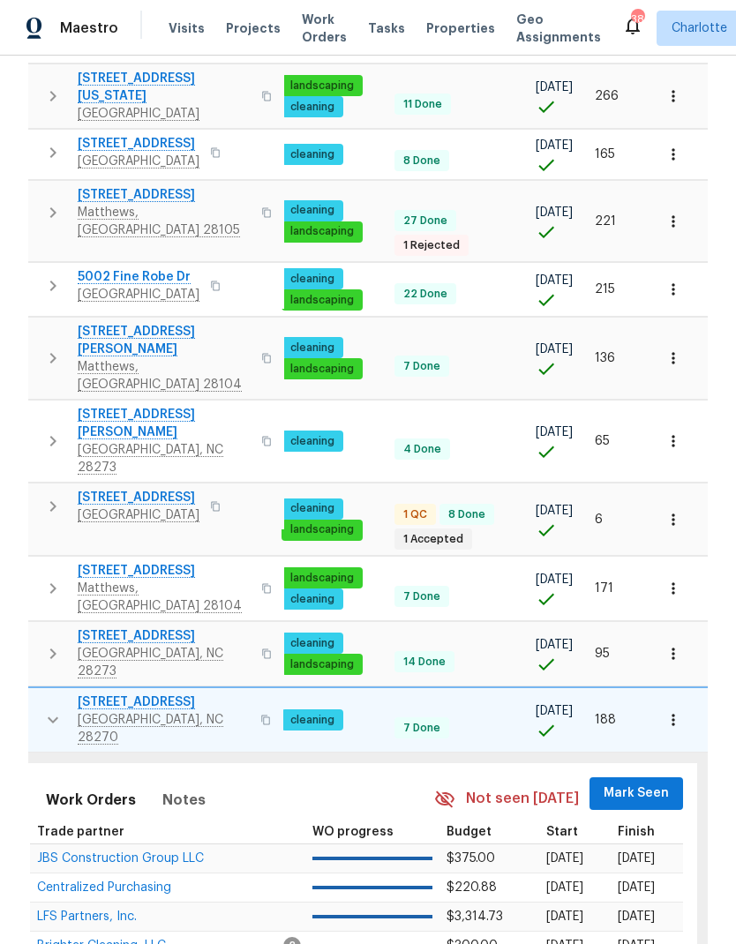
click at [627, 782] on span "Mark Seen" at bounding box center [635, 793] width 65 height 22
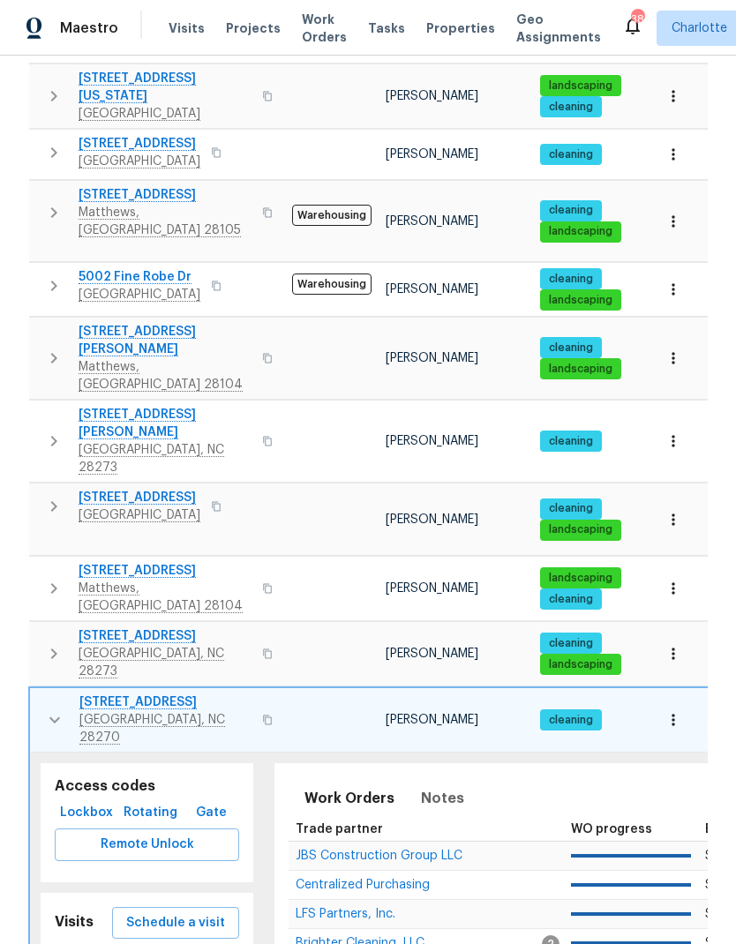
click at [39, 693] on button "button" at bounding box center [54, 719] width 35 height 53
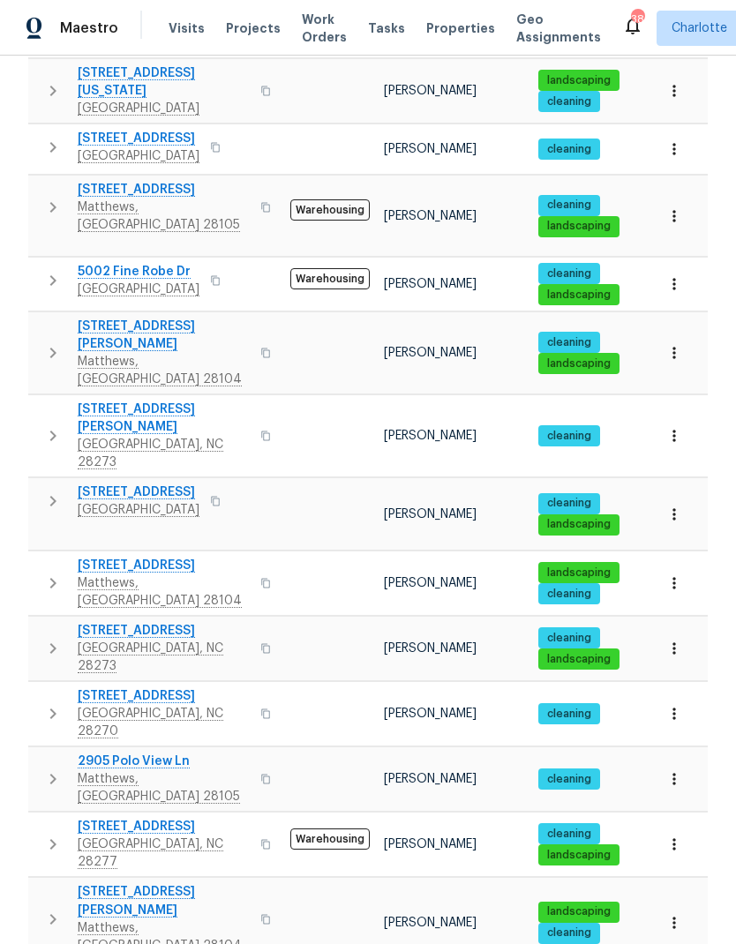
click at [43, 768] on icon "button" at bounding box center [52, 778] width 21 height 21
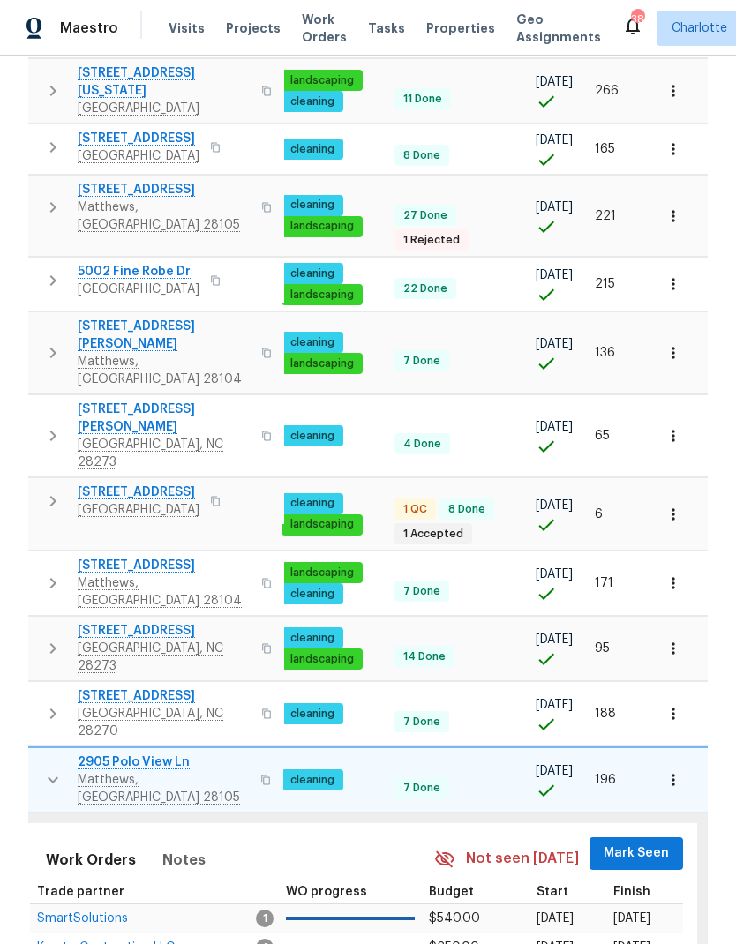
click at [635, 842] on span "Mark Seen" at bounding box center [635, 853] width 65 height 22
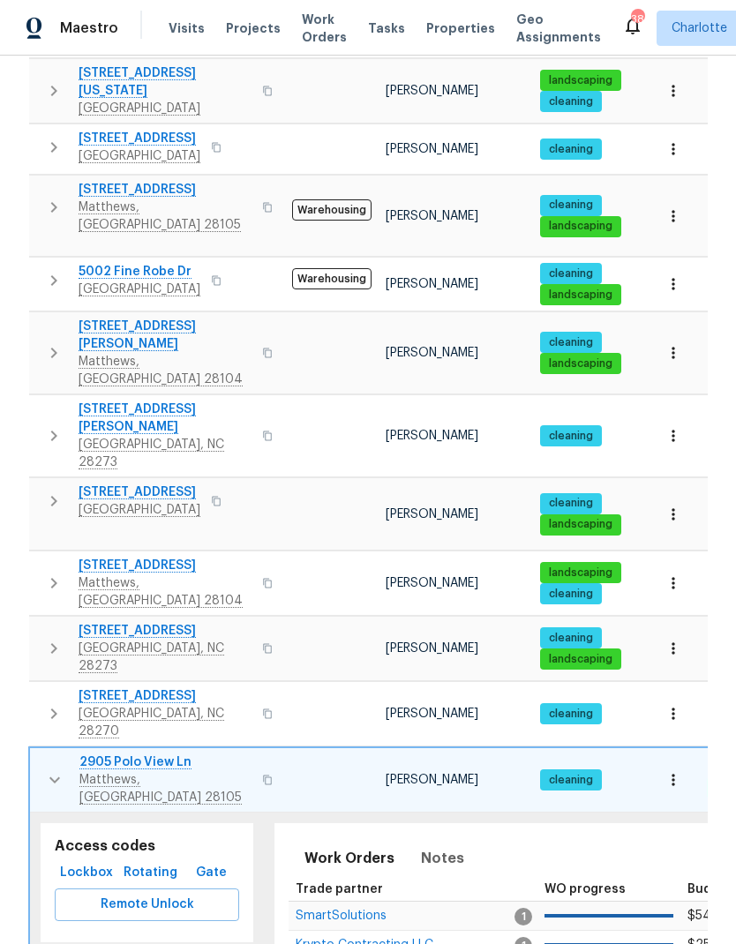
click at [41, 753] on button "button" at bounding box center [54, 779] width 35 height 53
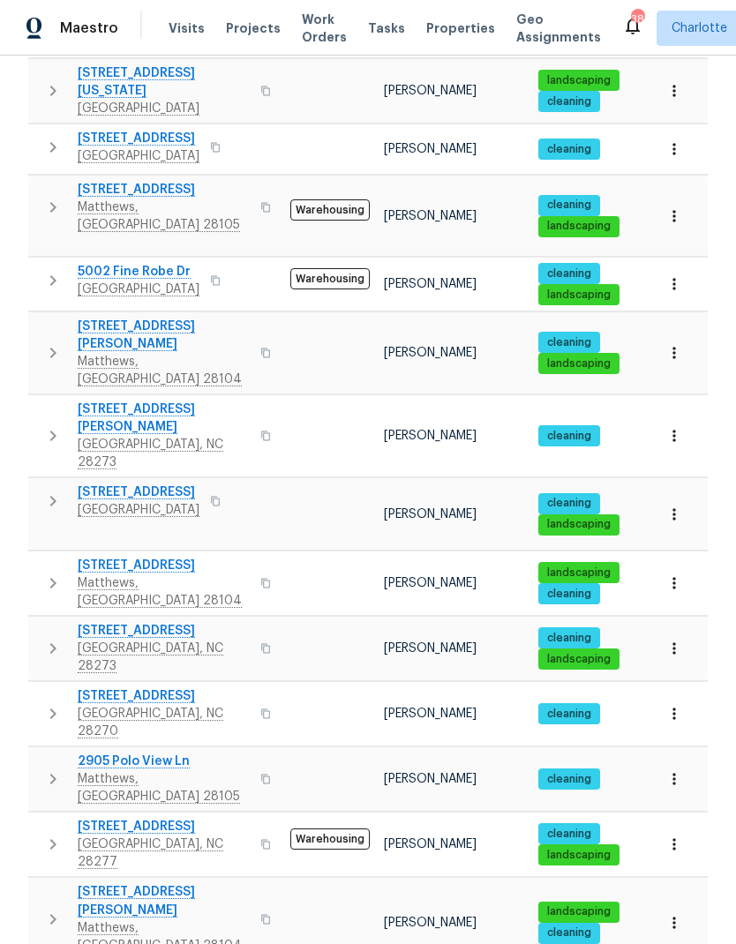
click at [50, 834] on icon "button" at bounding box center [52, 844] width 21 height 21
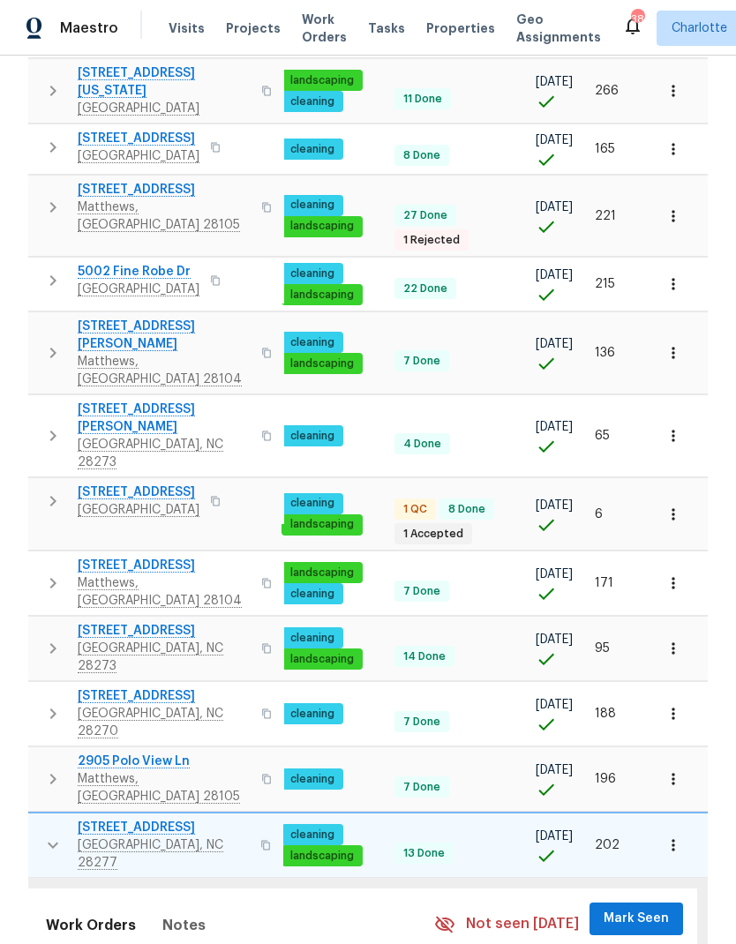
click at [642, 908] on span "Mark Seen" at bounding box center [635, 919] width 65 height 22
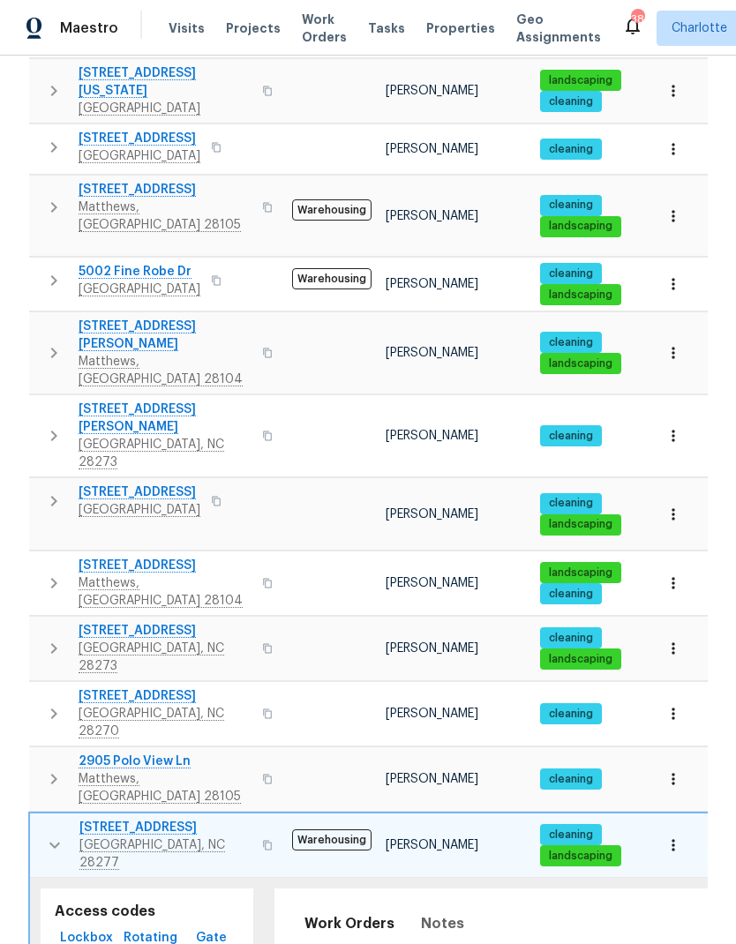
click at [41, 819] on button "button" at bounding box center [54, 845] width 35 height 53
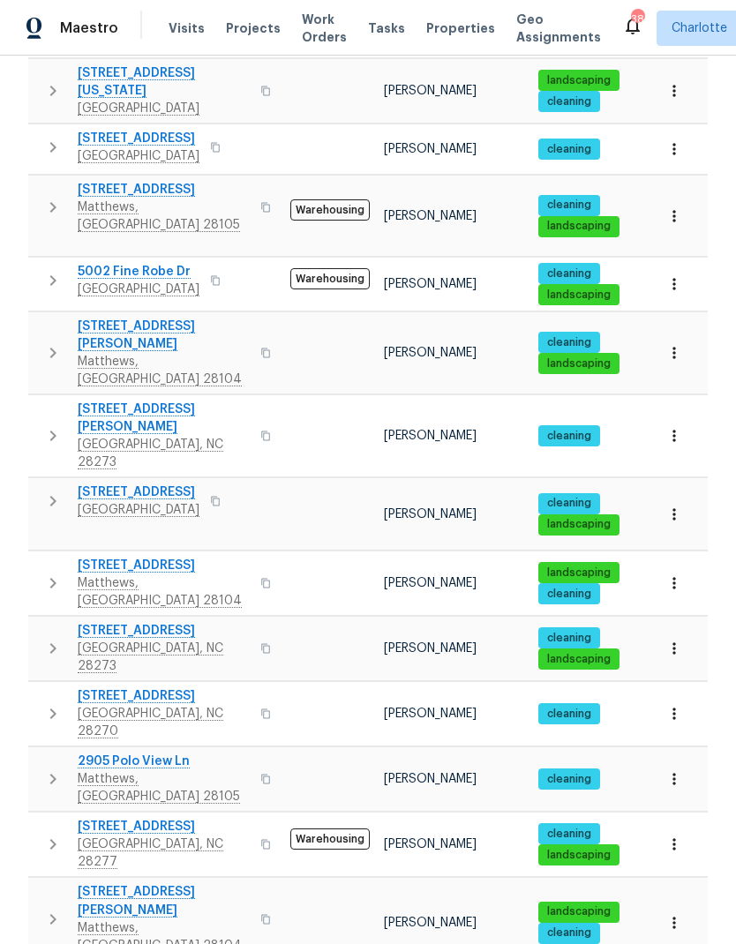
click at [47, 909] on icon "button" at bounding box center [52, 919] width 21 height 21
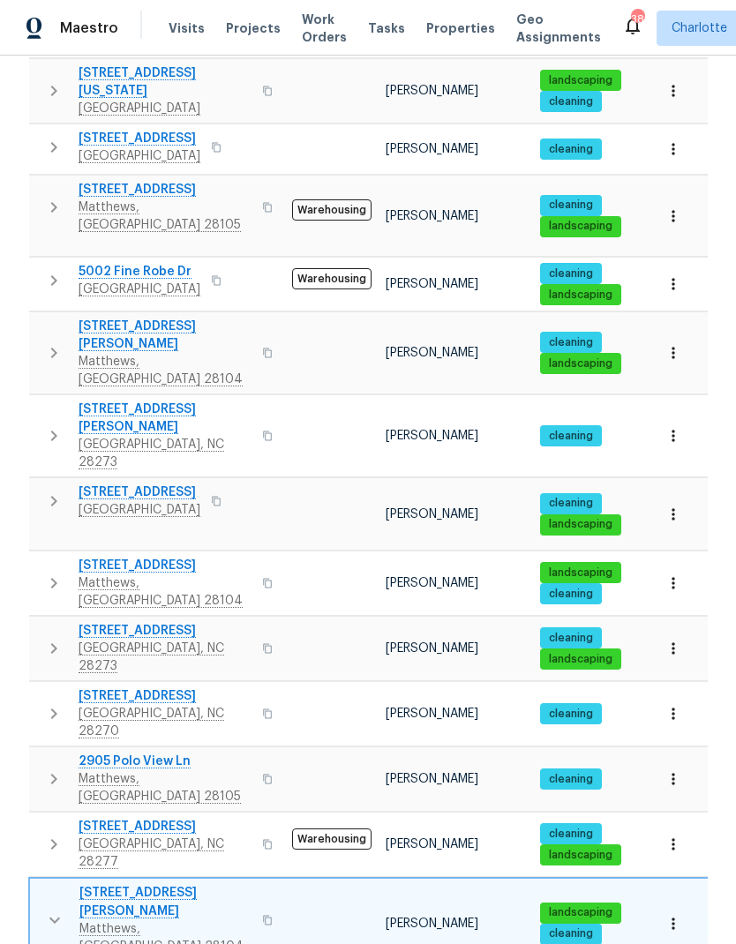
click at [48, 909] on icon "button" at bounding box center [54, 919] width 21 height 21
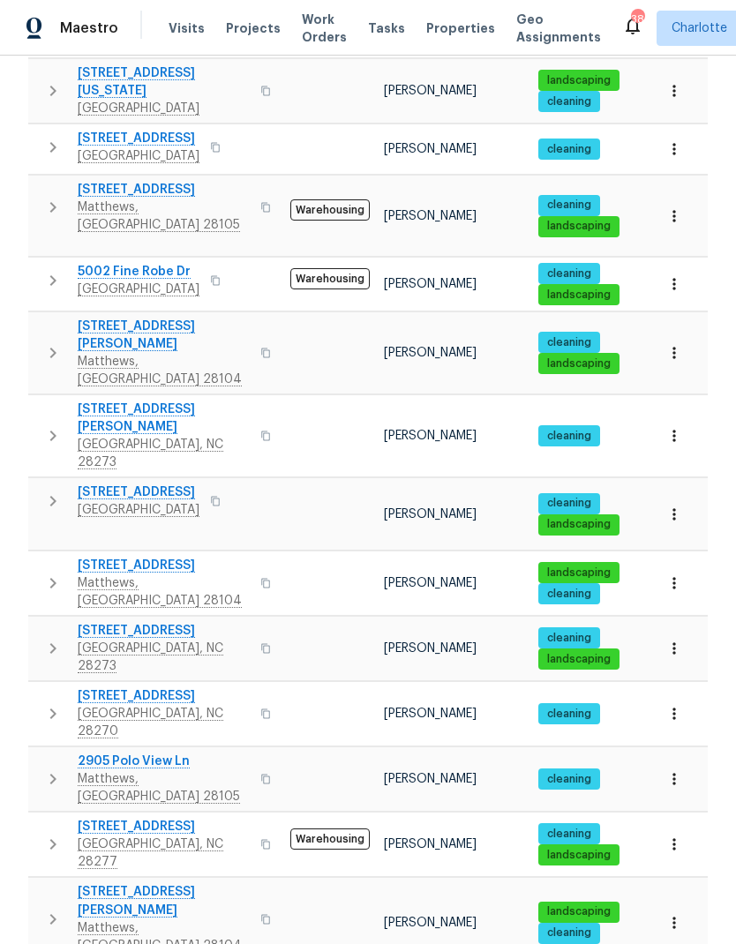
click at [87, 483] on span "947 Pecan Tree Ln" at bounding box center [139, 492] width 122 height 18
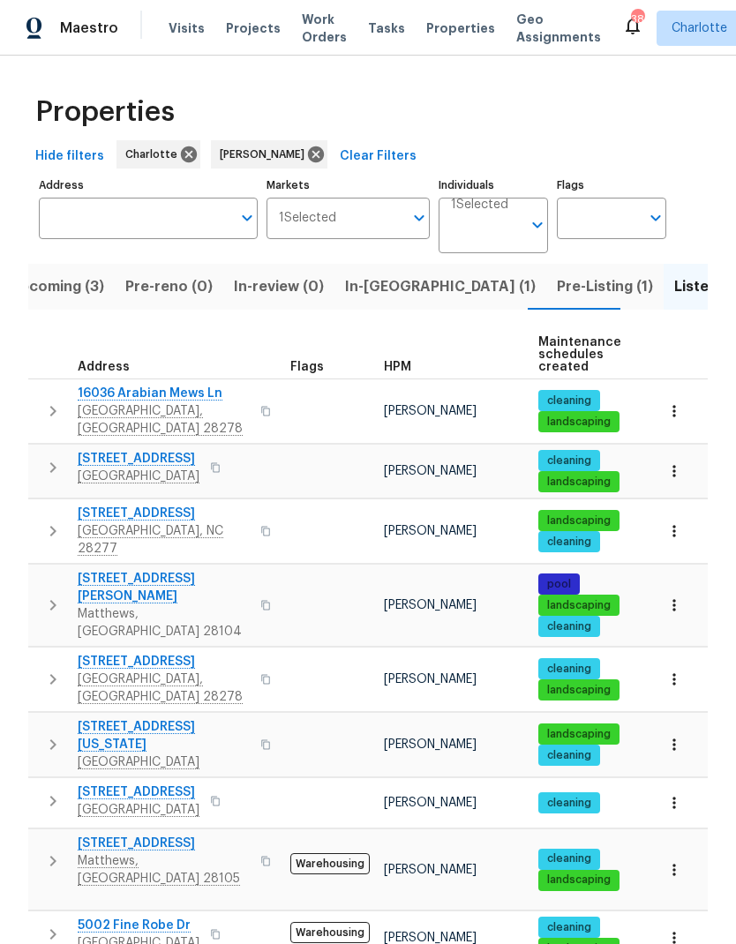
click at [391, 274] on span "In-reno (1)" at bounding box center [440, 286] width 191 height 25
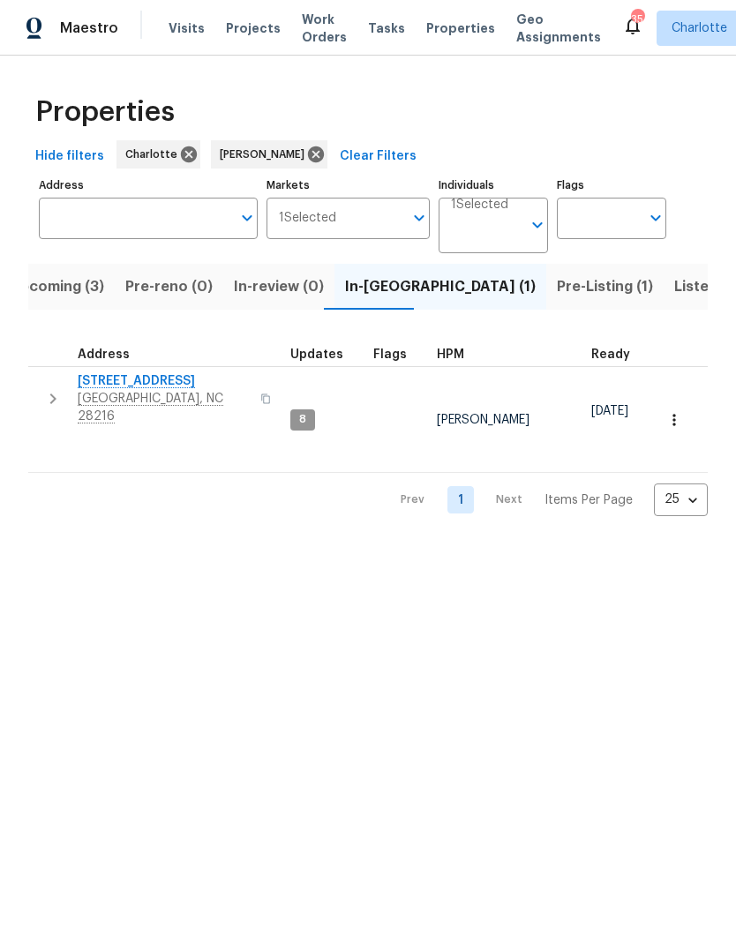
click at [674, 288] on span "Listed (22)" at bounding box center [711, 286] width 75 height 25
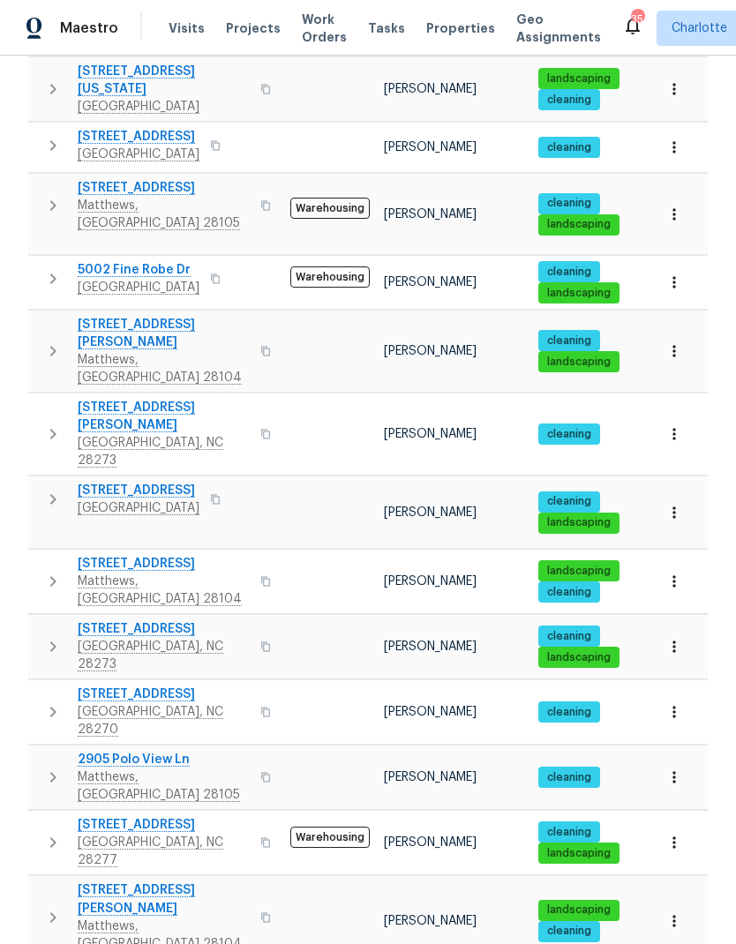
scroll to position [654, 0]
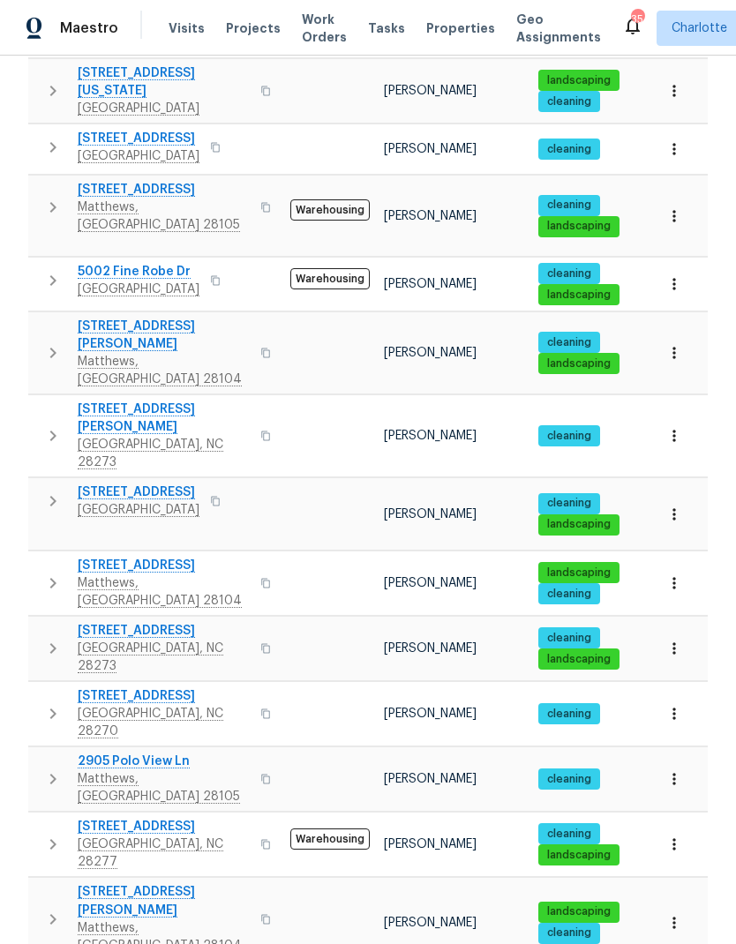
click at [46, 768] on icon "button" at bounding box center [52, 778] width 21 height 21
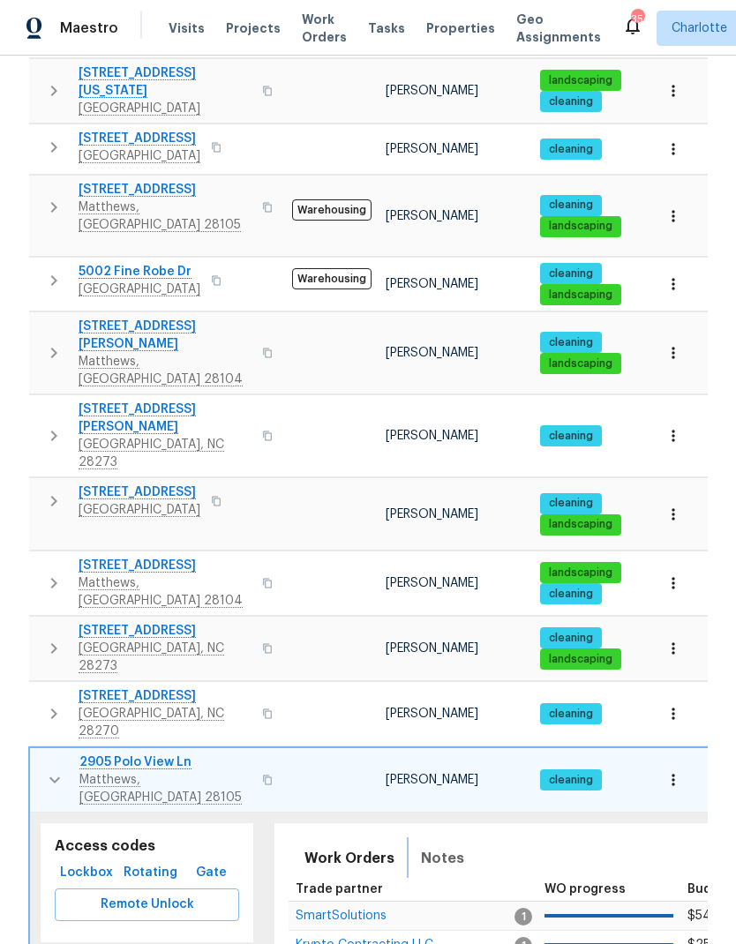
click at [451, 846] on span "Notes" at bounding box center [442, 858] width 43 height 25
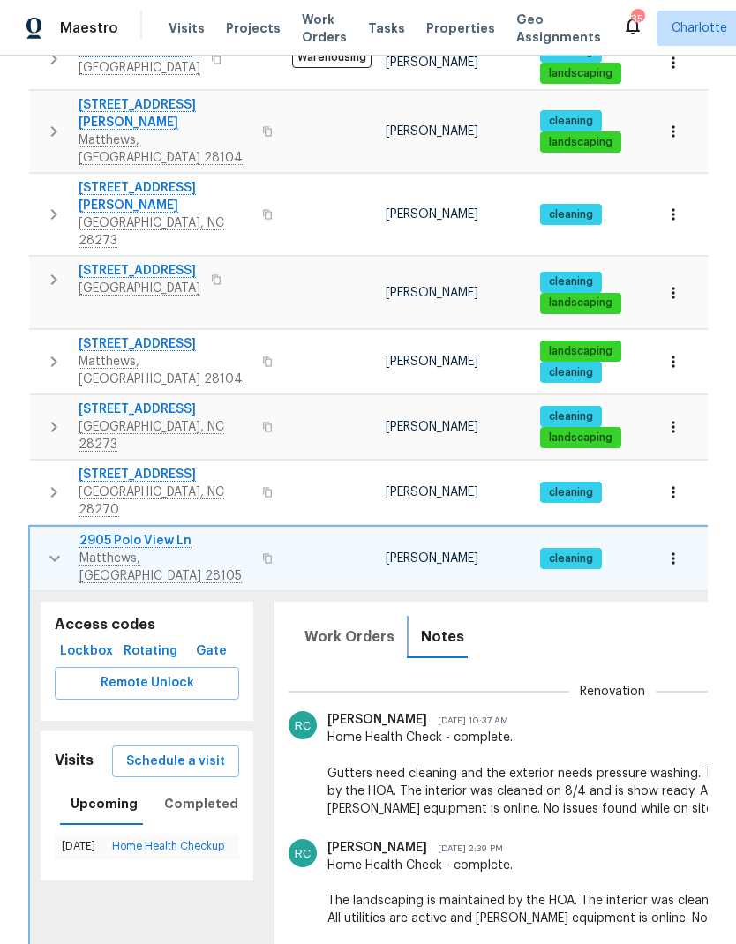
scroll to position [108, 0]
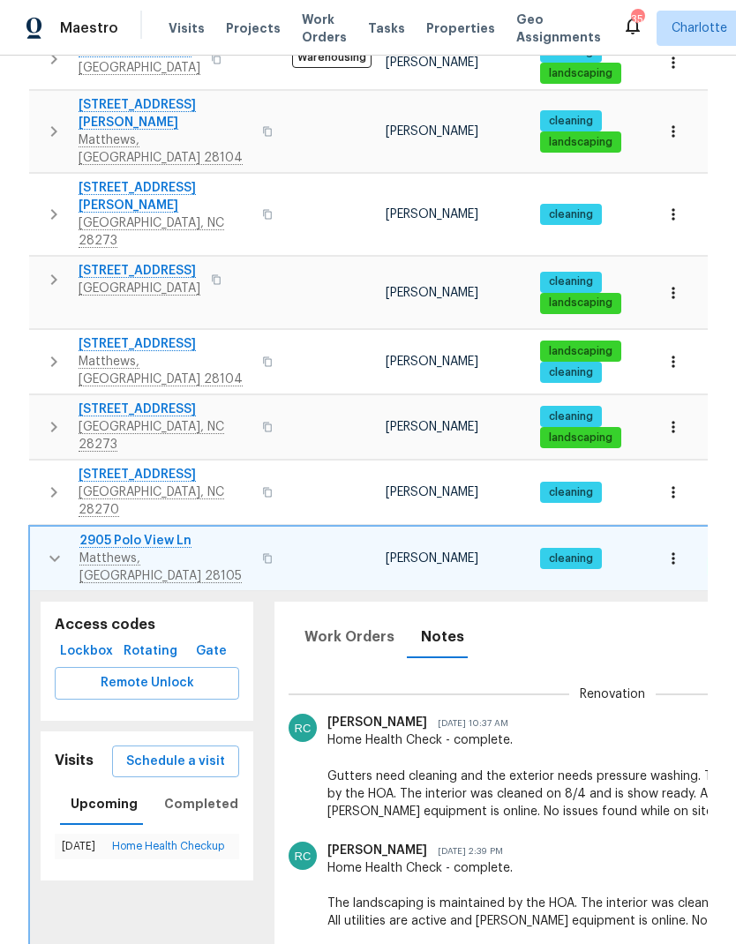
click at [44, 532] on button "button" at bounding box center [54, 558] width 35 height 53
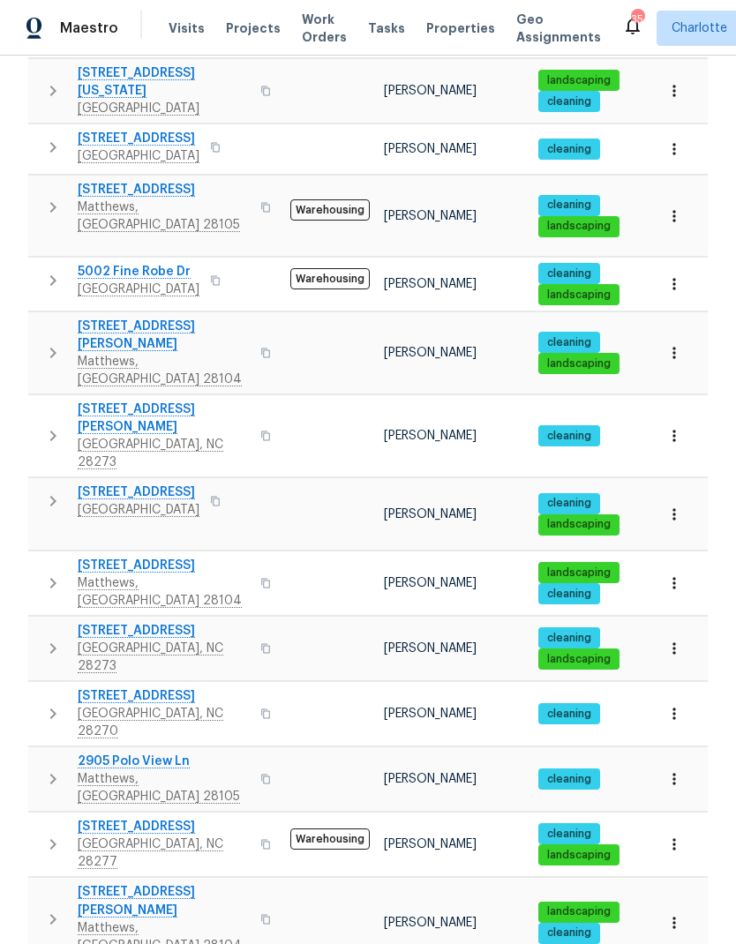
scroll to position [71, 0]
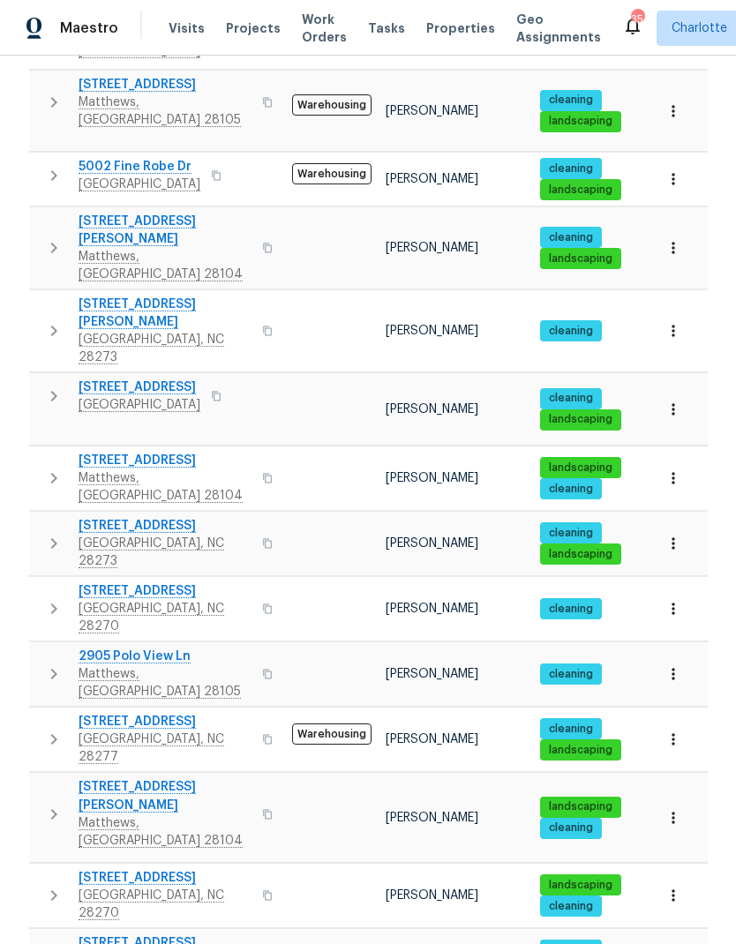
scroll to position [766, 0]
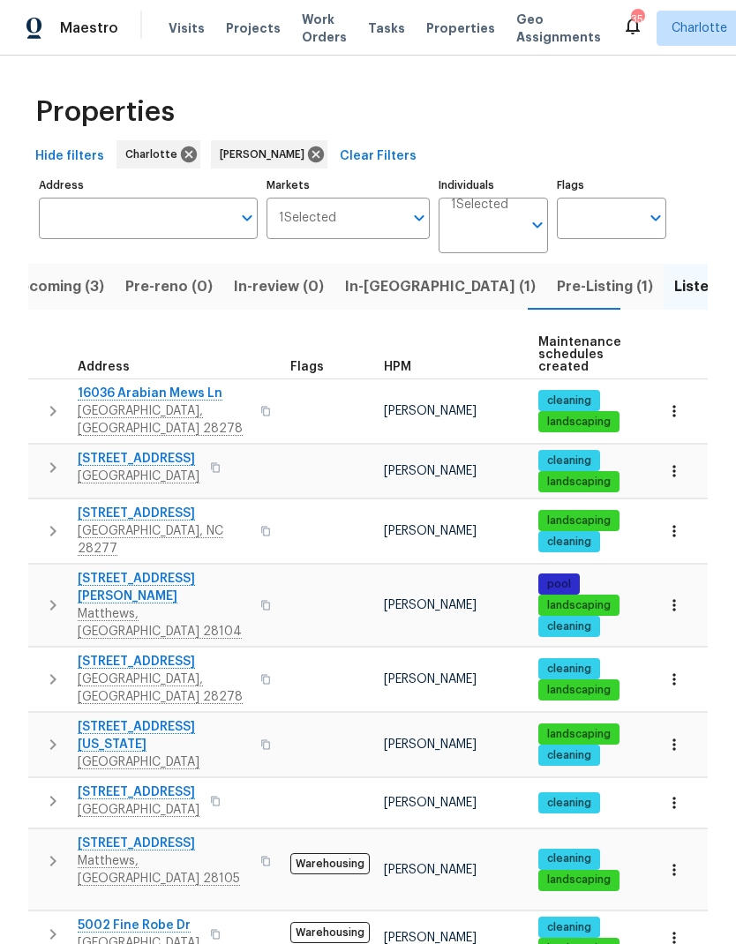
scroll to position [0, 0]
click at [41, 505] on button "button" at bounding box center [52, 531] width 35 height 53
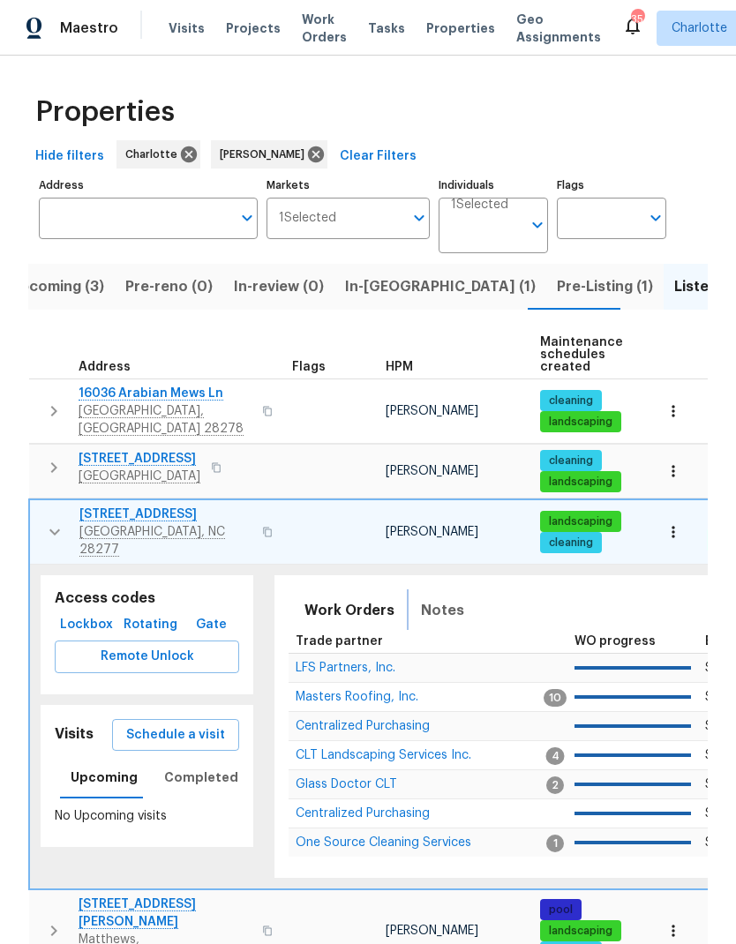
click at [459, 589] on button "Notes" at bounding box center [442, 610] width 64 height 42
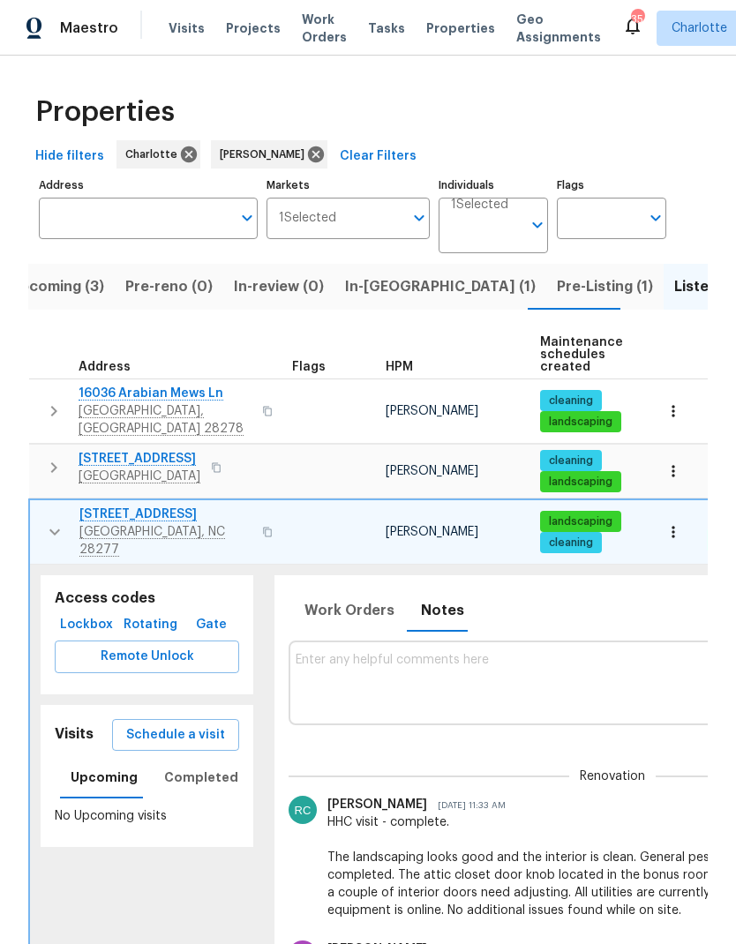
click at [52, 521] on icon "button" at bounding box center [54, 531] width 21 height 21
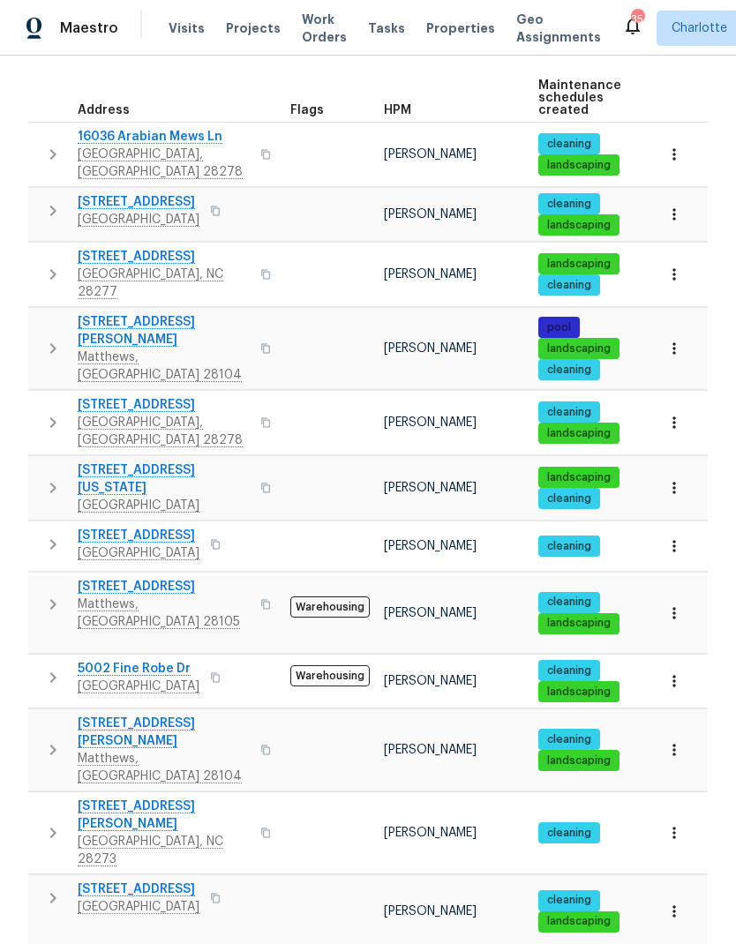
scroll to position [258, 0]
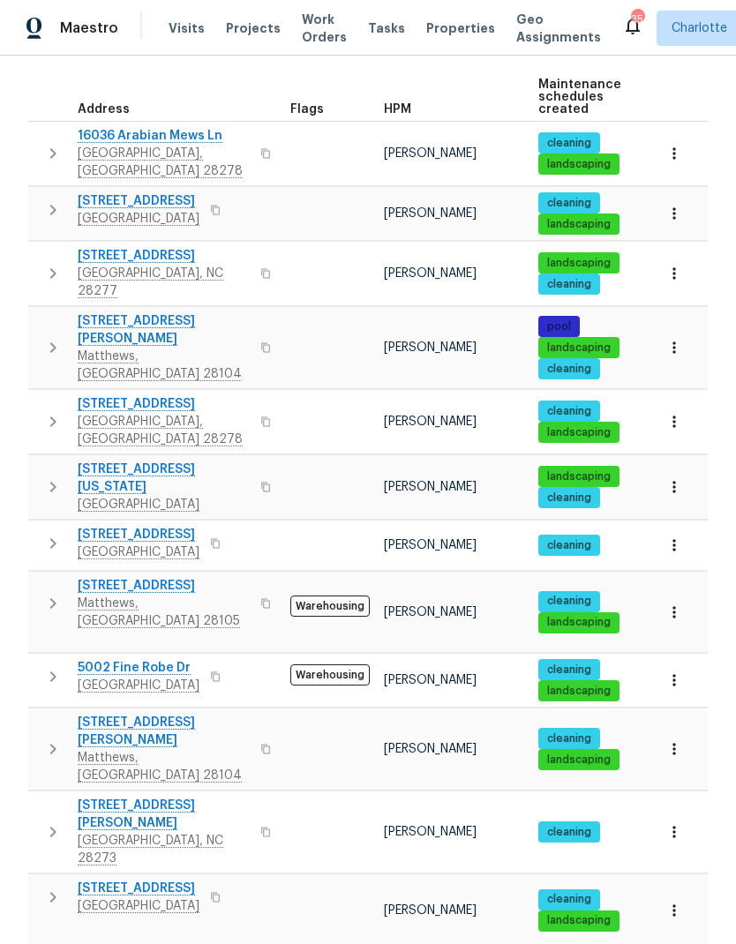
click at [58, 666] on icon "button" at bounding box center [52, 676] width 21 height 21
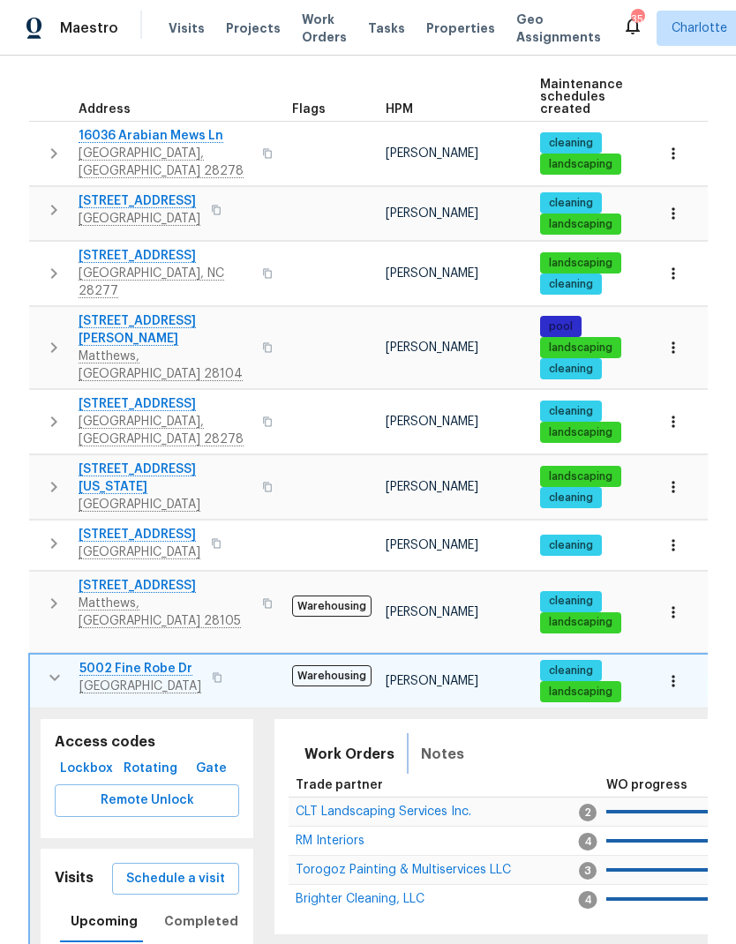
click at [465, 733] on button "Notes" at bounding box center [442, 754] width 64 height 42
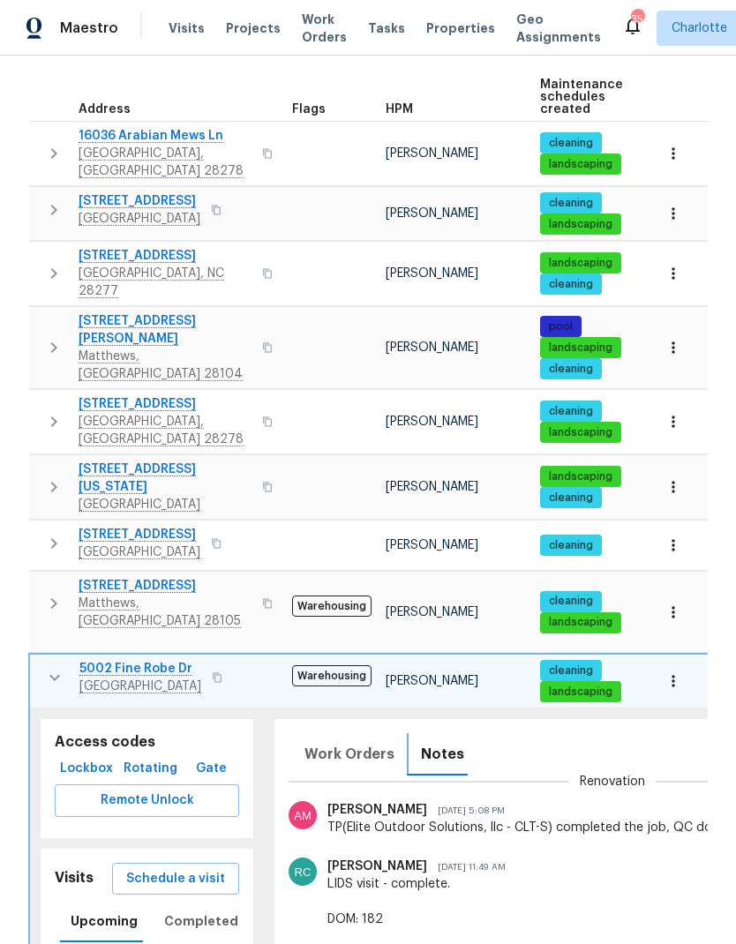
scroll to position [152, 0]
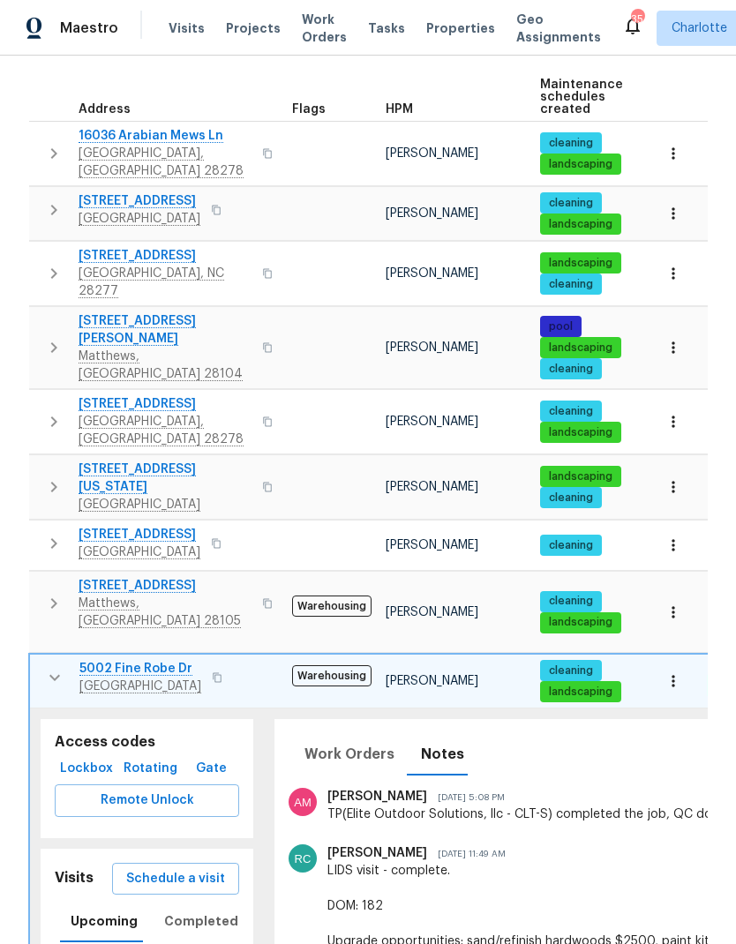
click at [46, 667] on icon "button" at bounding box center [54, 677] width 21 height 21
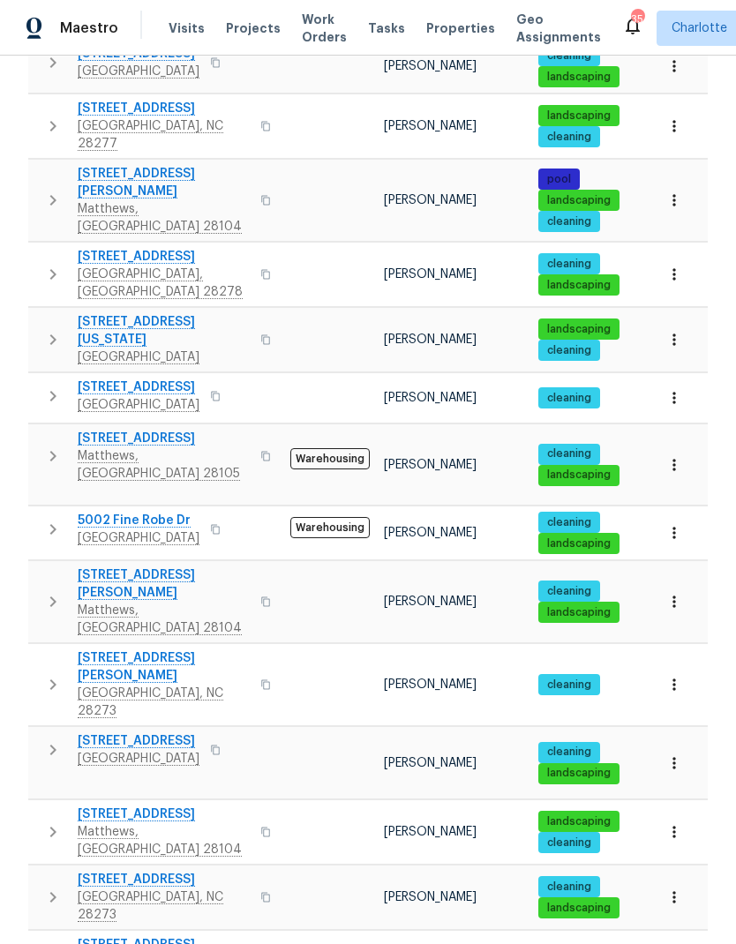
scroll to position [400, 0]
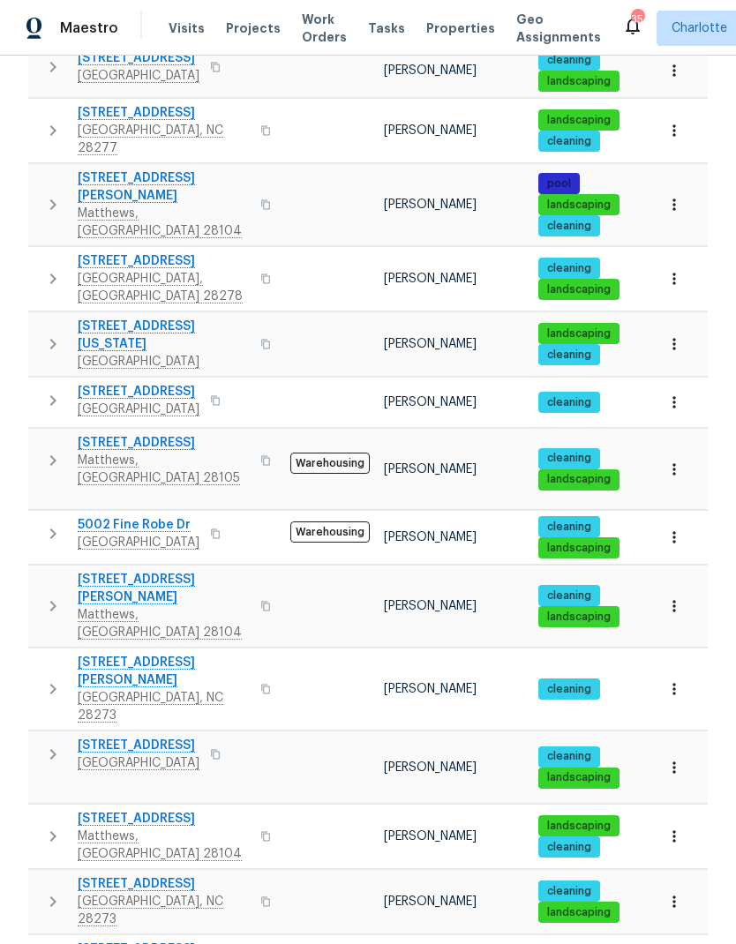
click at [50, 595] on icon "button" at bounding box center [52, 605] width 21 height 21
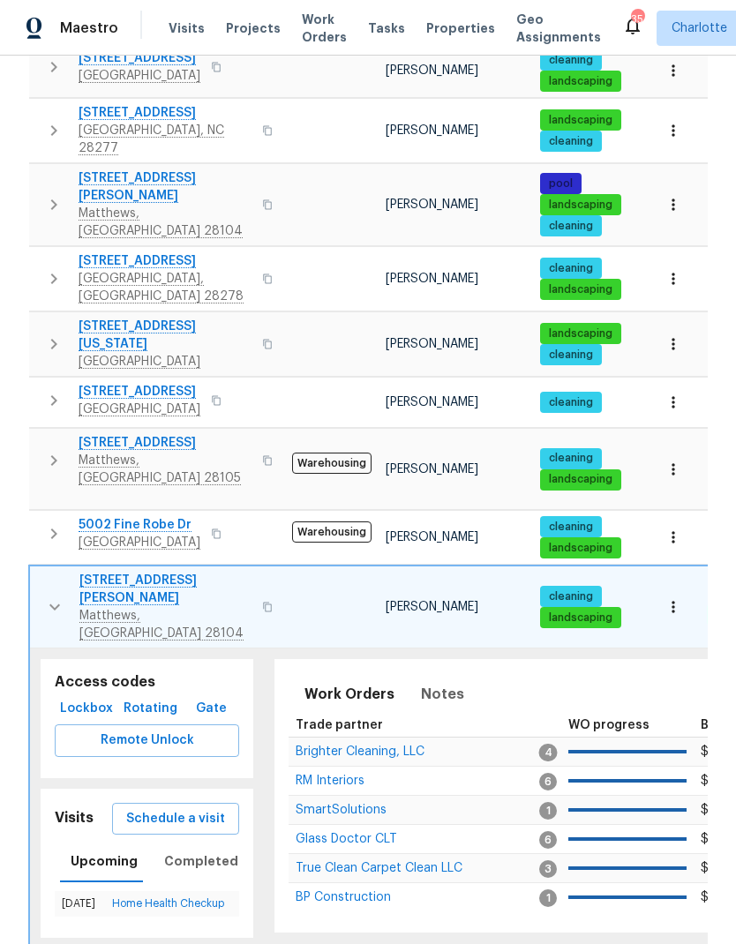
click at [452, 682] on span "Notes" at bounding box center [442, 694] width 43 height 25
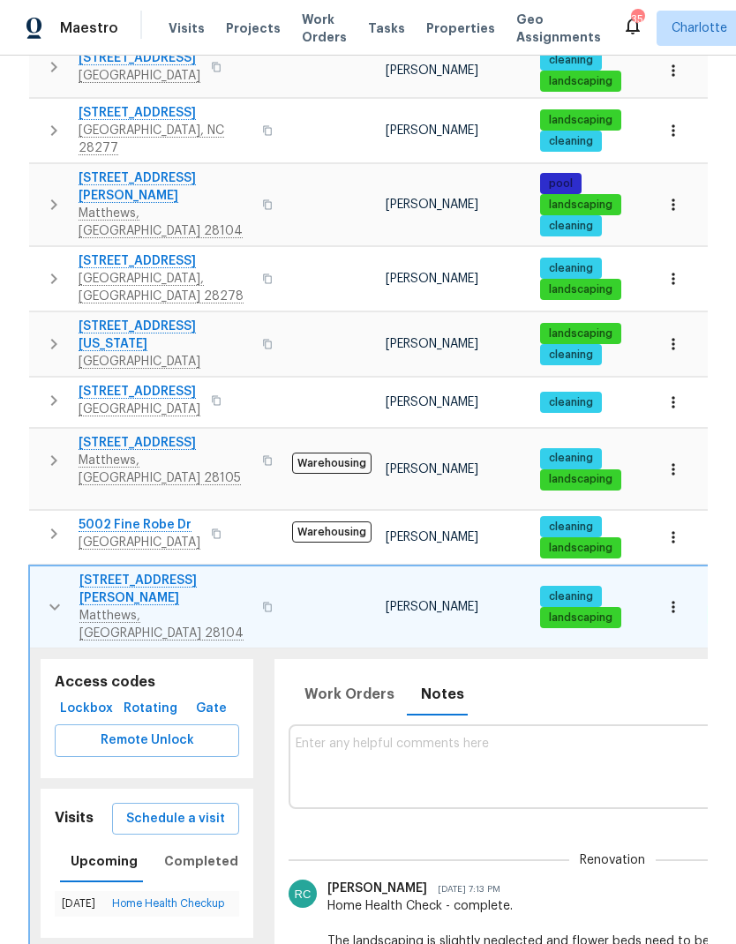
click at [44, 596] on icon "button" at bounding box center [54, 606] width 21 height 21
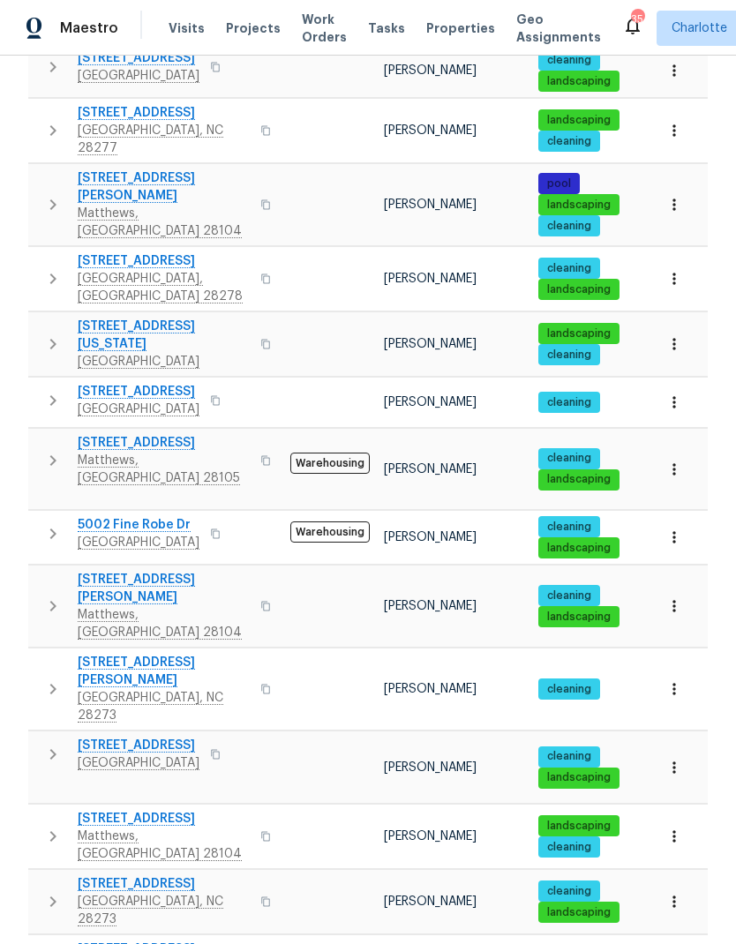
click at [50, 601] on icon "button" at bounding box center [53, 606] width 6 height 11
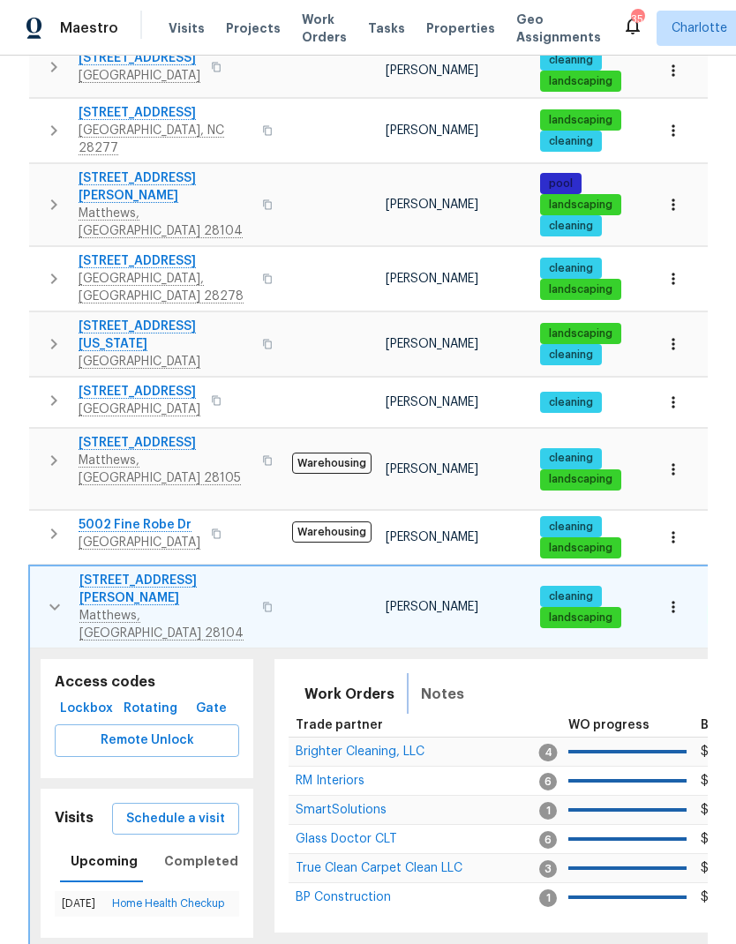
click at [453, 682] on span "Notes" at bounding box center [442, 694] width 43 height 25
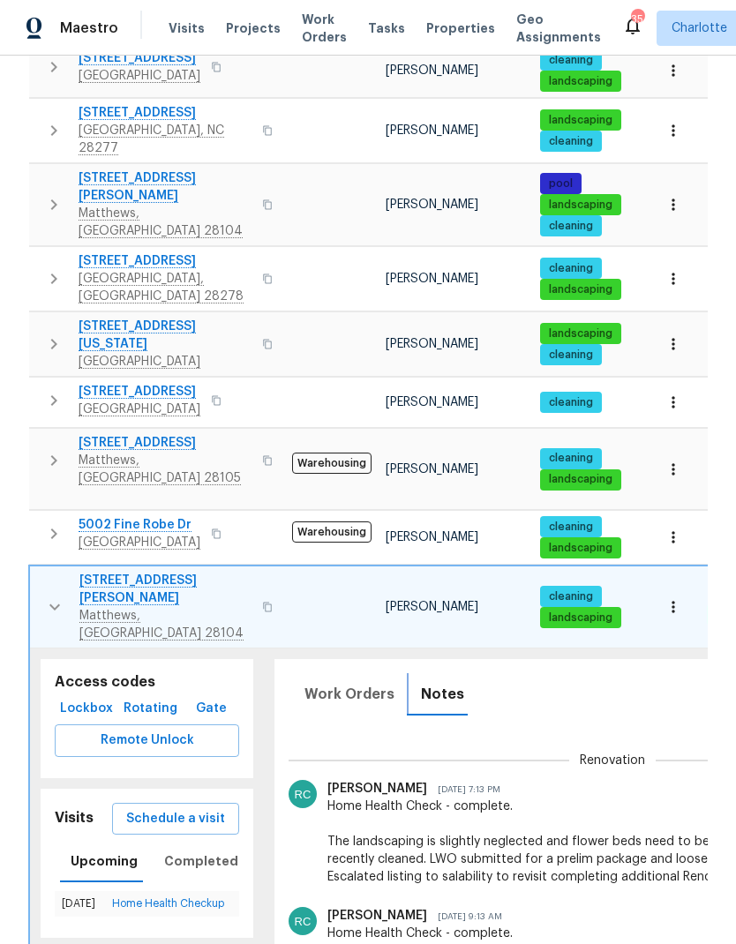
scroll to position [0, 0]
click at [54, 596] on icon "button" at bounding box center [54, 606] width 21 height 21
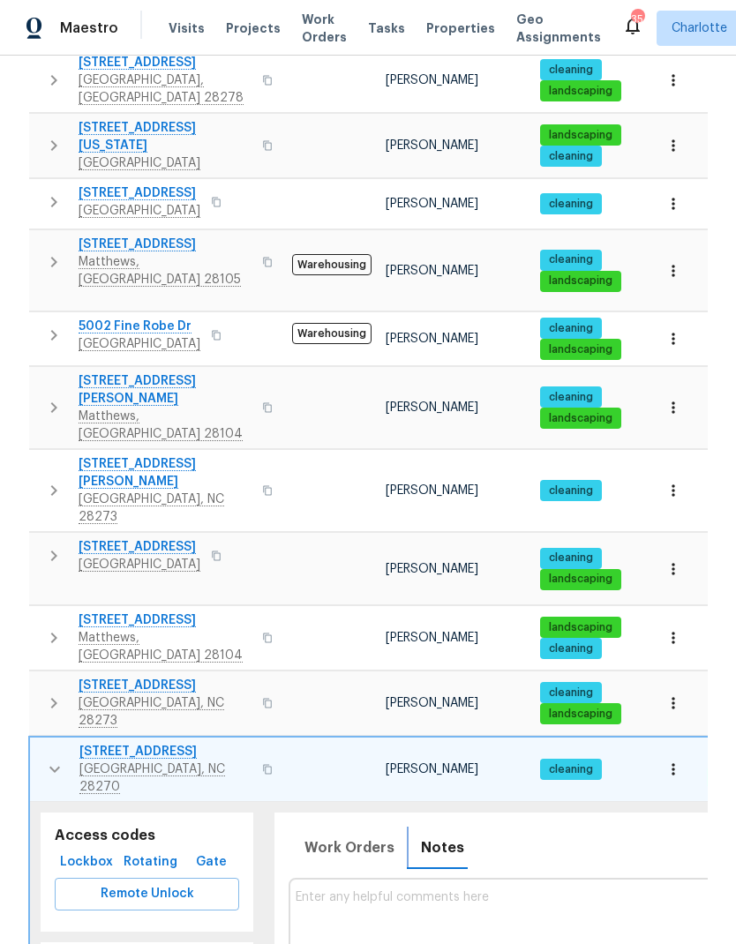
scroll to position [607, 0]
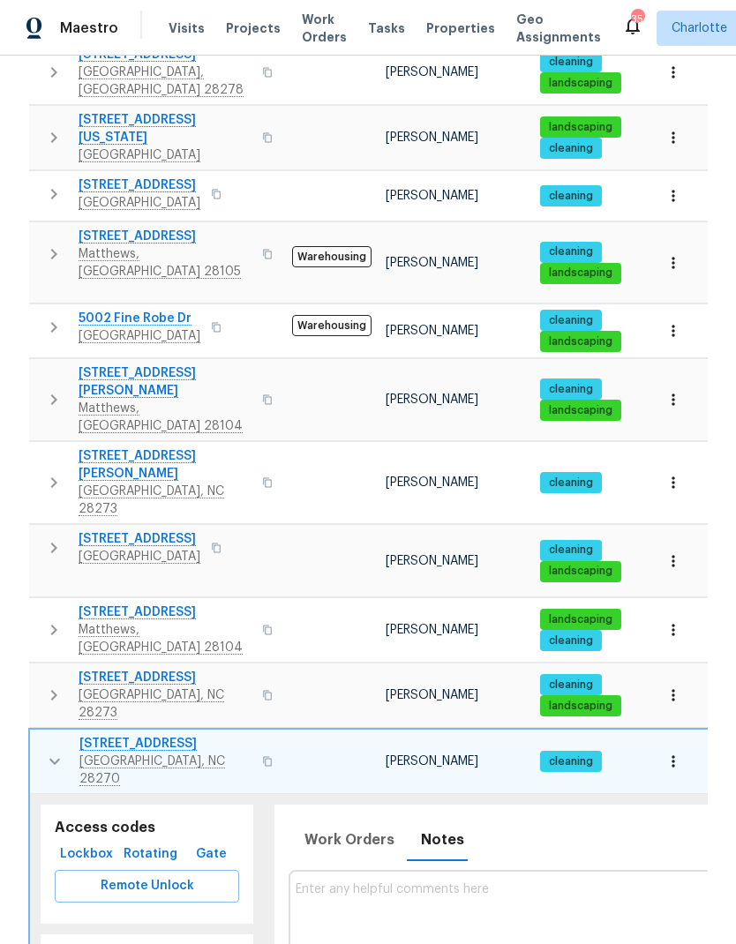
click at [50, 759] on icon "button" at bounding box center [54, 762] width 11 height 6
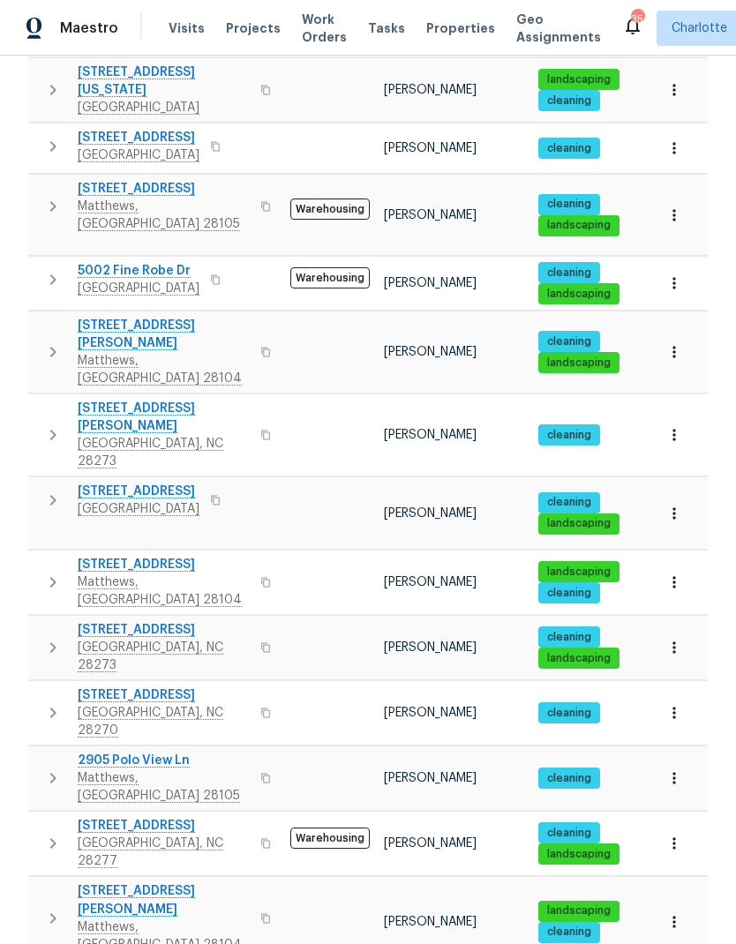
scroll to position [654, 0]
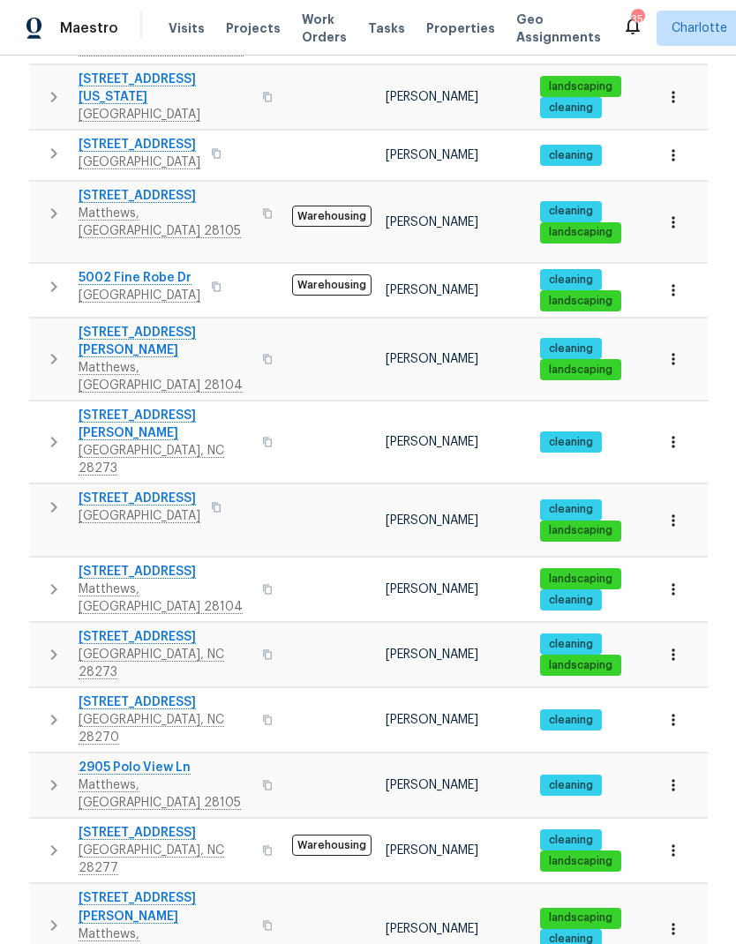
scroll to position [372, 0]
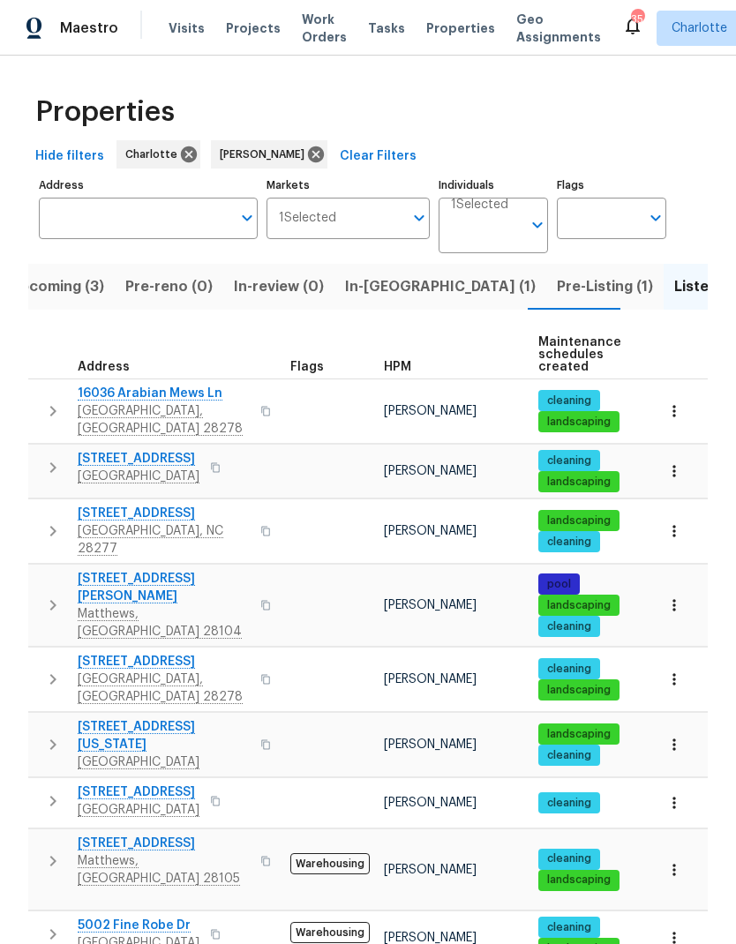
scroll to position [0, 0]
click at [370, 274] on span "In-reno (1)" at bounding box center [440, 286] width 191 height 25
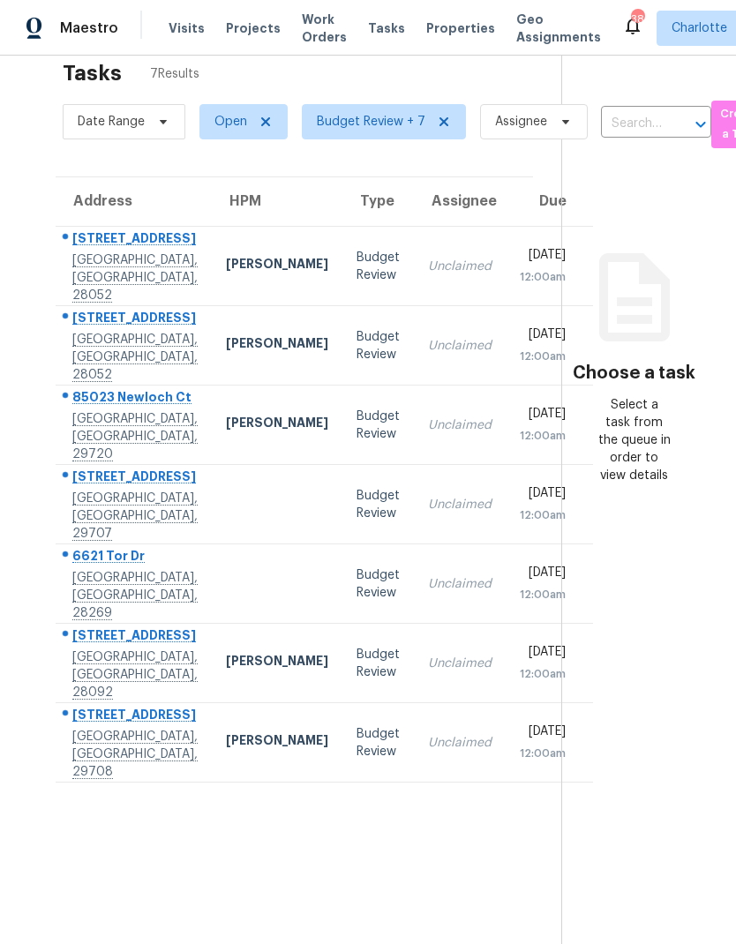
scroll to position [32, 1]
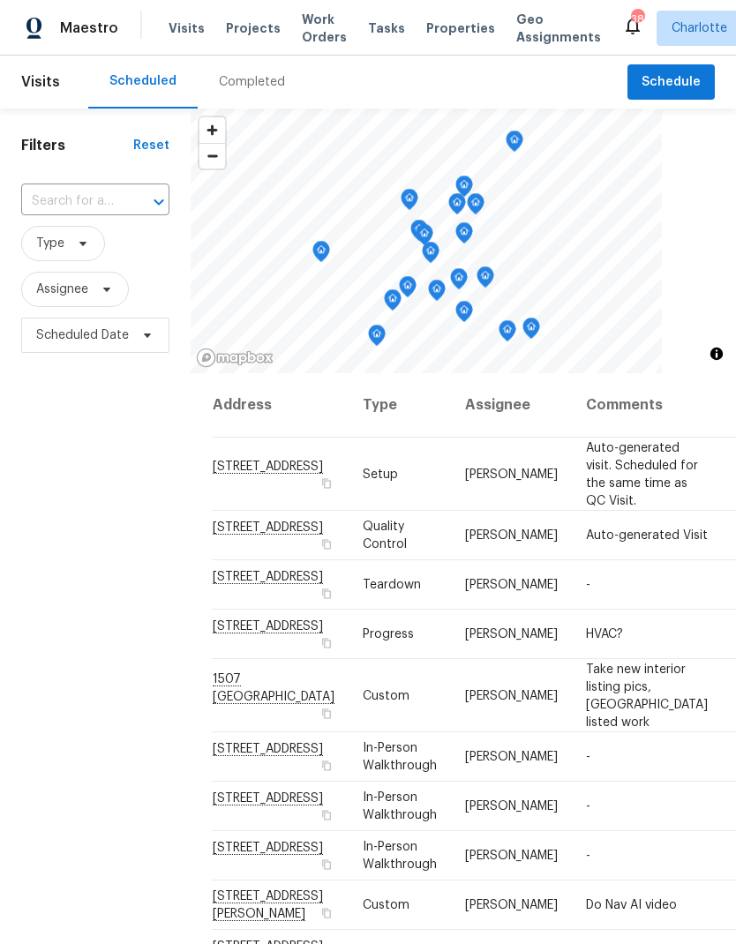
click at [320, 31] on span "Work Orders" at bounding box center [324, 28] width 45 height 35
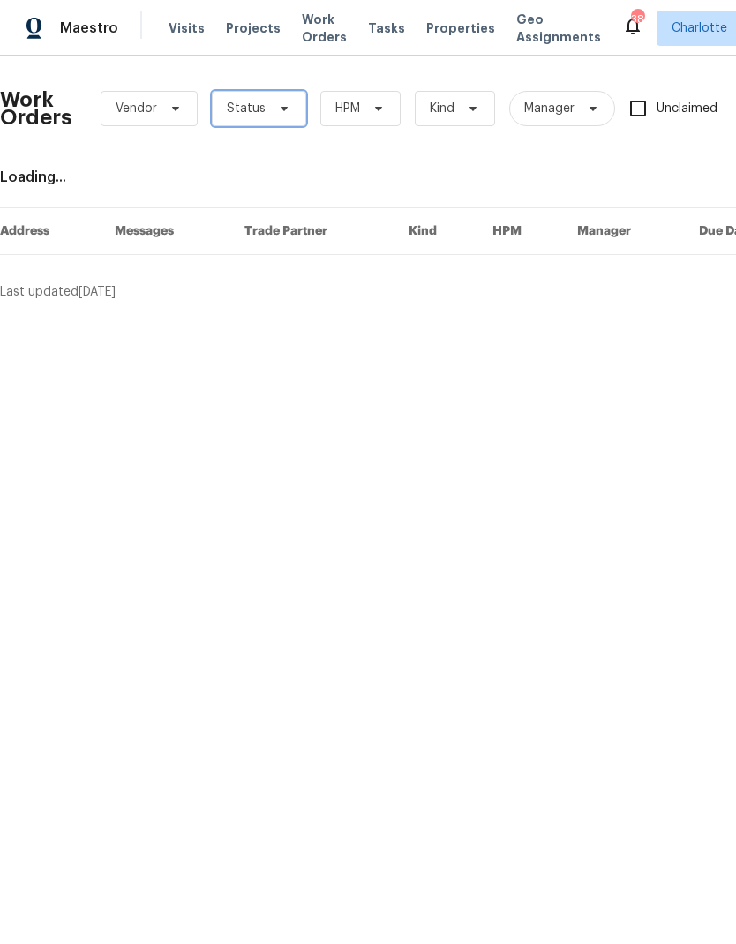
click at [272, 110] on span at bounding box center [281, 108] width 19 height 14
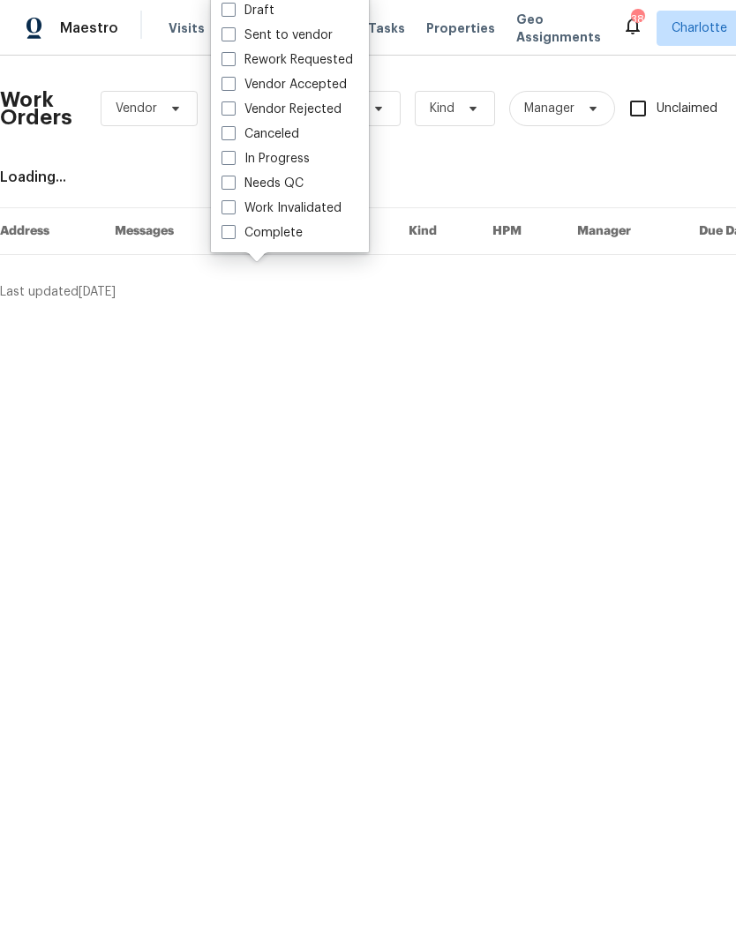
click at [297, 182] on label "Needs QC" at bounding box center [262, 184] width 82 height 18
click at [233, 182] on input "Needs QC" at bounding box center [226, 180] width 11 height 11
checkbox input "true"
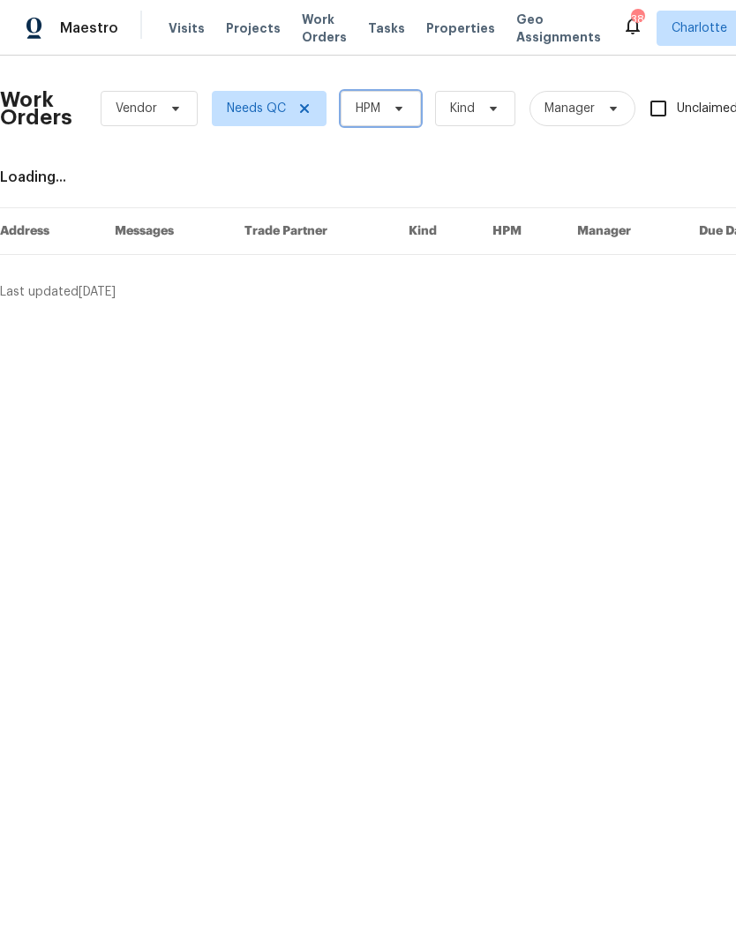
click at [395, 108] on icon at bounding box center [399, 108] width 14 height 14
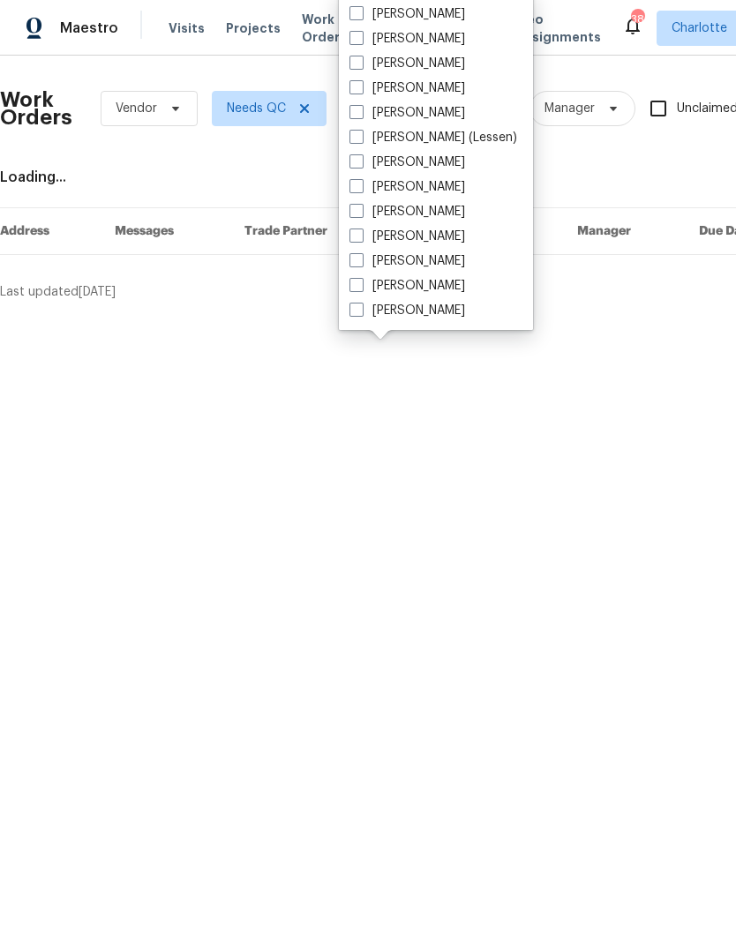
scroll to position [219, 0]
click at [430, 306] on label "[PERSON_NAME]" at bounding box center [407, 311] width 116 height 18
click at [361, 306] on input "[PERSON_NAME]" at bounding box center [354, 307] width 11 height 11
checkbox input "true"
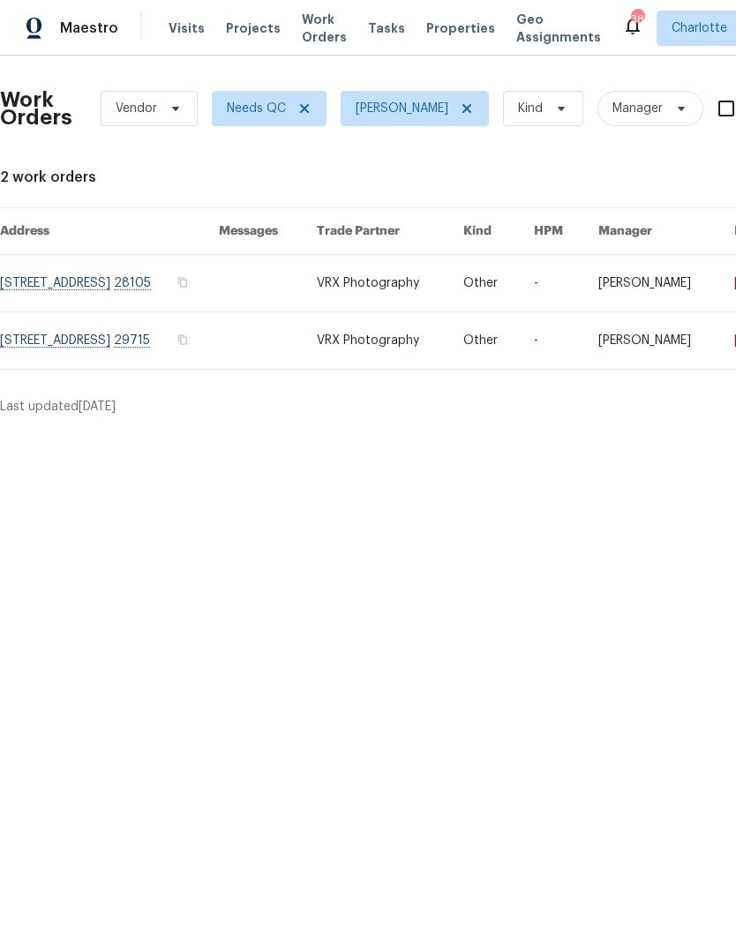
click at [94, 41] on div "Maestro" at bounding box center [59, 28] width 118 height 35
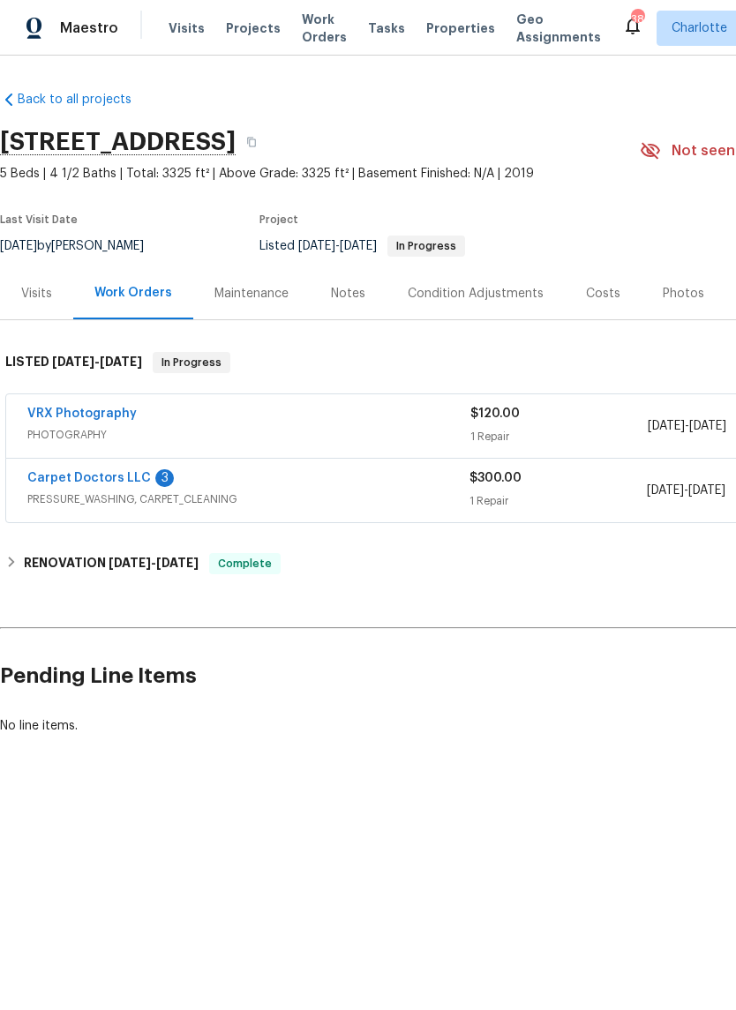
click at [80, 483] on link "Carpet Doctors LLC" at bounding box center [88, 478] width 123 height 12
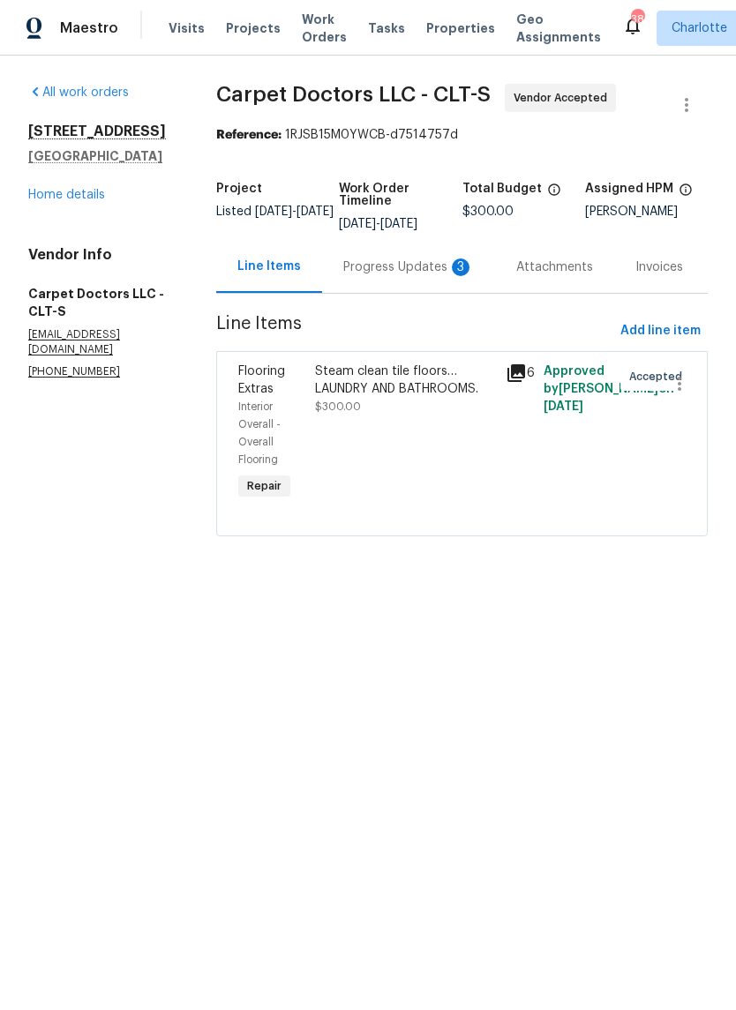
click at [445, 267] on div "Progress Updates 3" at bounding box center [408, 267] width 131 height 18
